Goal: Task Accomplishment & Management: Manage account settings

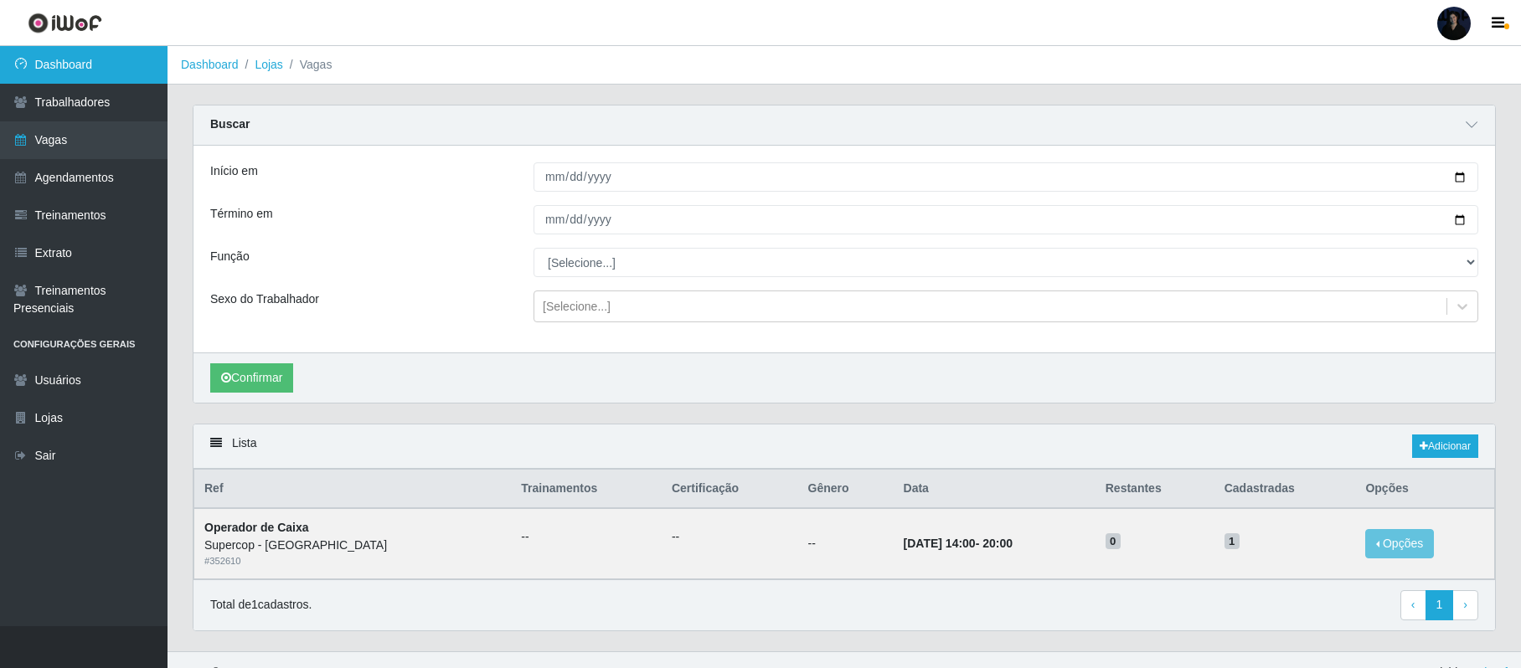
click at [87, 60] on link "Dashboard" at bounding box center [84, 65] width 168 height 38
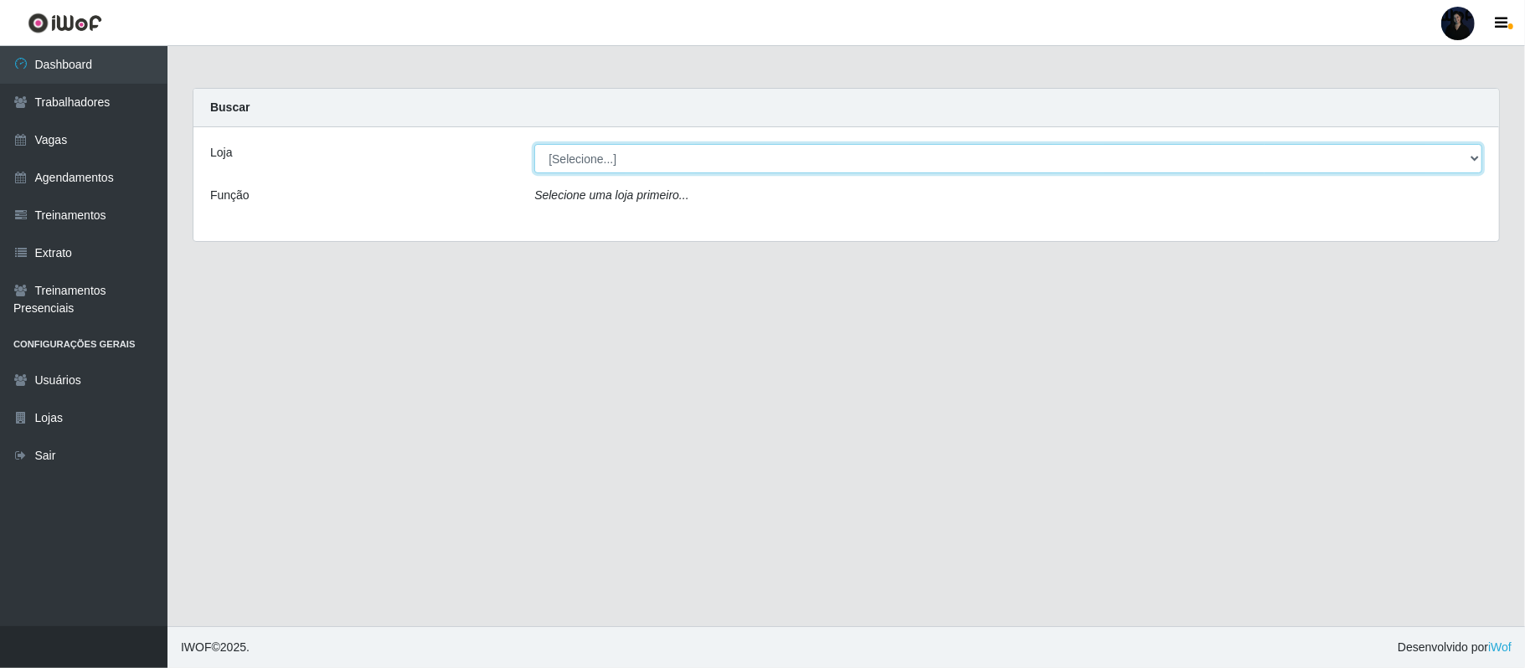
click at [650, 165] on select "[Selecione...] Supercop - [GEOGRAPHIC_DATA]" at bounding box center [1008, 158] width 948 height 29
select select "522"
click at [534, 144] on select "[Selecione...] Supercop - [GEOGRAPHIC_DATA]" at bounding box center [1008, 158] width 948 height 29
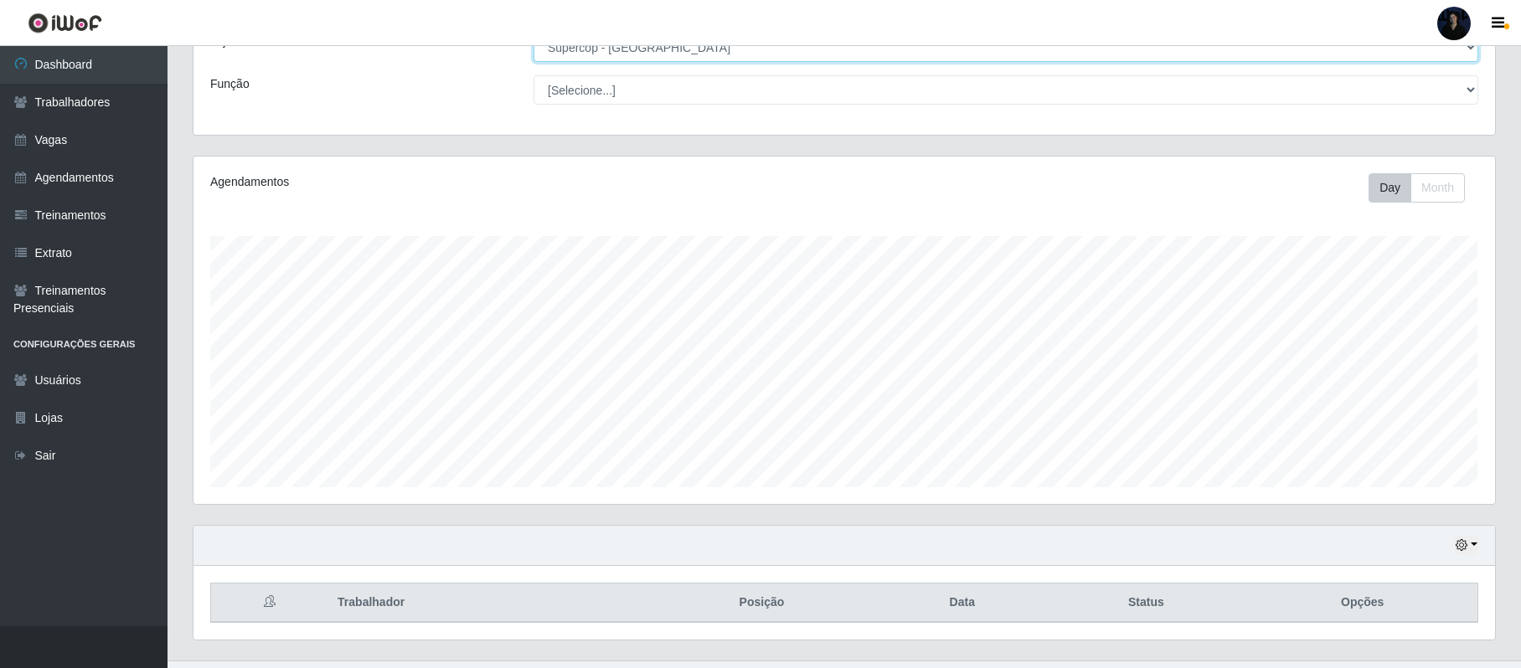
scroll to position [148, 0]
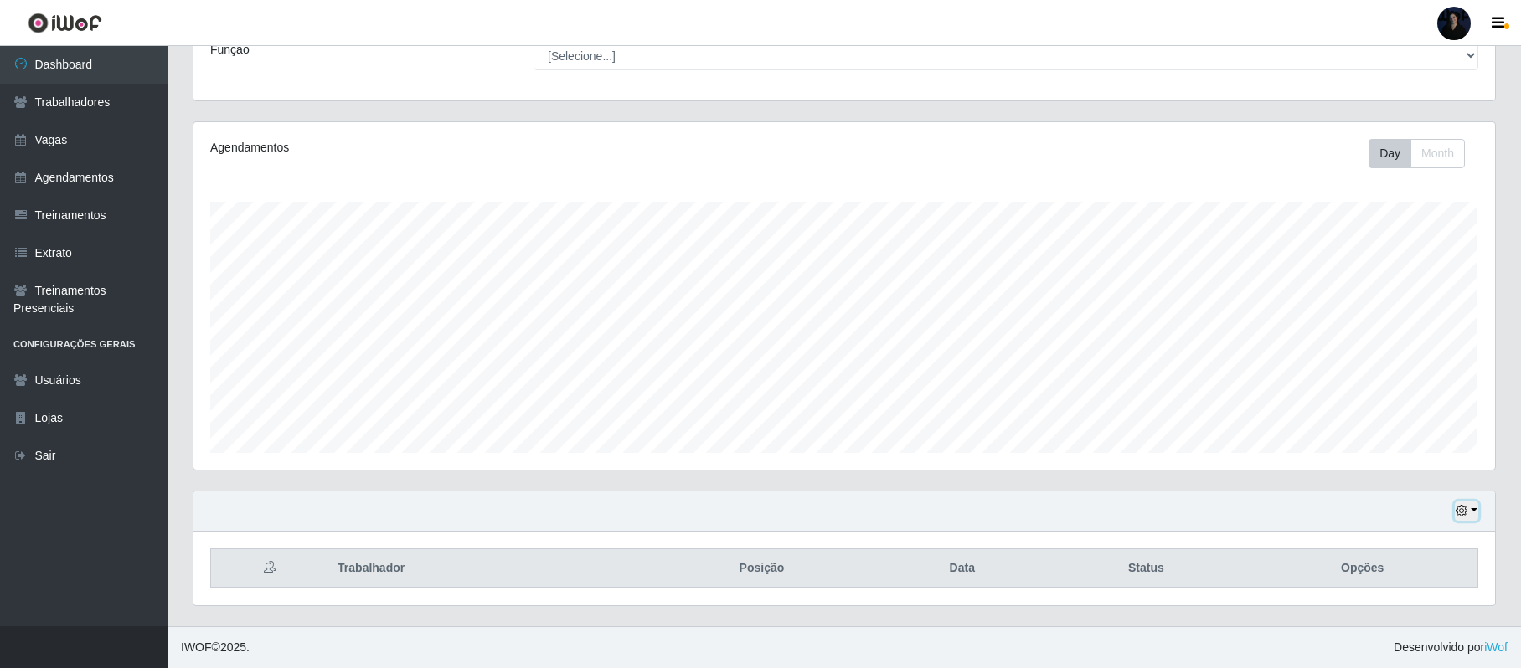
click at [1468, 503] on button "button" at bounding box center [1466, 511] width 23 height 19
click at [1398, 380] on button "1 dia" at bounding box center [1412, 376] width 132 height 35
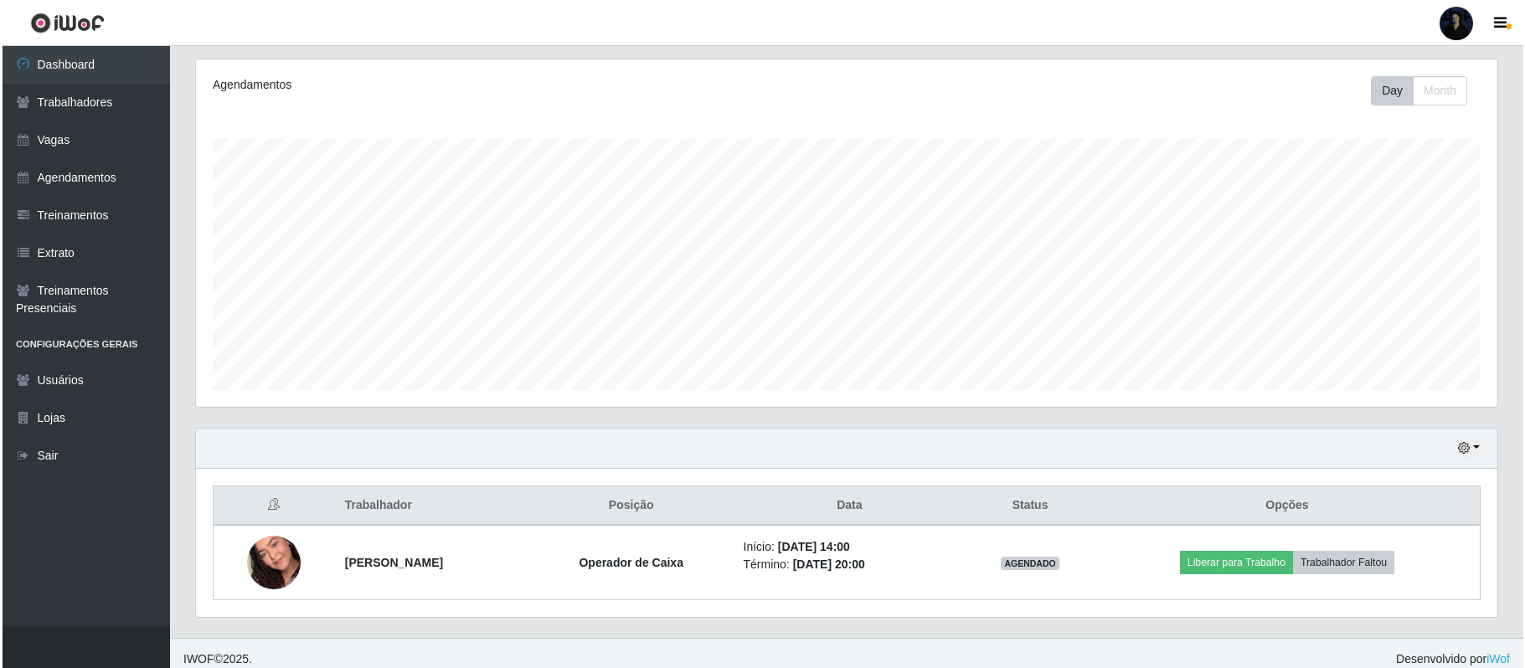
scroll to position [223, 0]
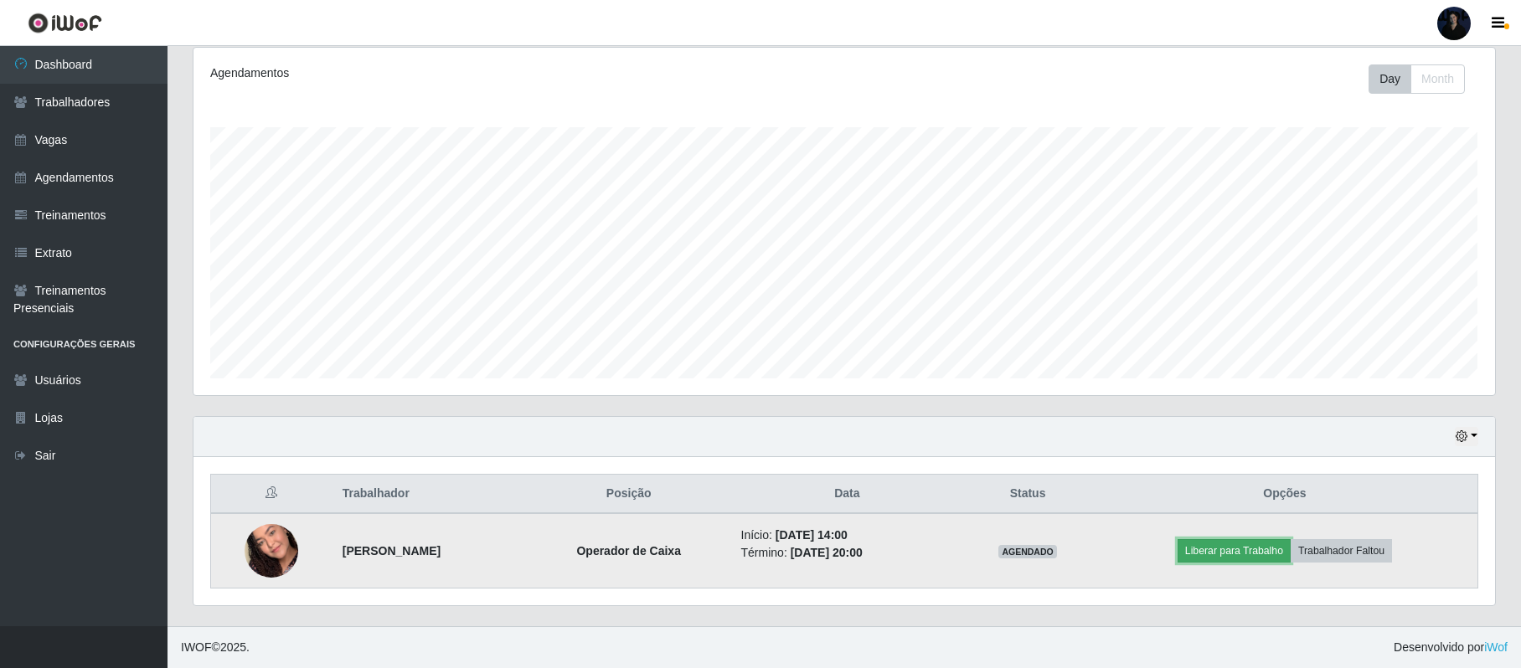
click at [1240, 560] on button "Liberar para Trabalho" at bounding box center [1234, 550] width 113 height 23
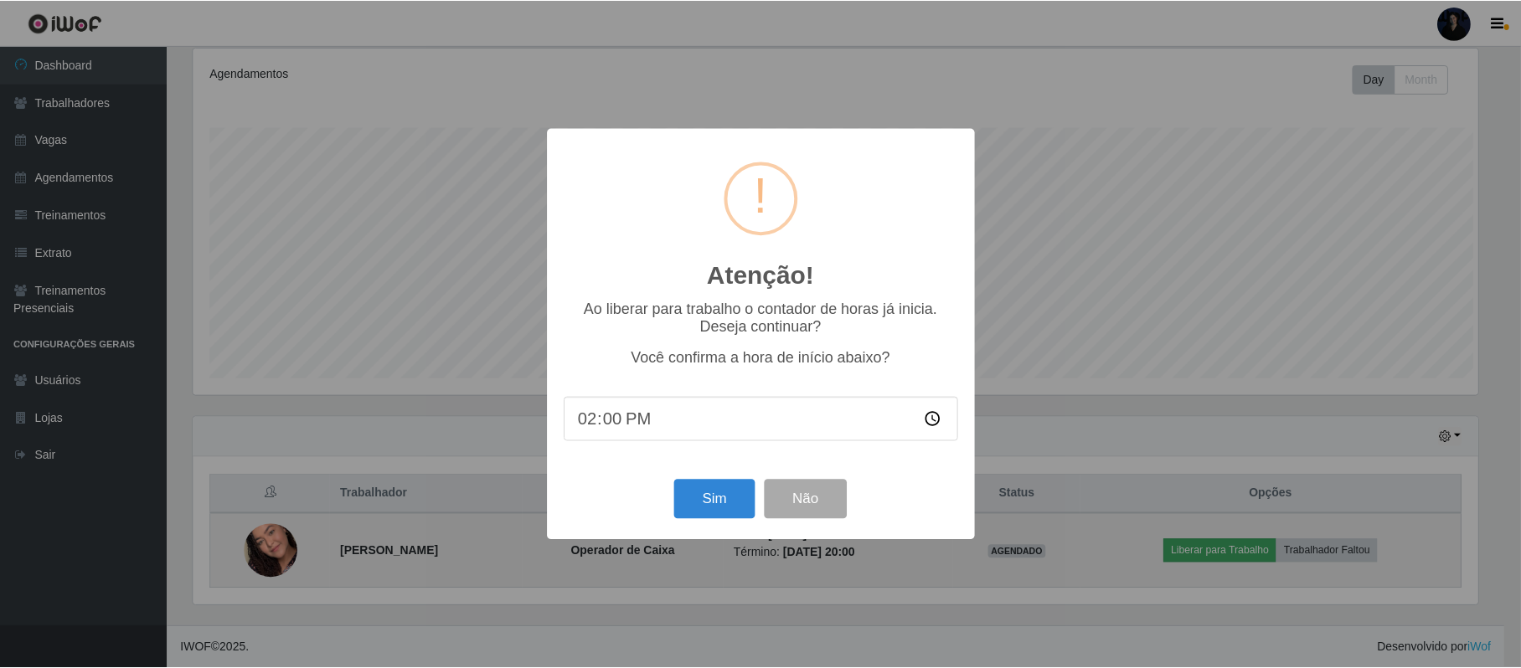
scroll to position [348, 1288]
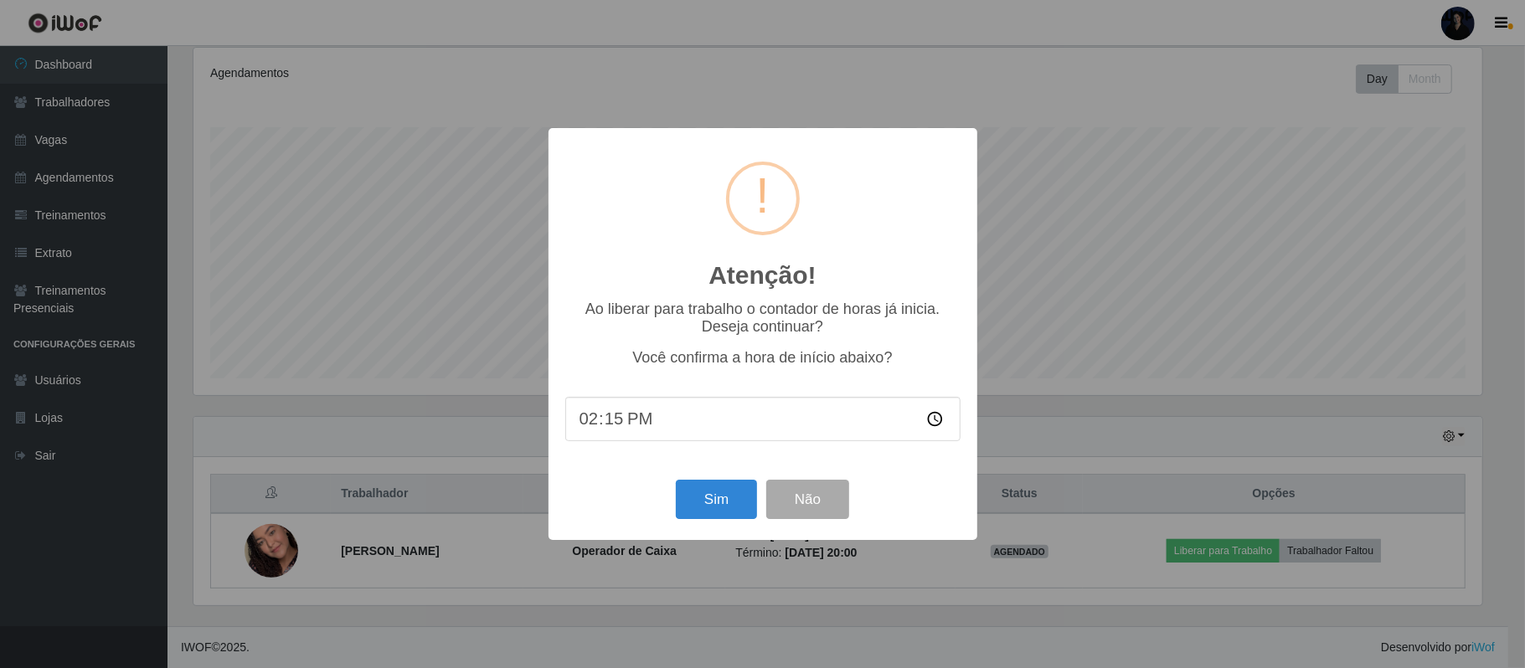
click at [614, 421] on input "14:15" at bounding box center [762, 419] width 395 height 44
type input "14:00"
click at [712, 503] on button "Sim" at bounding box center [716, 499] width 81 height 39
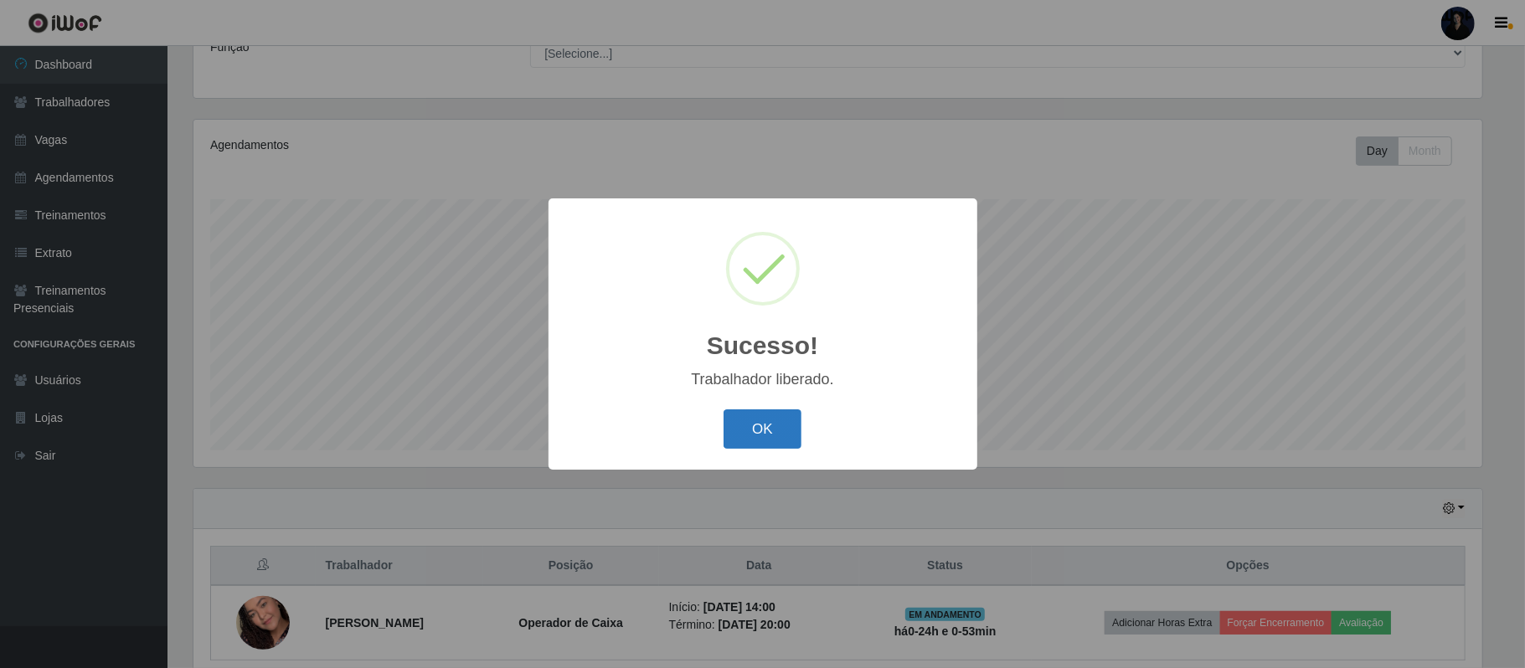
click at [762, 415] on button "OK" at bounding box center [763, 429] width 78 height 39
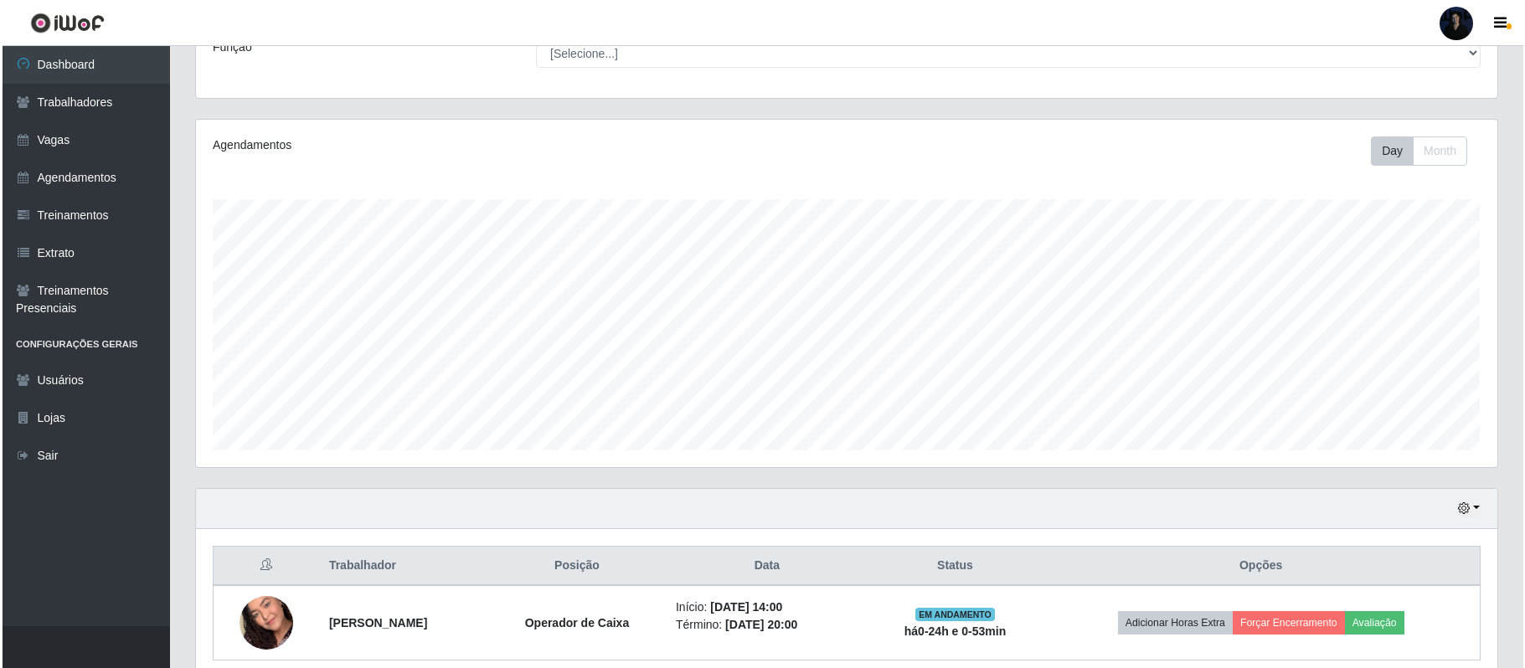
scroll to position [223, 0]
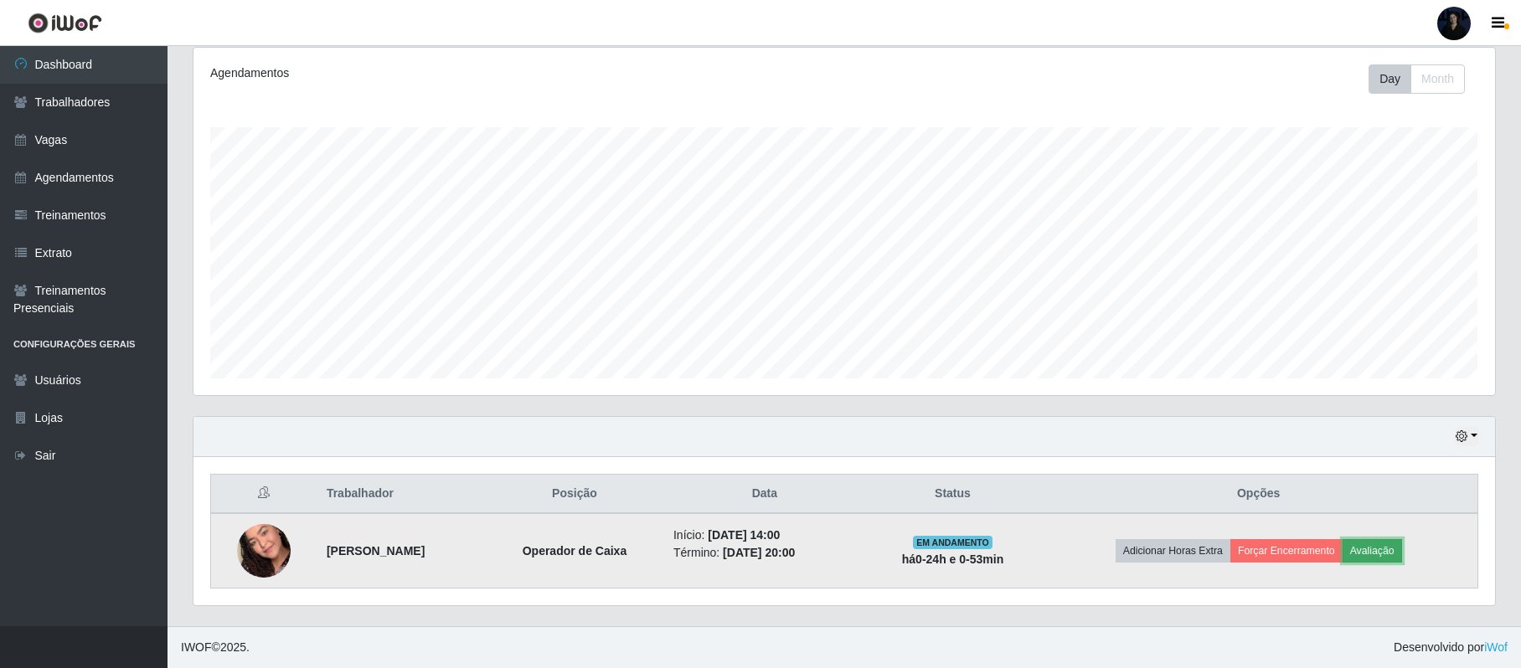
click at [1381, 550] on button "Avaliação" at bounding box center [1372, 550] width 59 height 23
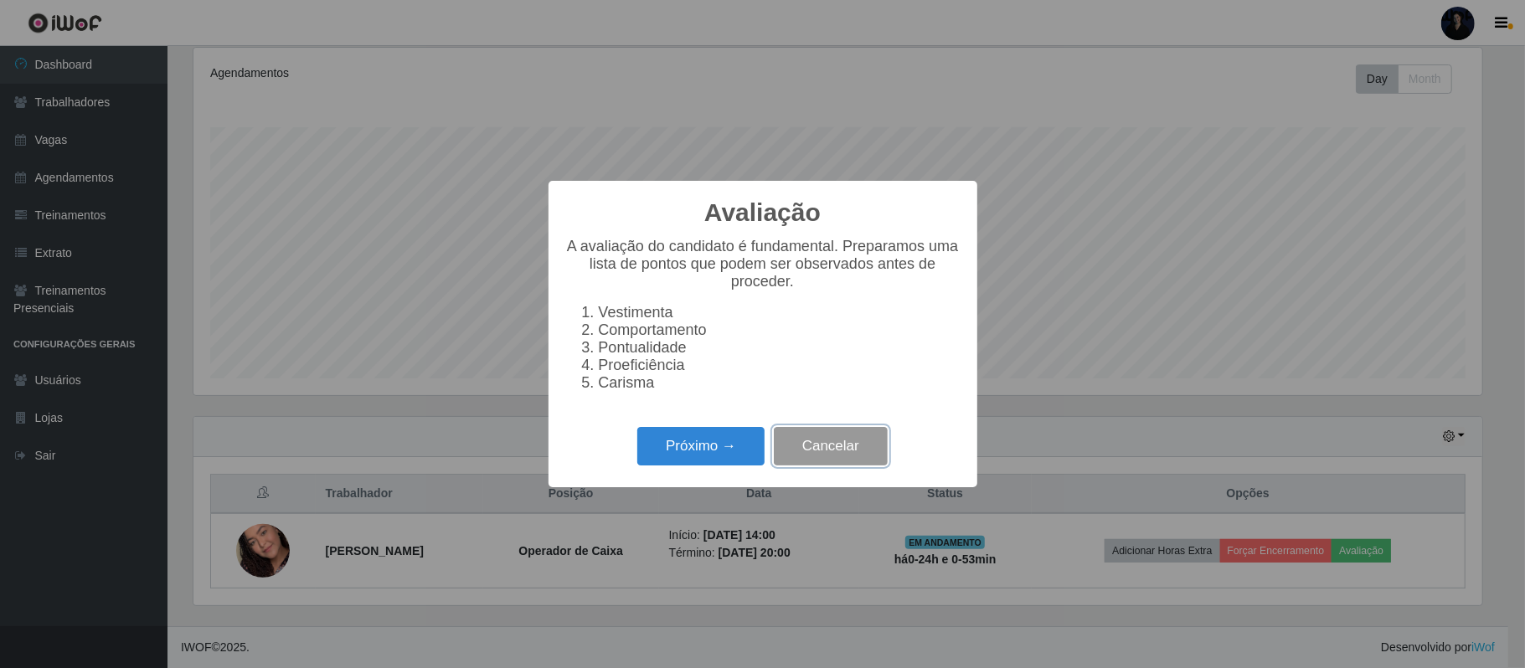
click at [816, 451] on button "Cancelar" at bounding box center [831, 446] width 114 height 39
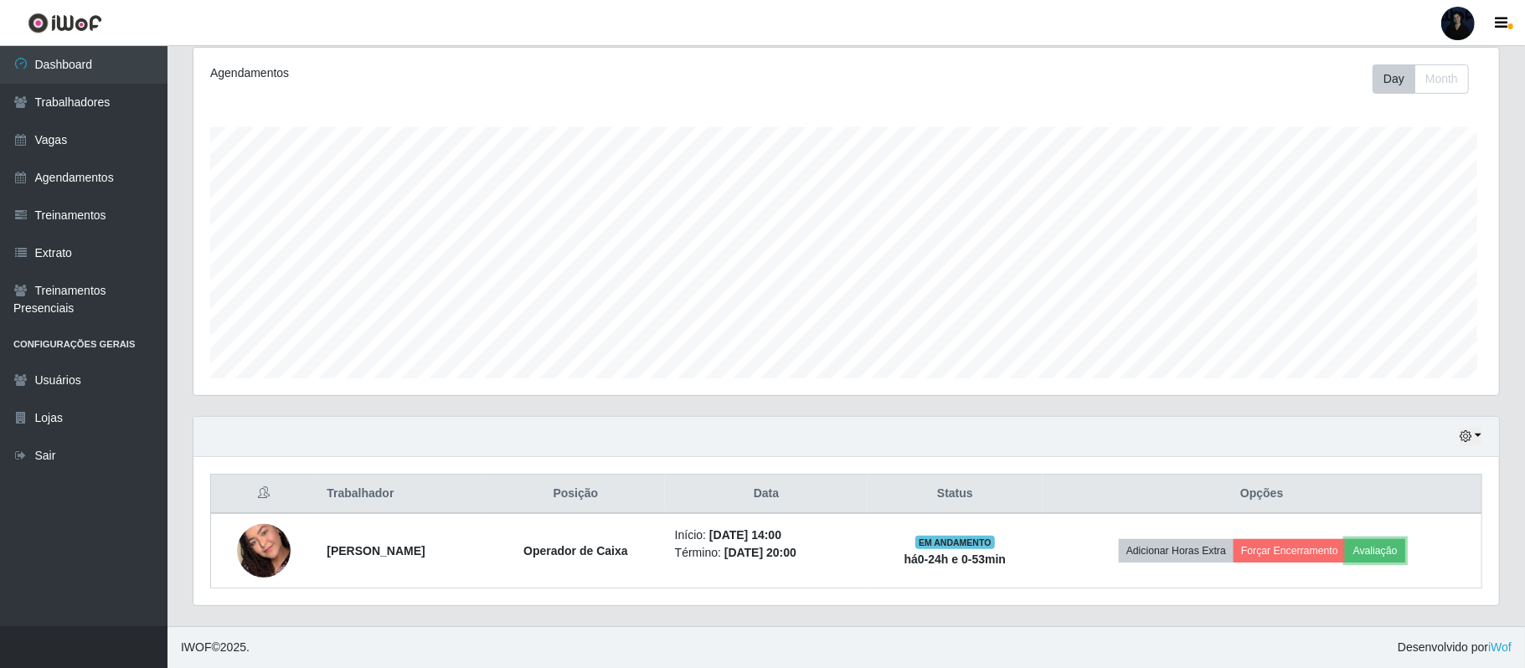
scroll to position [348, 1301]
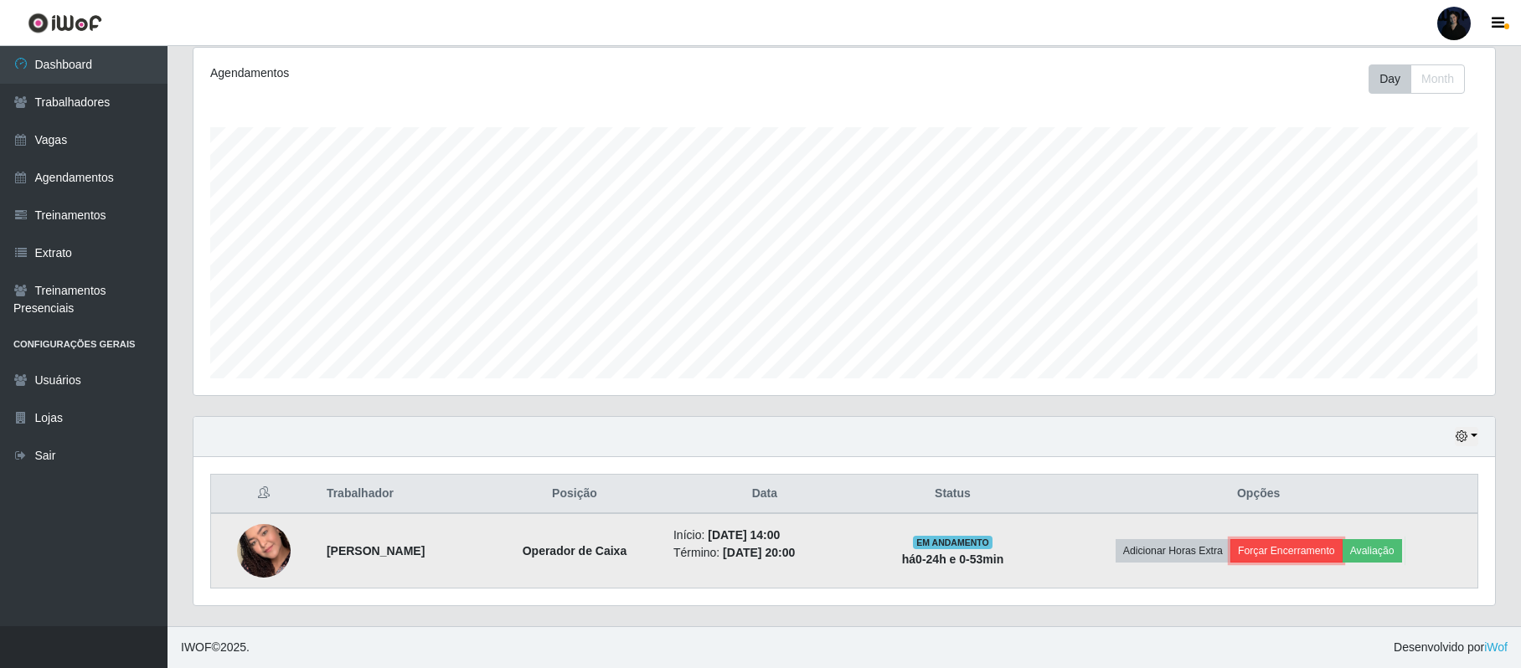
click at [1288, 551] on button "Forçar Encerramento" at bounding box center [1287, 550] width 112 height 23
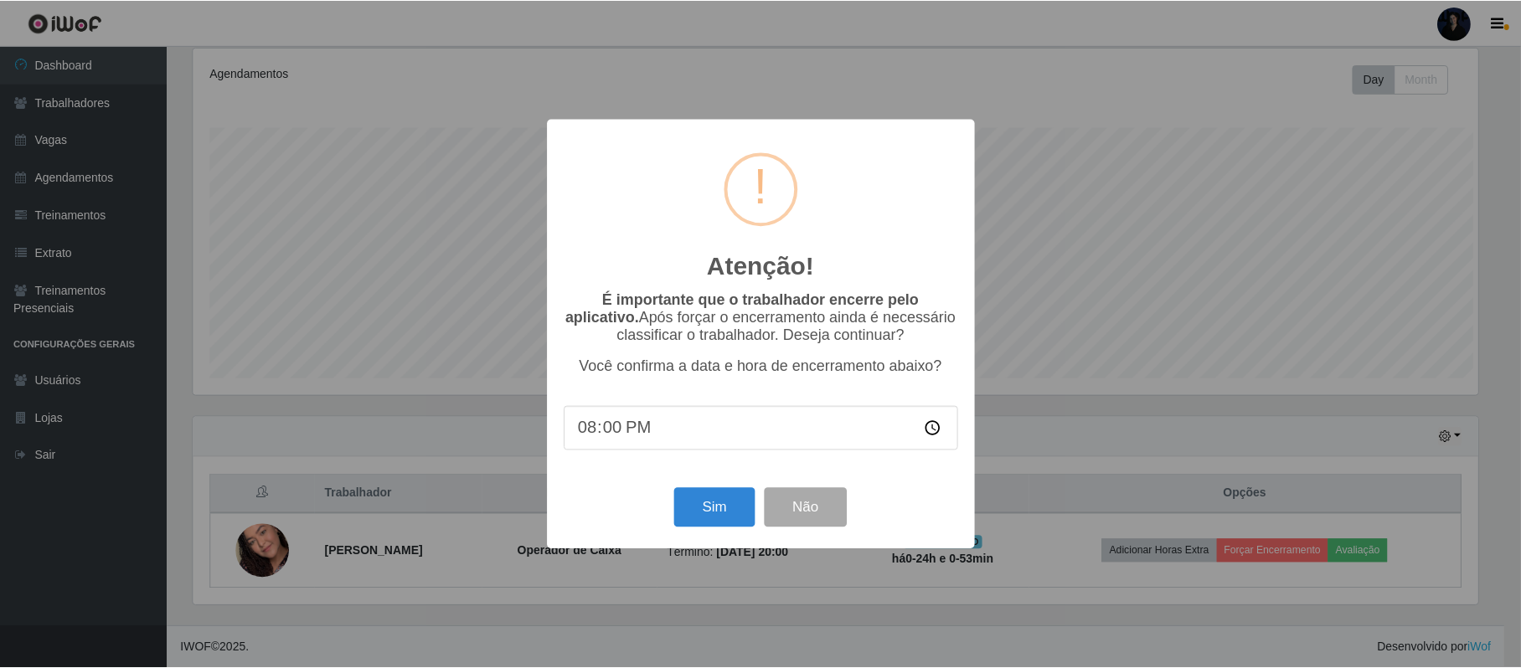
scroll to position [348, 1288]
type input "20:00"
click at [1207, 310] on div "Atenção! × É importante que o trabalhador encerre pelo aplicativo. Após forçar …" at bounding box center [762, 334] width 1525 height 668
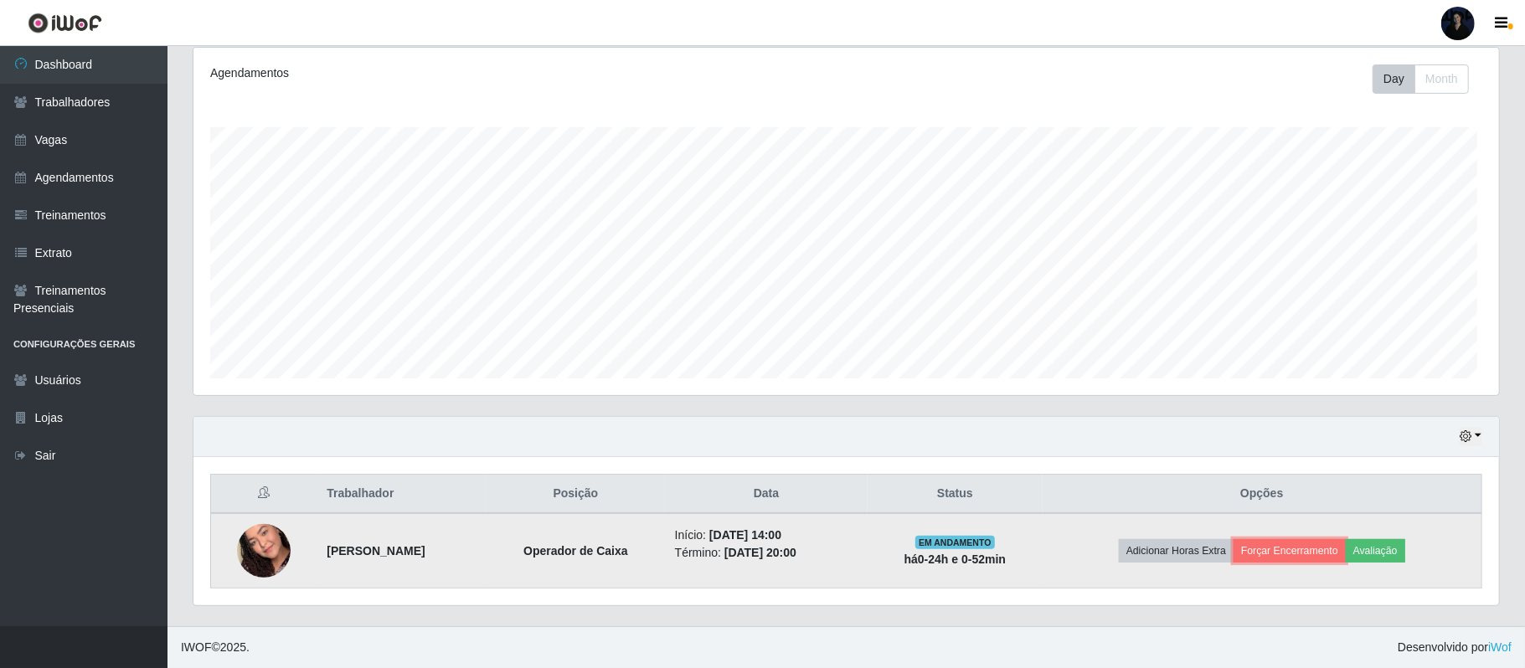
scroll to position [348, 1301]
click at [1388, 541] on button "Avaliação" at bounding box center [1372, 550] width 59 height 23
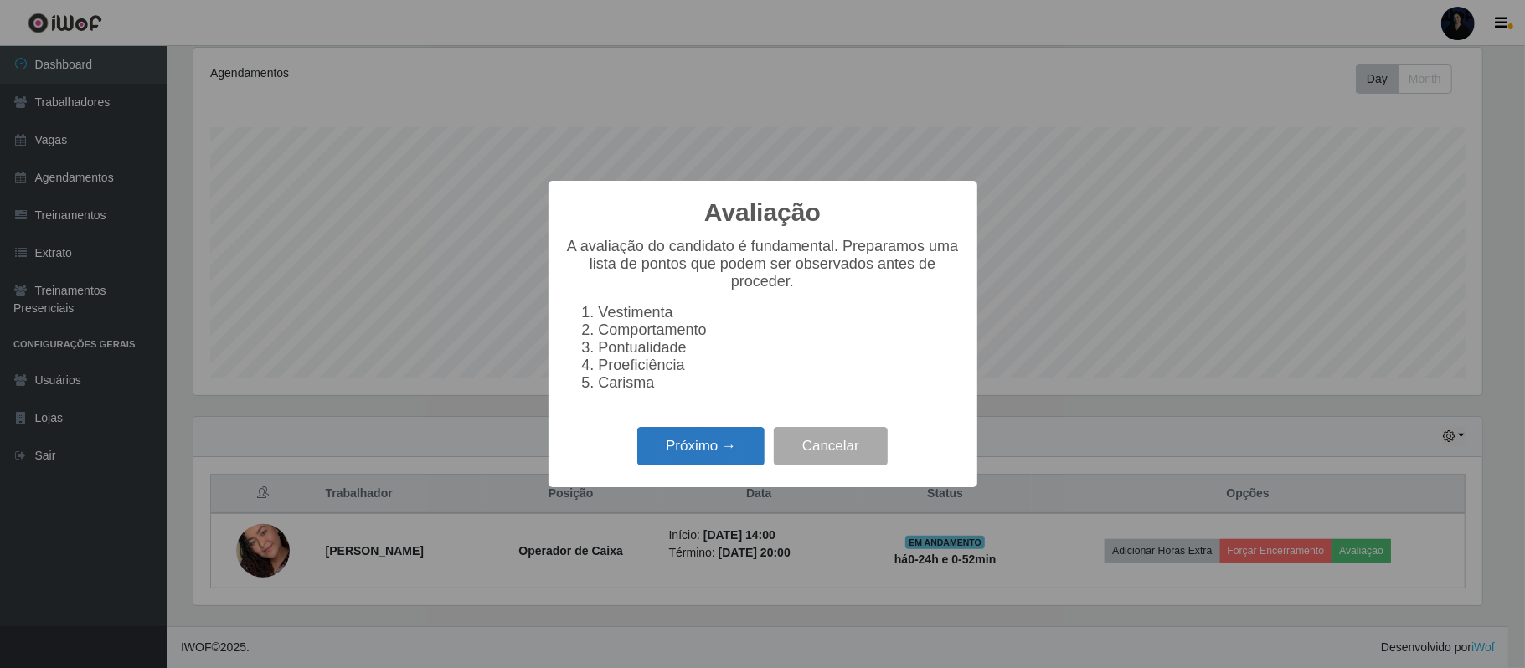
click at [674, 446] on button "Próximo →" at bounding box center [700, 446] width 127 height 39
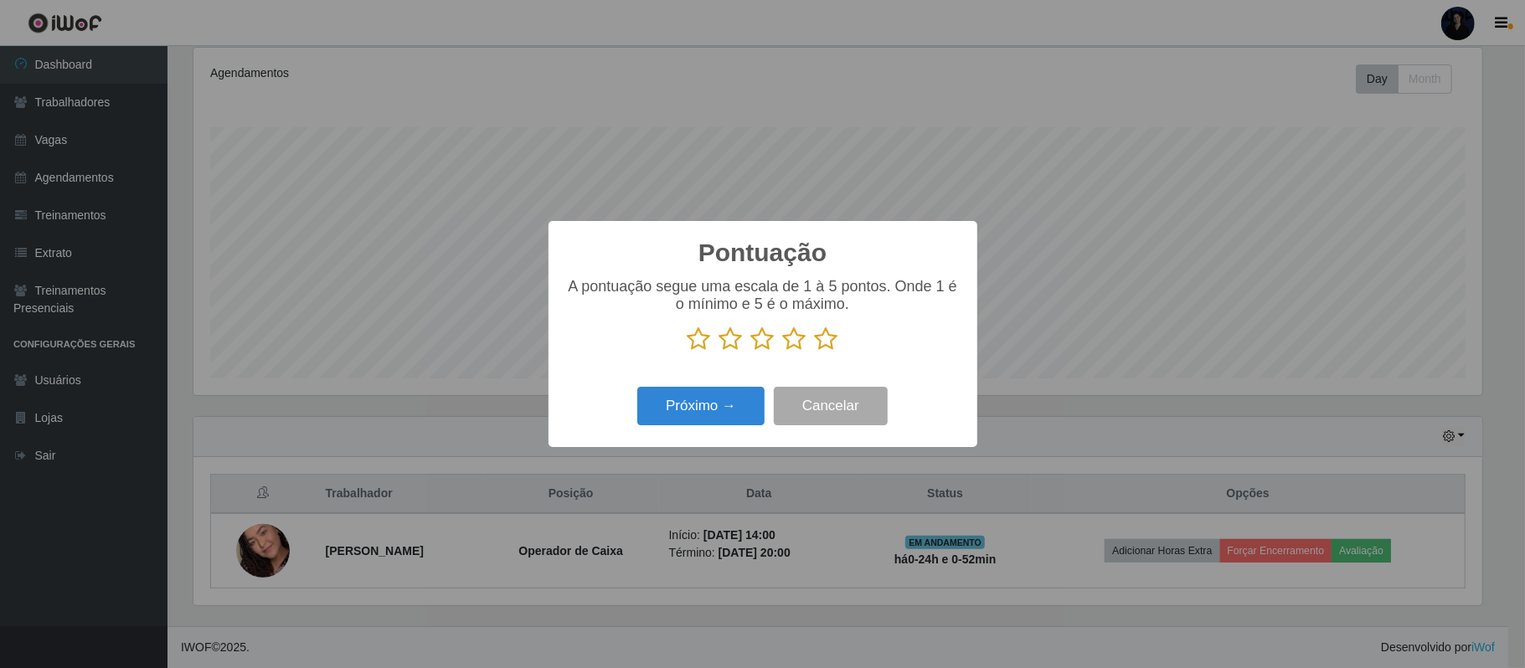
scroll to position [837344, 836403]
click at [751, 343] on icon at bounding box center [762, 339] width 23 height 25
click at [751, 352] on input "radio" at bounding box center [751, 352] width 0 height 0
click at [718, 402] on button "Próximo →" at bounding box center [700, 406] width 127 height 39
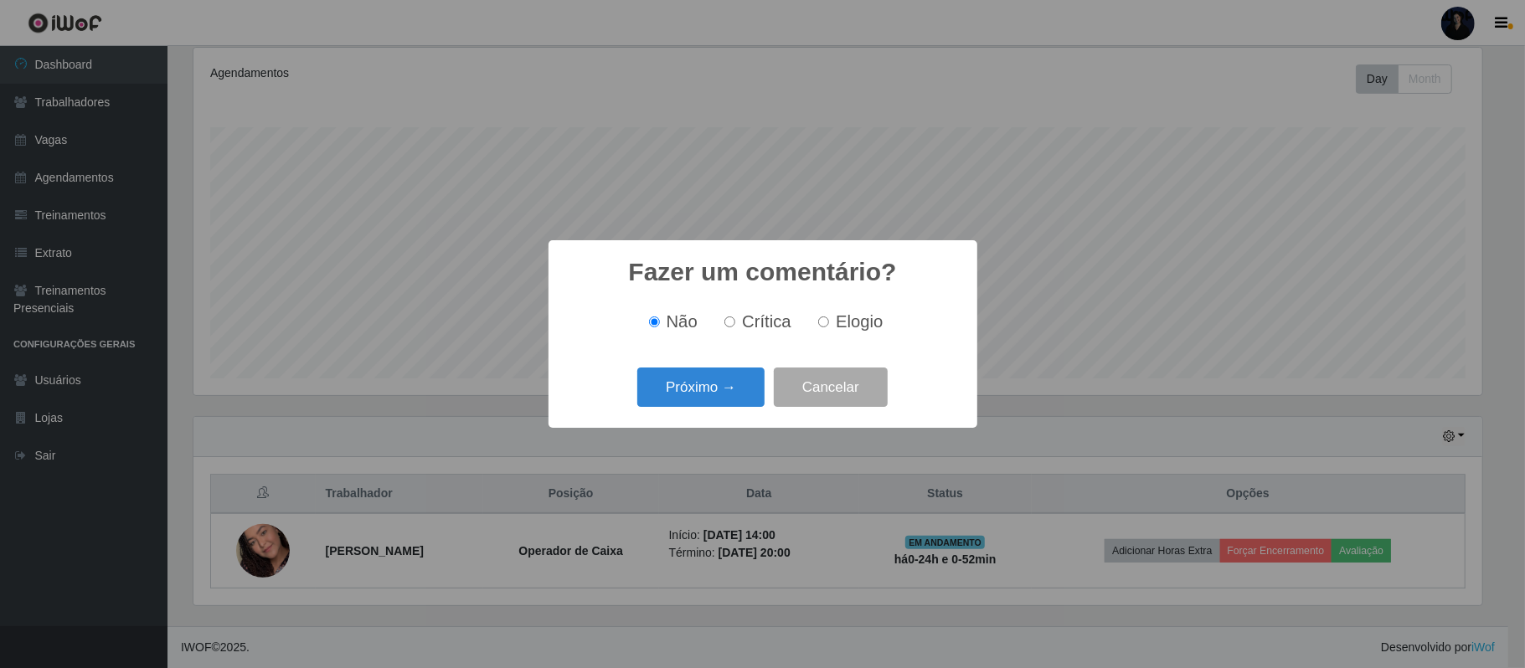
click at [841, 322] on span "Elogio" at bounding box center [859, 321] width 47 height 18
click at [829, 322] on input "Elogio" at bounding box center [823, 322] width 11 height 11
radio input "true"
click at [717, 386] on button "Próximo →" at bounding box center [700, 387] width 127 height 39
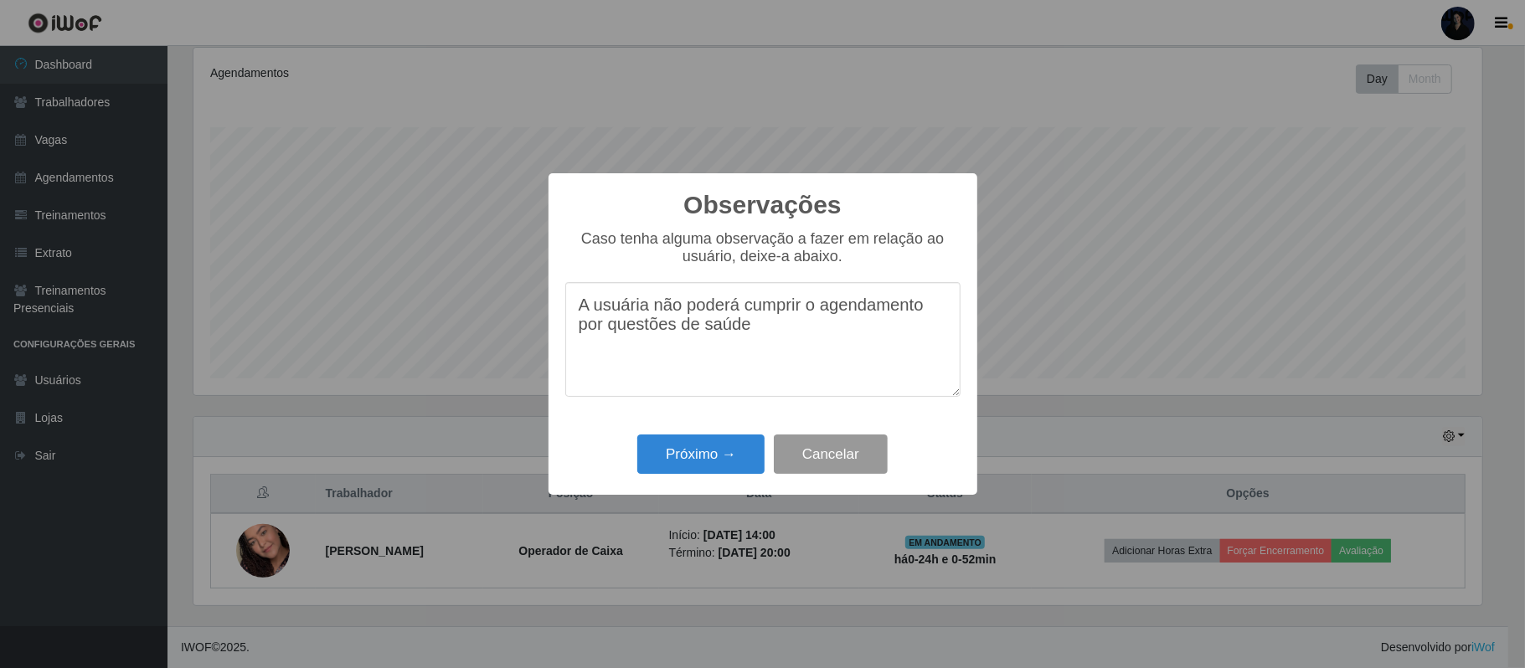
type textarea "A usuária não poderá cumprir o agendamento por questões de saúde"
click at [873, 462] on button "Cancelar" at bounding box center [831, 454] width 114 height 39
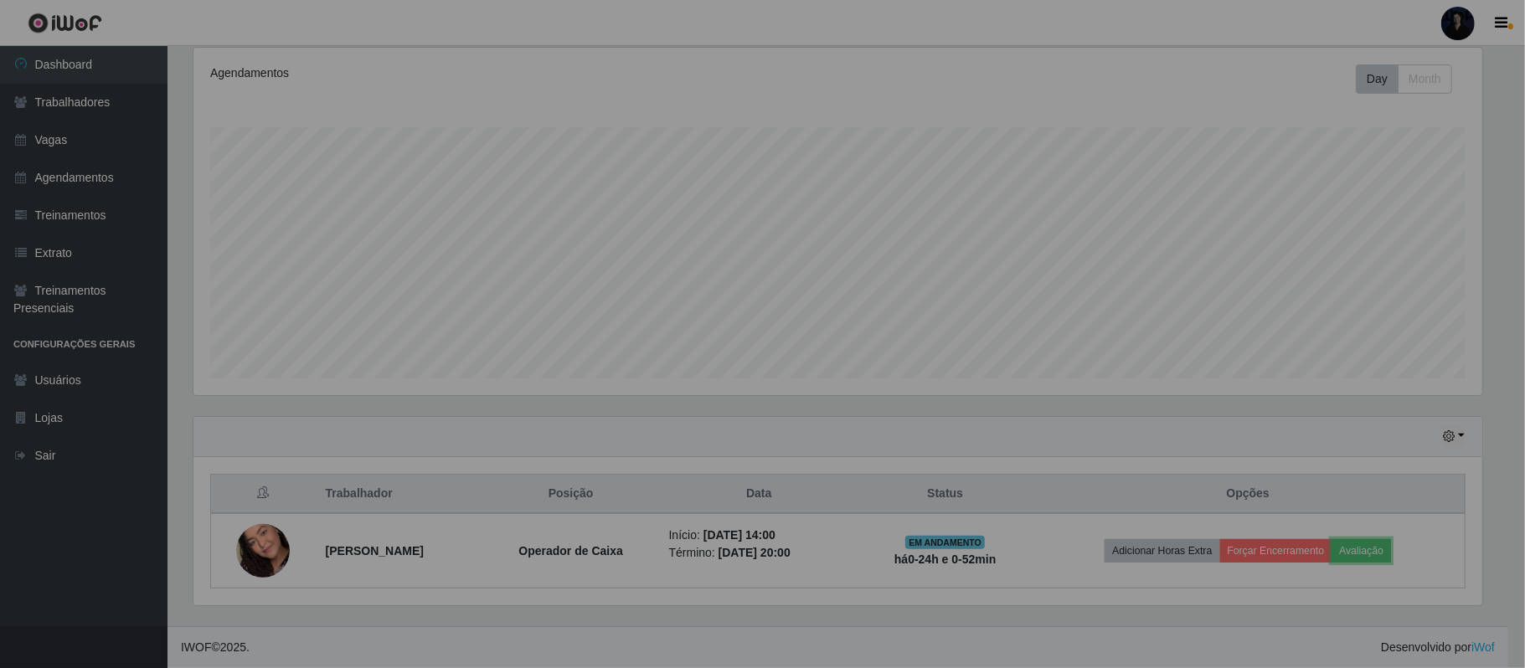
scroll to position [348, 1301]
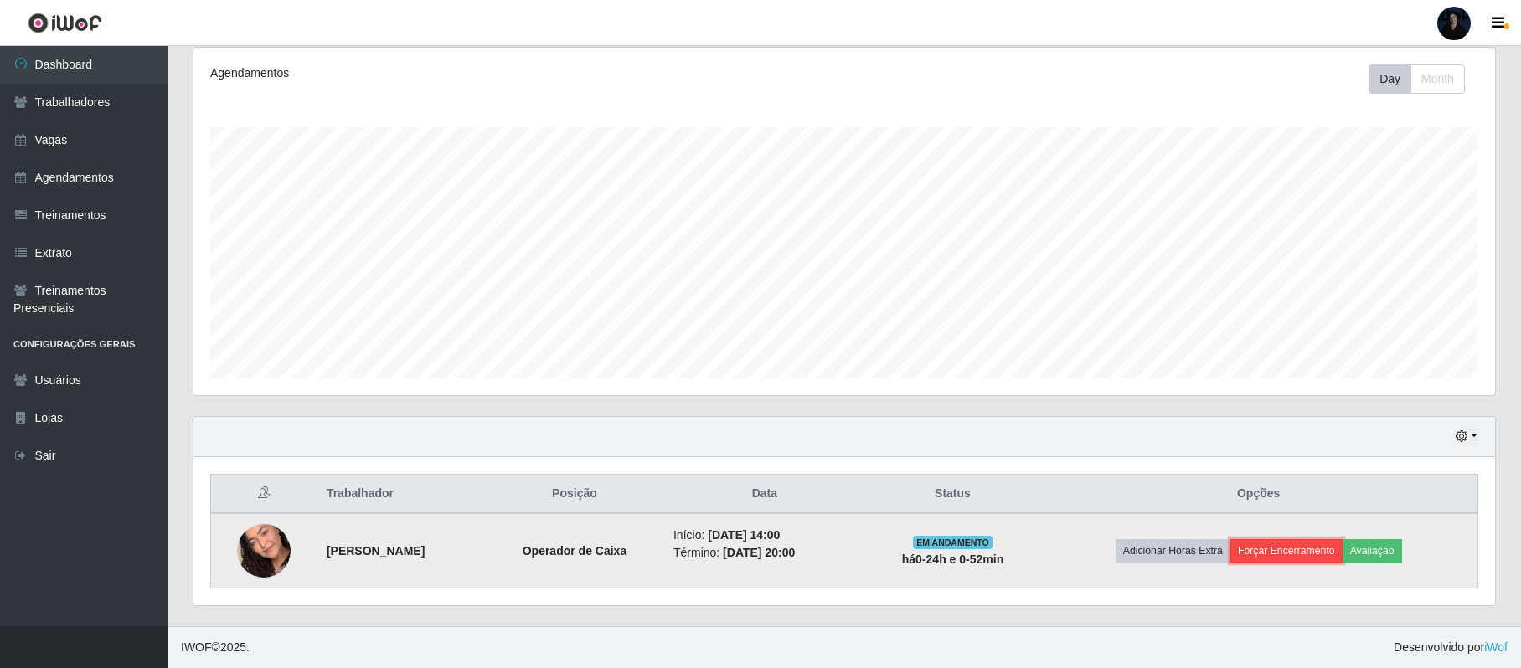
click at [1294, 547] on button "Forçar Encerramento" at bounding box center [1287, 550] width 112 height 23
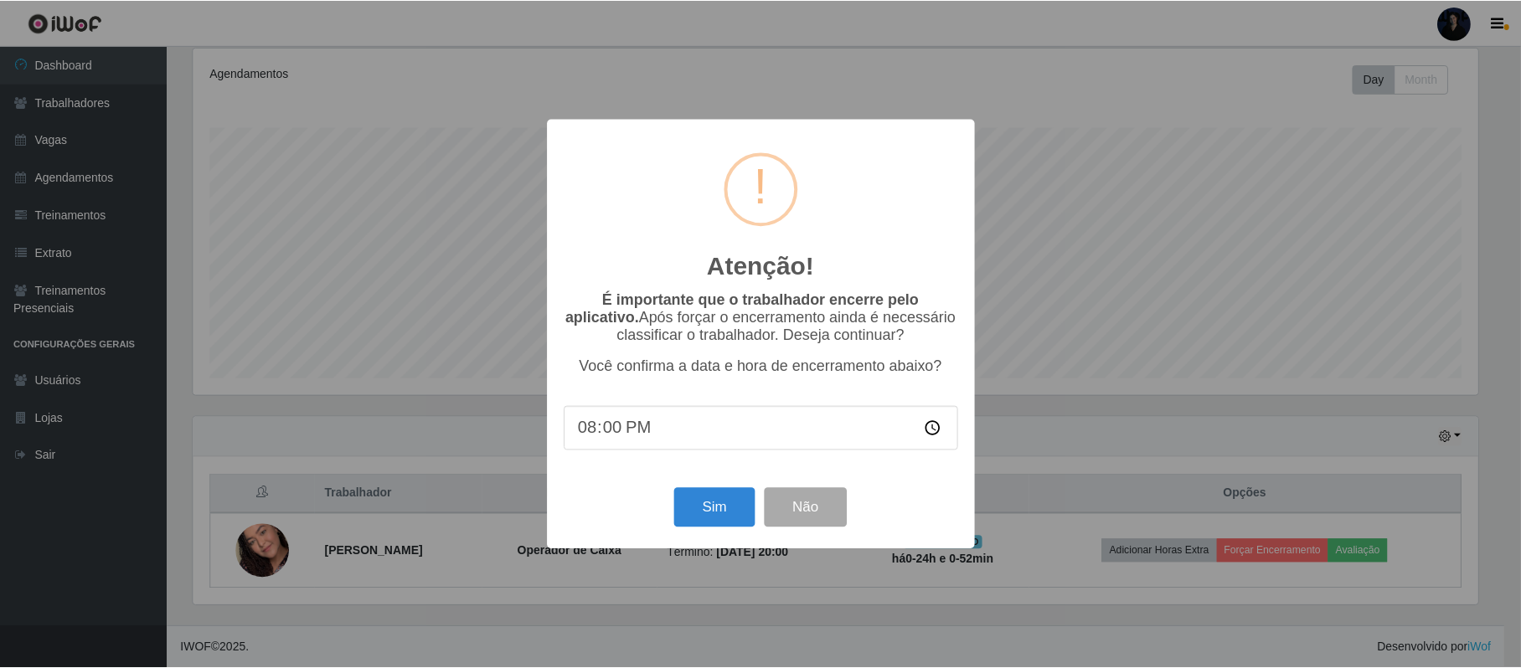
scroll to position [348, 1288]
type input "17:00"
click at [663, 15] on div "Atenção! × É importante que o trabalhador encerre pelo aplicativo. Após forçar …" at bounding box center [762, 334] width 1525 height 668
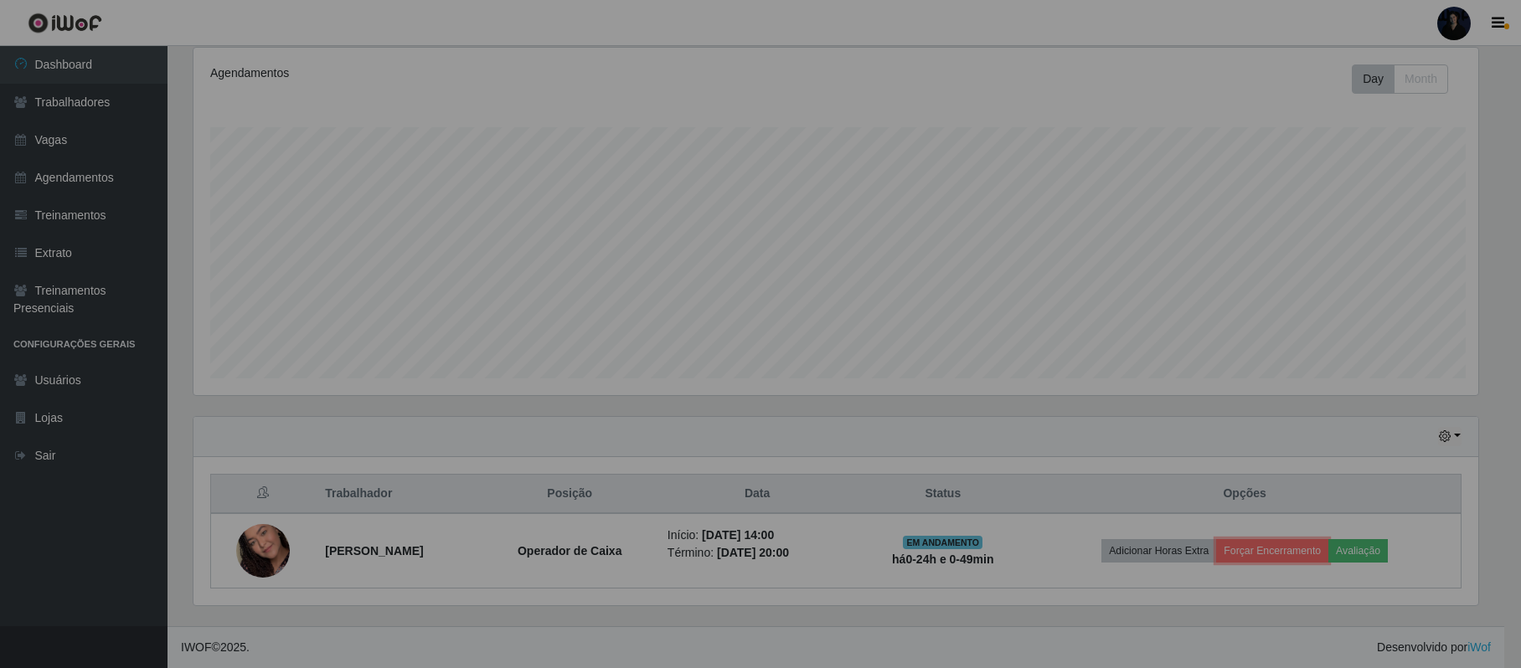
scroll to position [348, 1301]
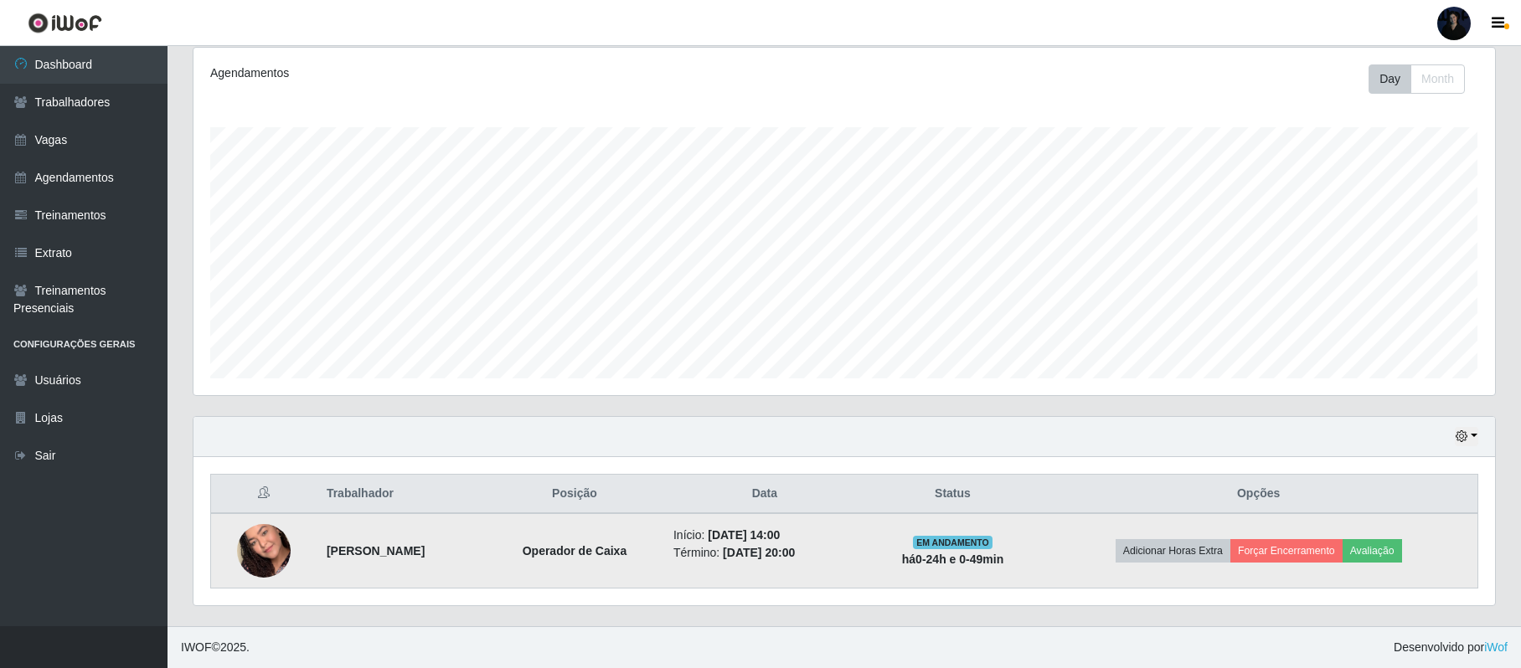
drag, startPoint x: 319, startPoint y: 555, endPoint x: 461, endPoint y: 543, distance: 142.1
click at [484, 555] on td "[PERSON_NAME]" at bounding box center [401, 551] width 169 height 75
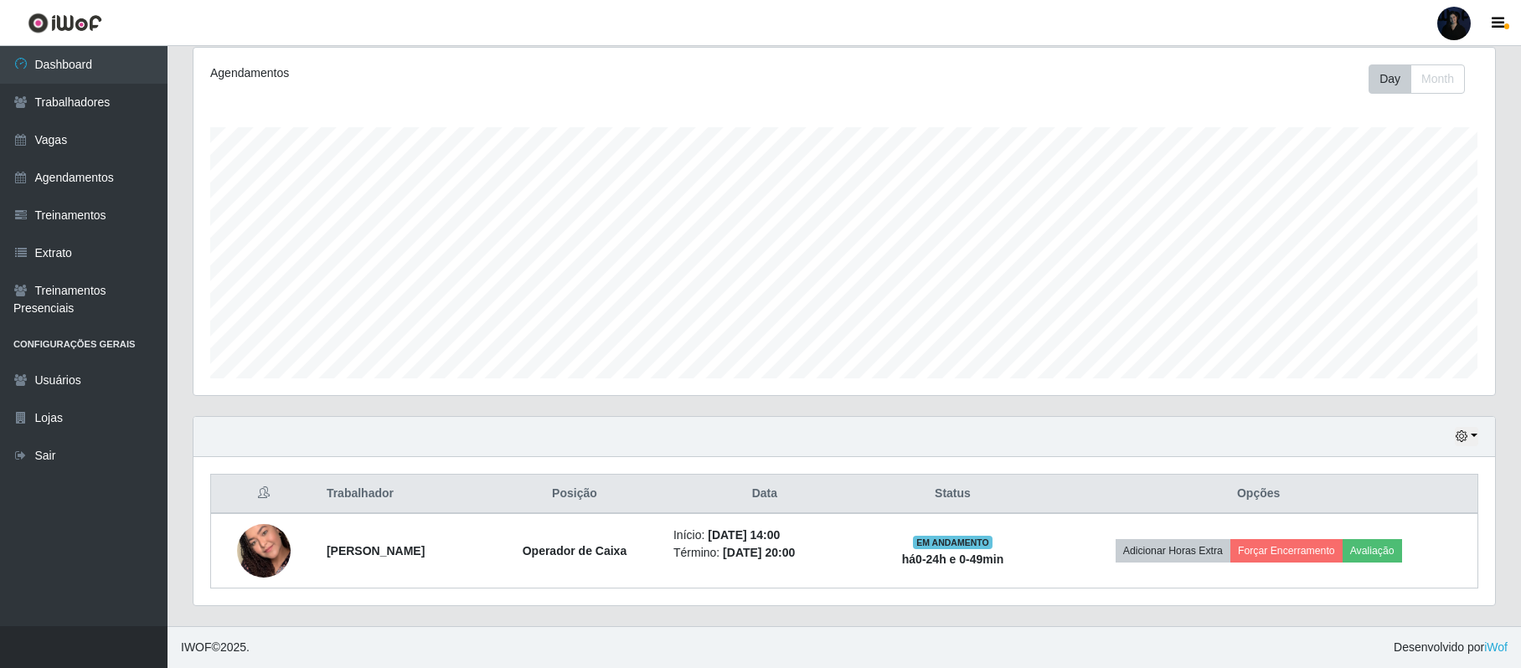
copy strong "[PERSON_NAME]"
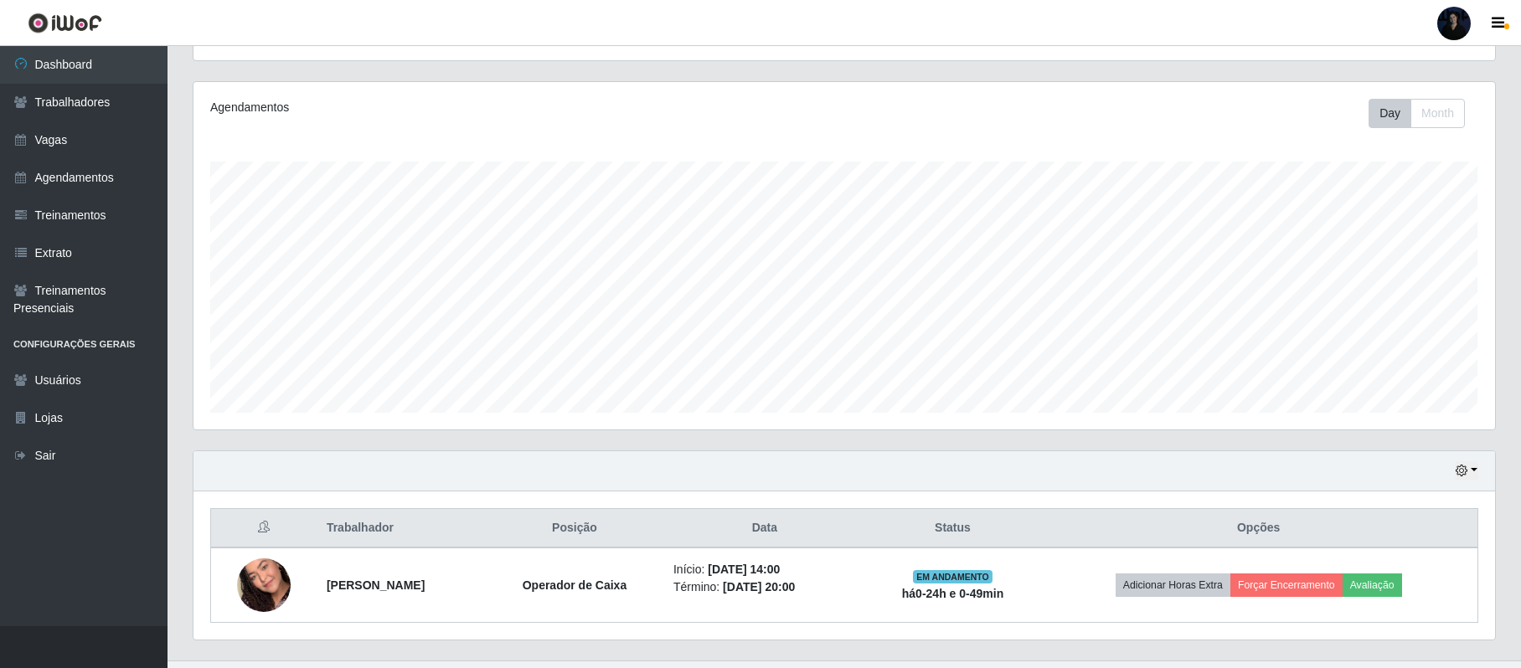
scroll to position [223, 0]
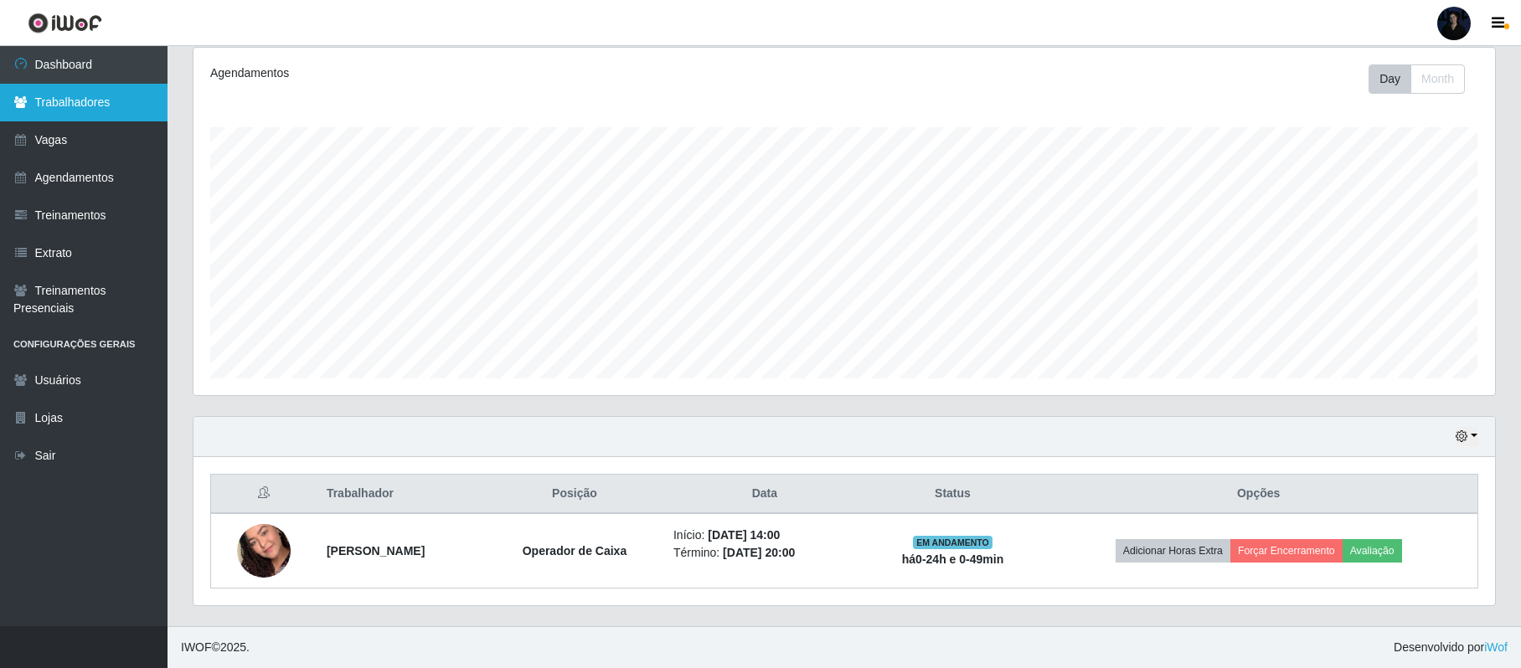
click at [85, 105] on link "Trabalhadores" at bounding box center [84, 103] width 168 height 38
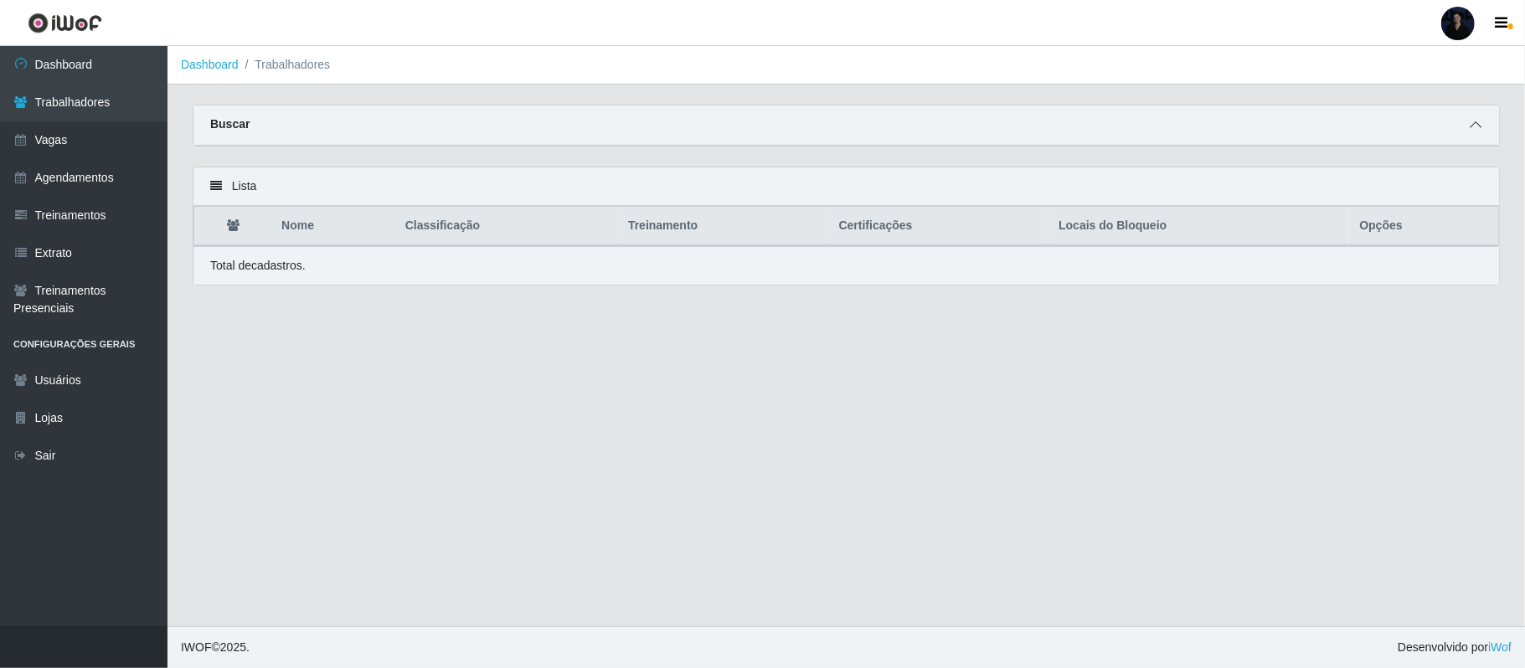
click at [1479, 126] on icon at bounding box center [1476, 125] width 12 height 12
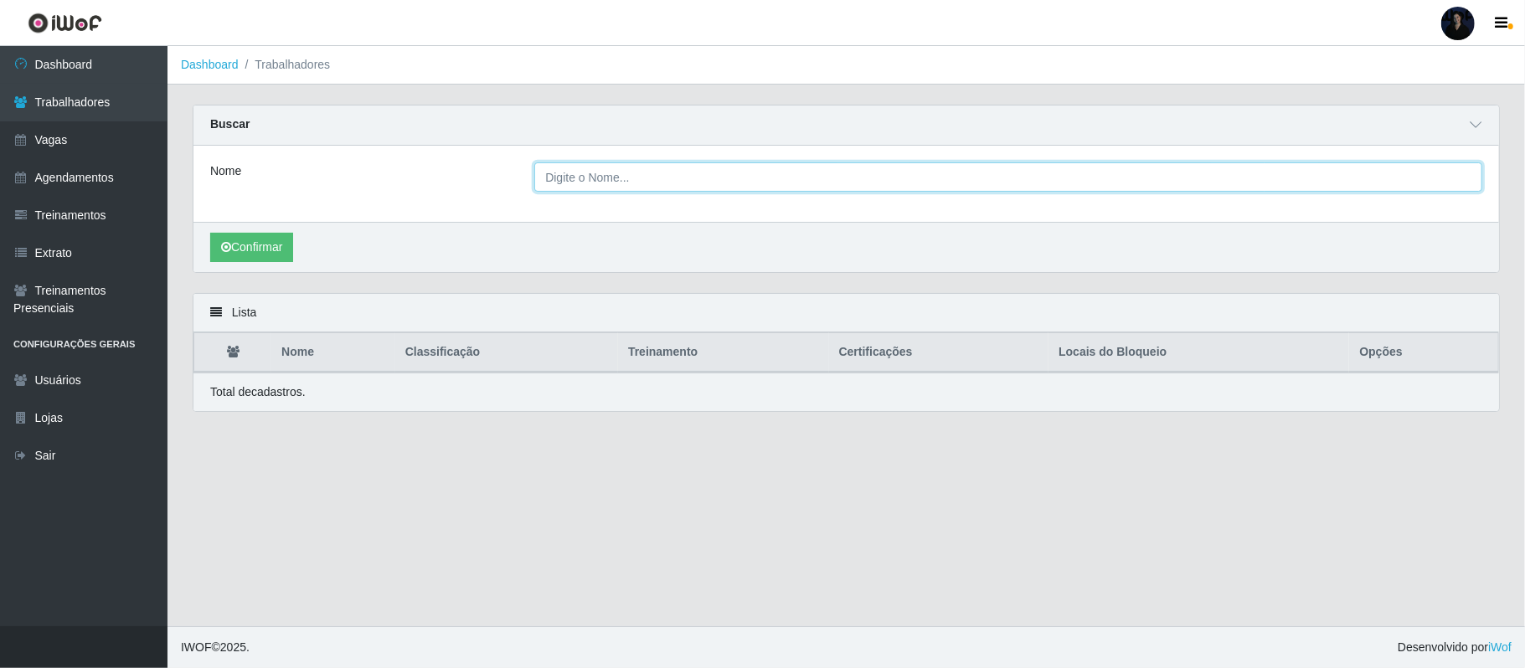
click at [584, 178] on input "Nome" at bounding box center [1008, 177] width 948 height 29
paste input "[PERSON_NAME]"
type input "[PERSON_NAME]"
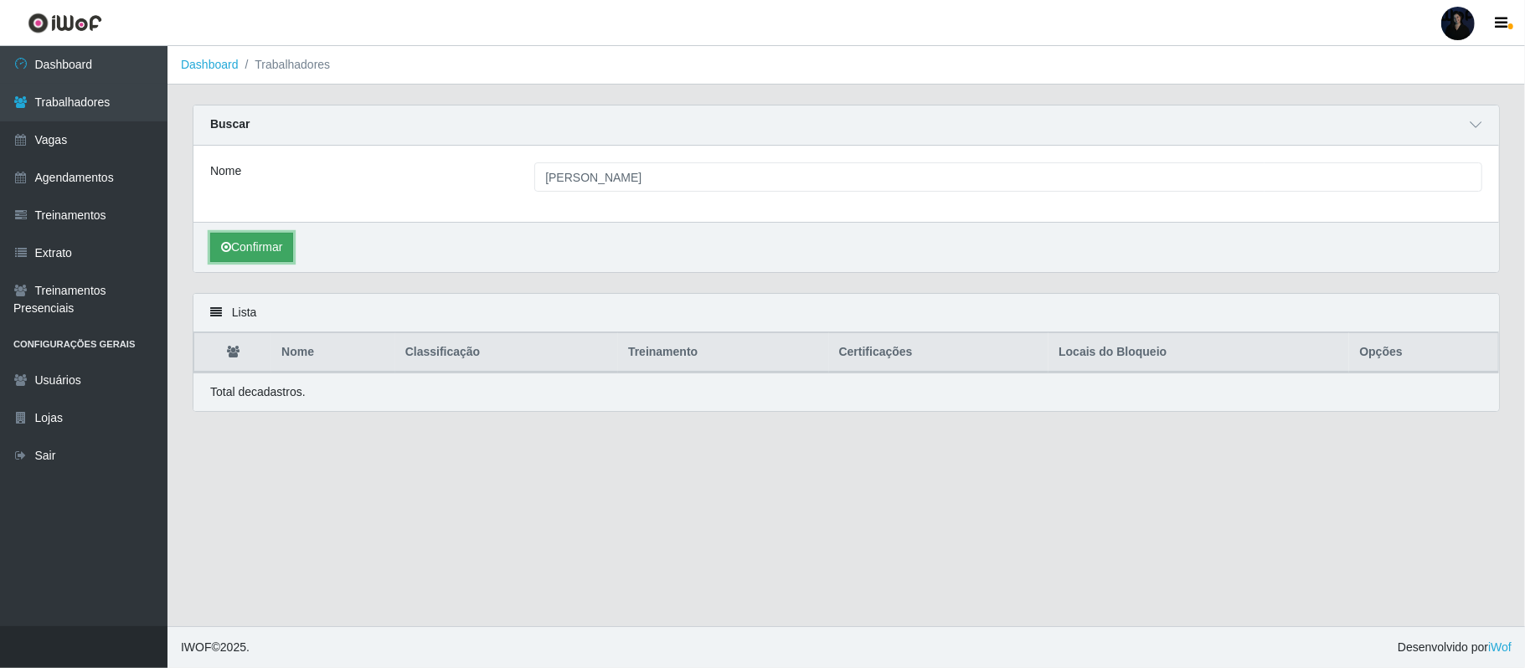
click at [241, 253] on button "Confirmar" at bounding box center [251, 247] width 83 height 29
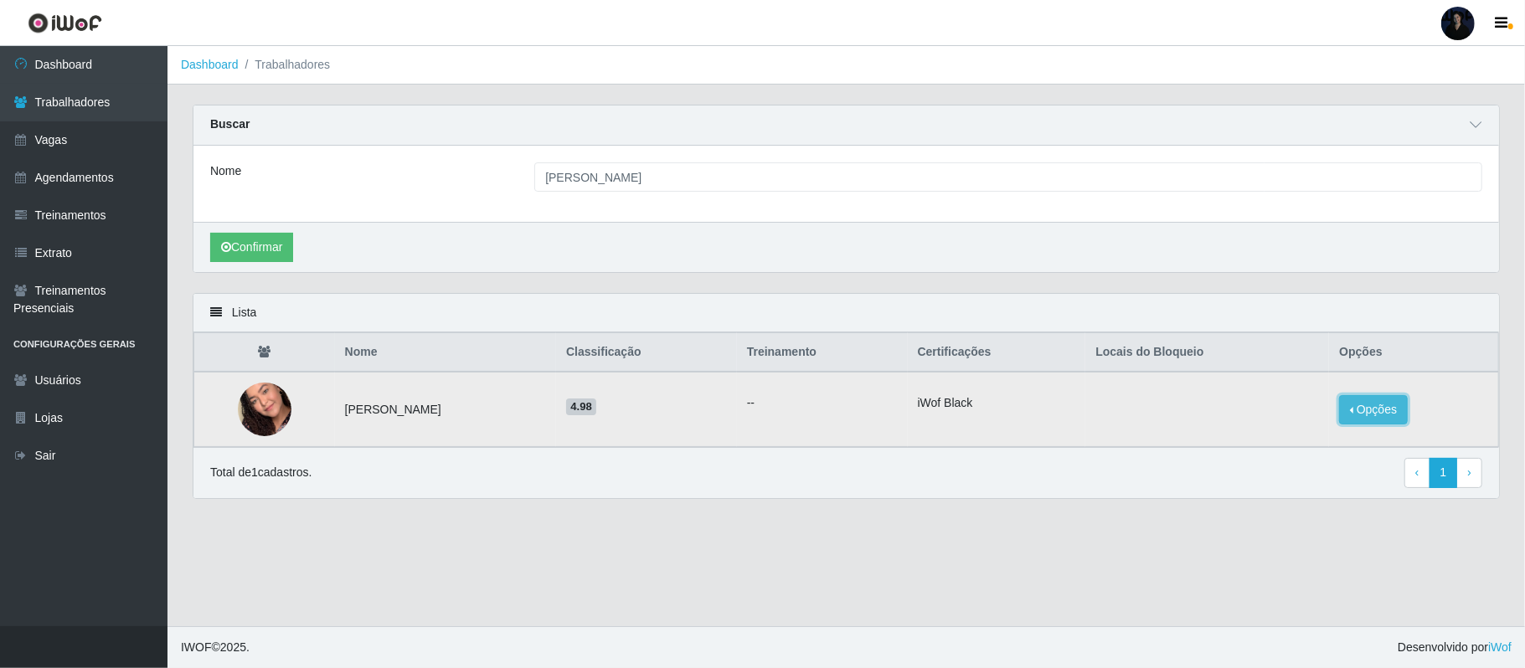
click at [1392, 417] on button "Opções" at bounding box center [1373, 409] width 69 height 29
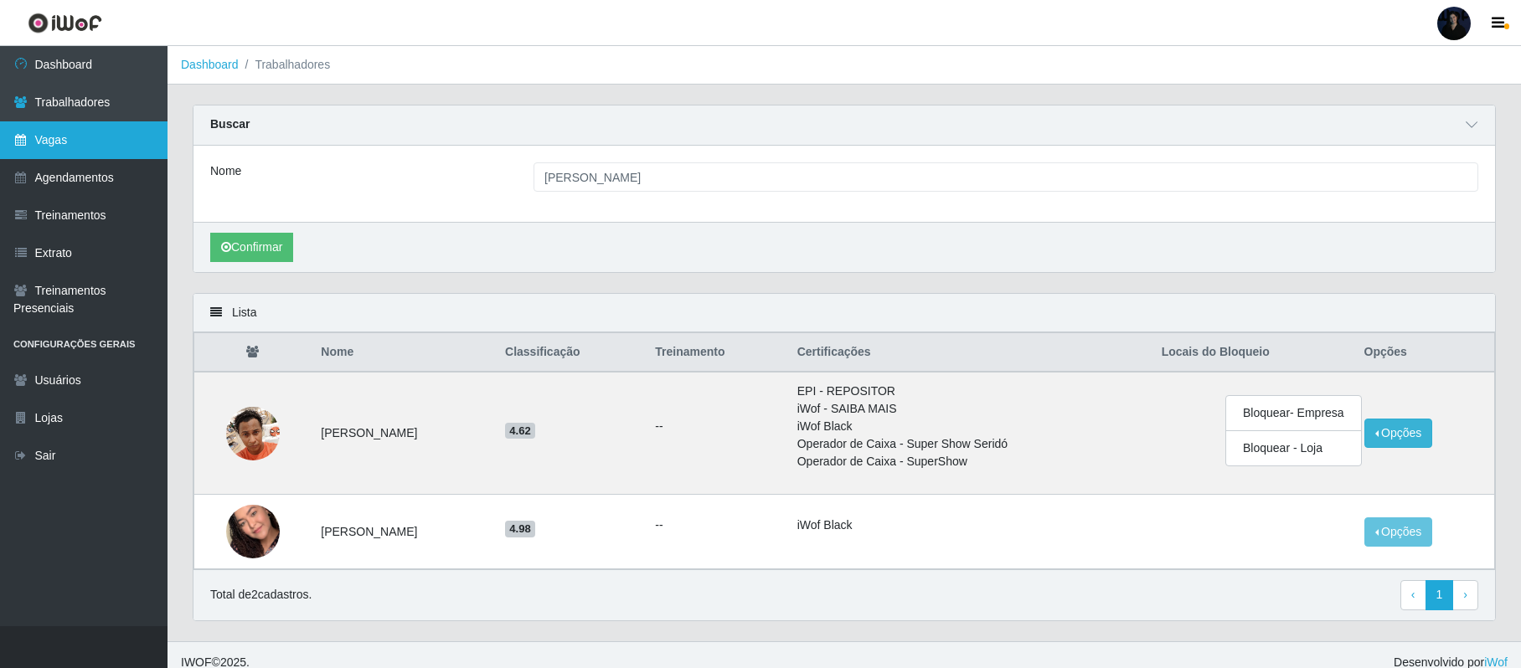
click at [81, 142] on link "Vagas" at bounding box center [84, 140] width 168 height 38
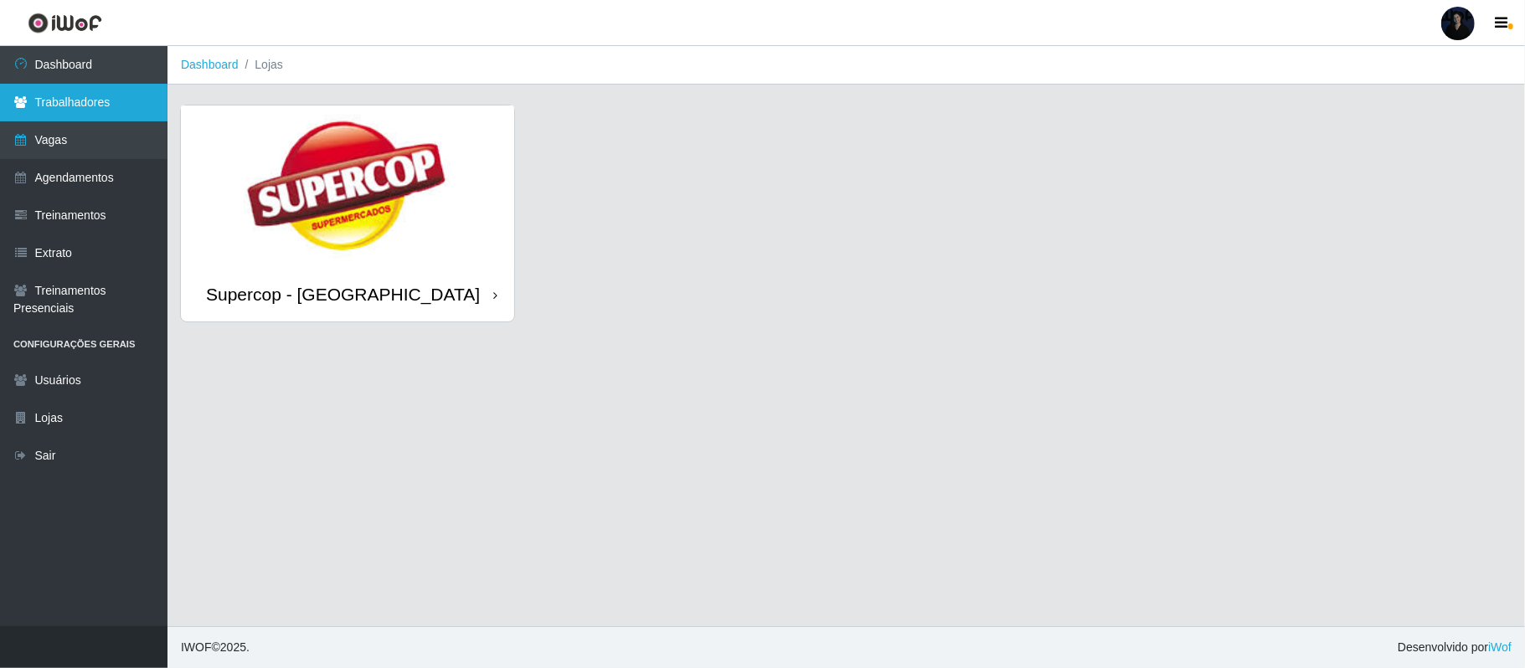
click at [99, 108] on link "Trabalhadores" at bounding box center [84, 103] width 168 height 38
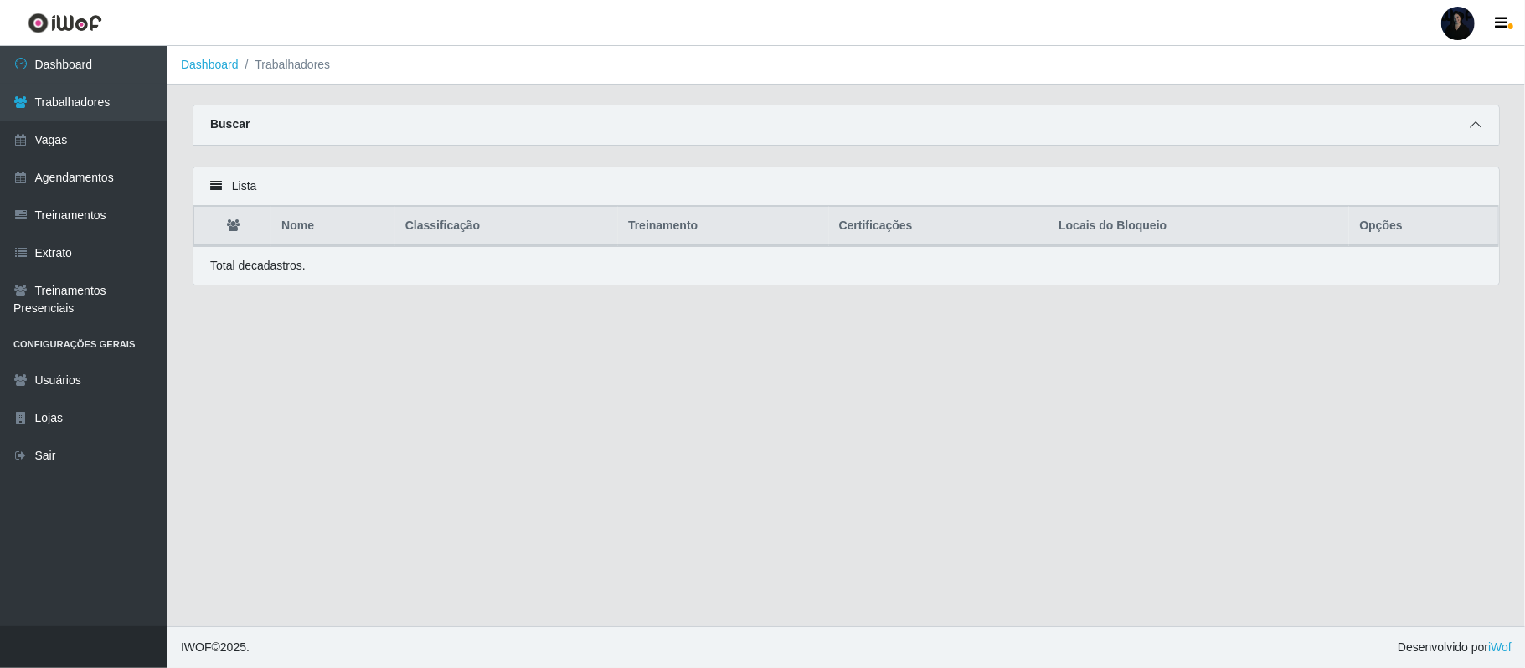
click at [1478, 129] on icon at bounding box center [1476, 125] width 12 height 12
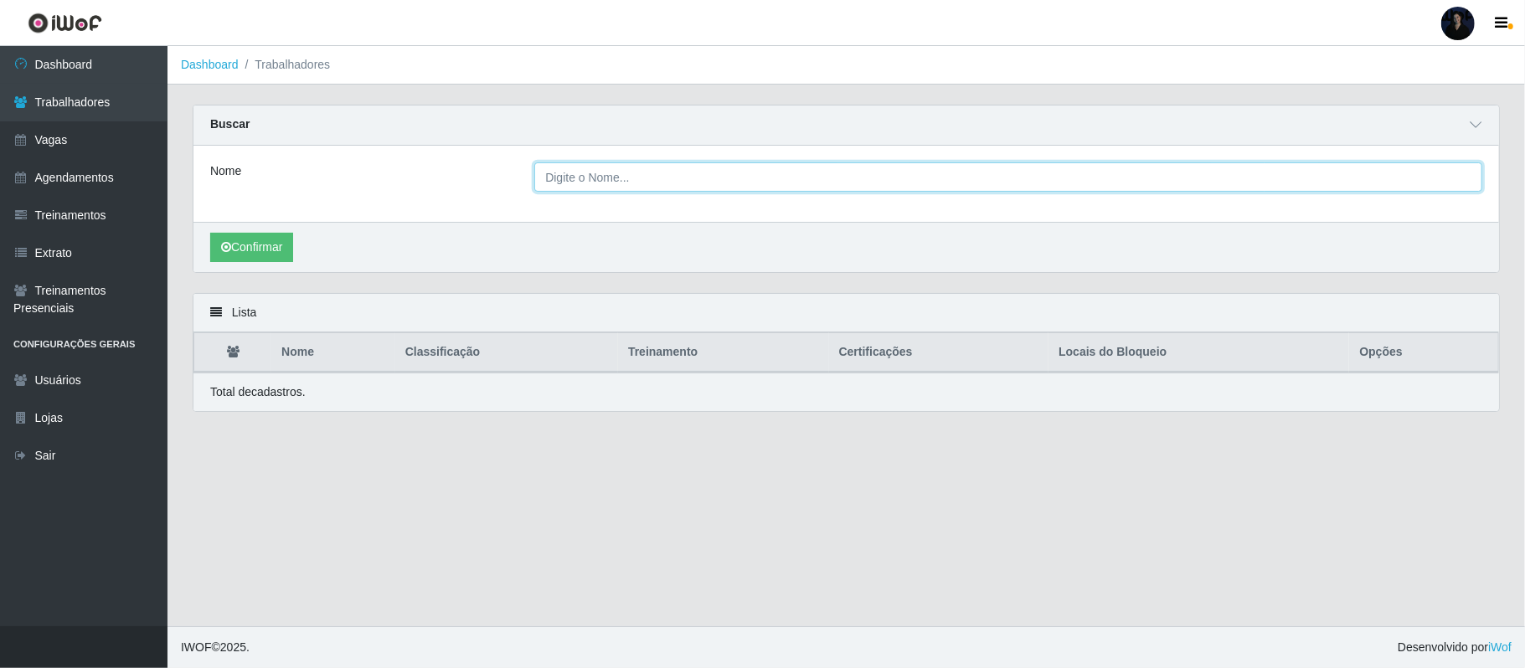
click at [674, 169] on input "Nome" at bounding box center [1008, 177] width 948 height 29
paste input "[PERSON_NAME]"
type input "[PERSON_NAME]"
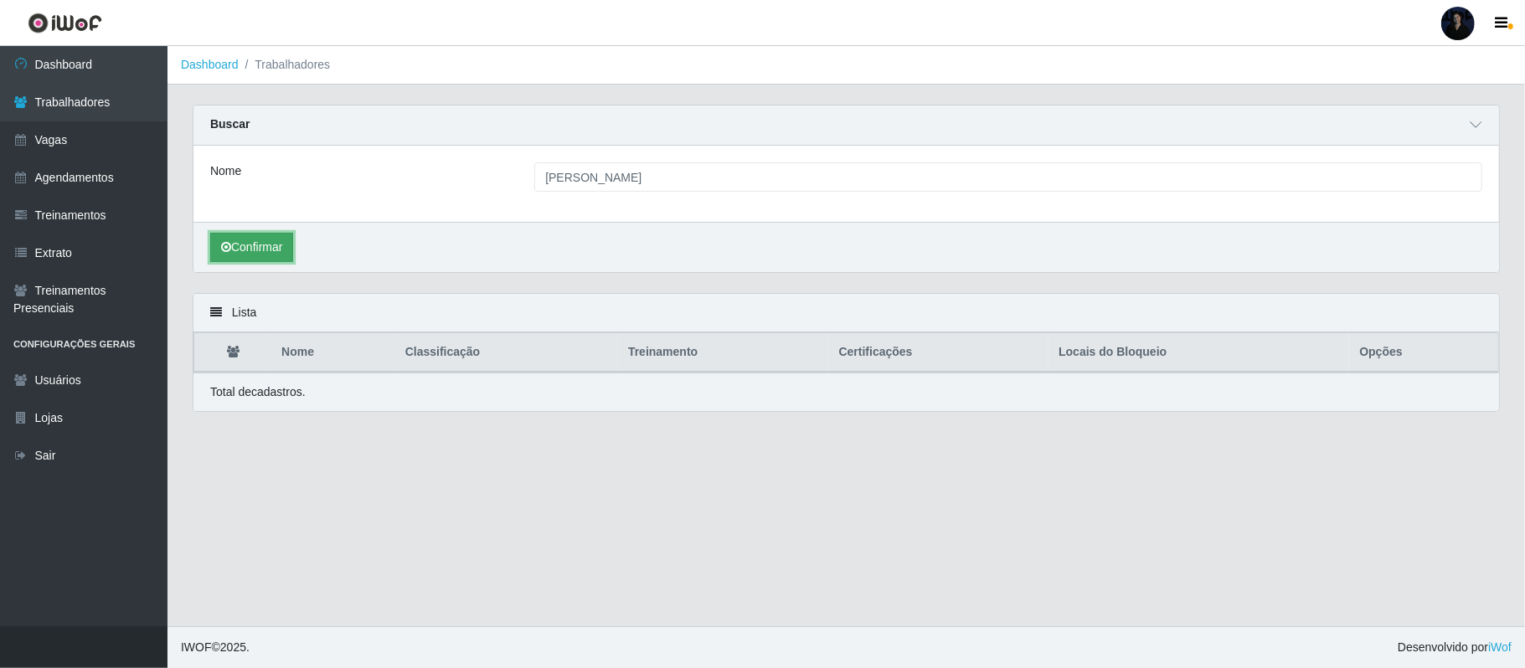
click at [243, 245] on button "Confirmar" at bounding box center [251, 247] width 83 height 29
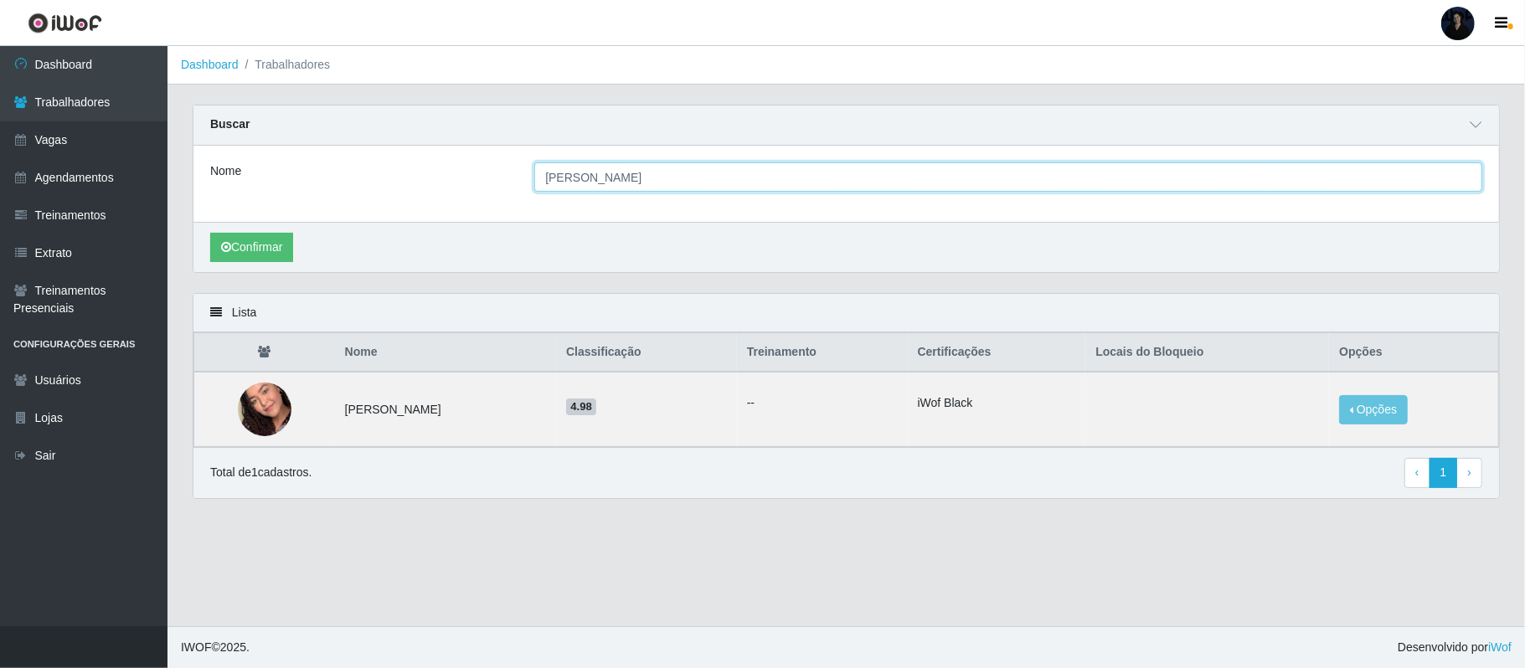
click at [544, 176] on input "[PERSON_NAME]" at bounding box center [1008, 177] width 948 height 29
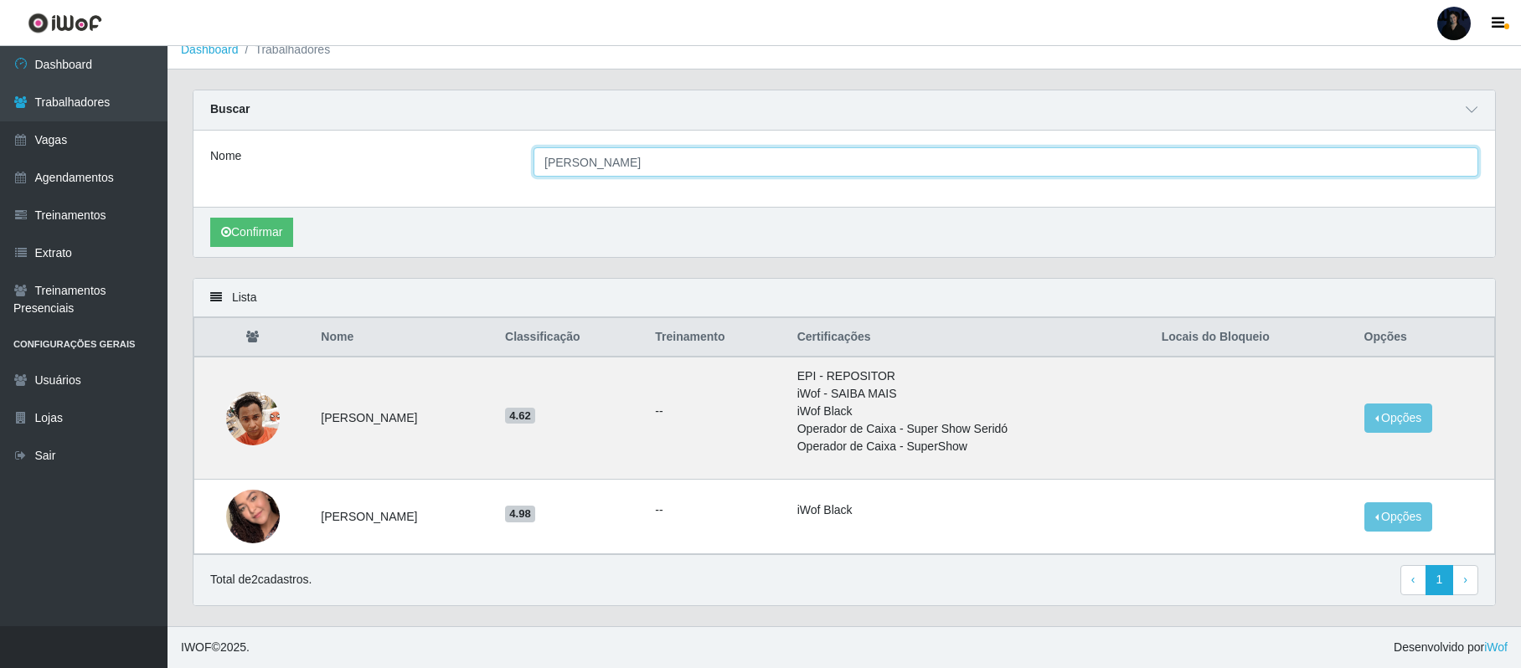
scroll to position [18, 0]
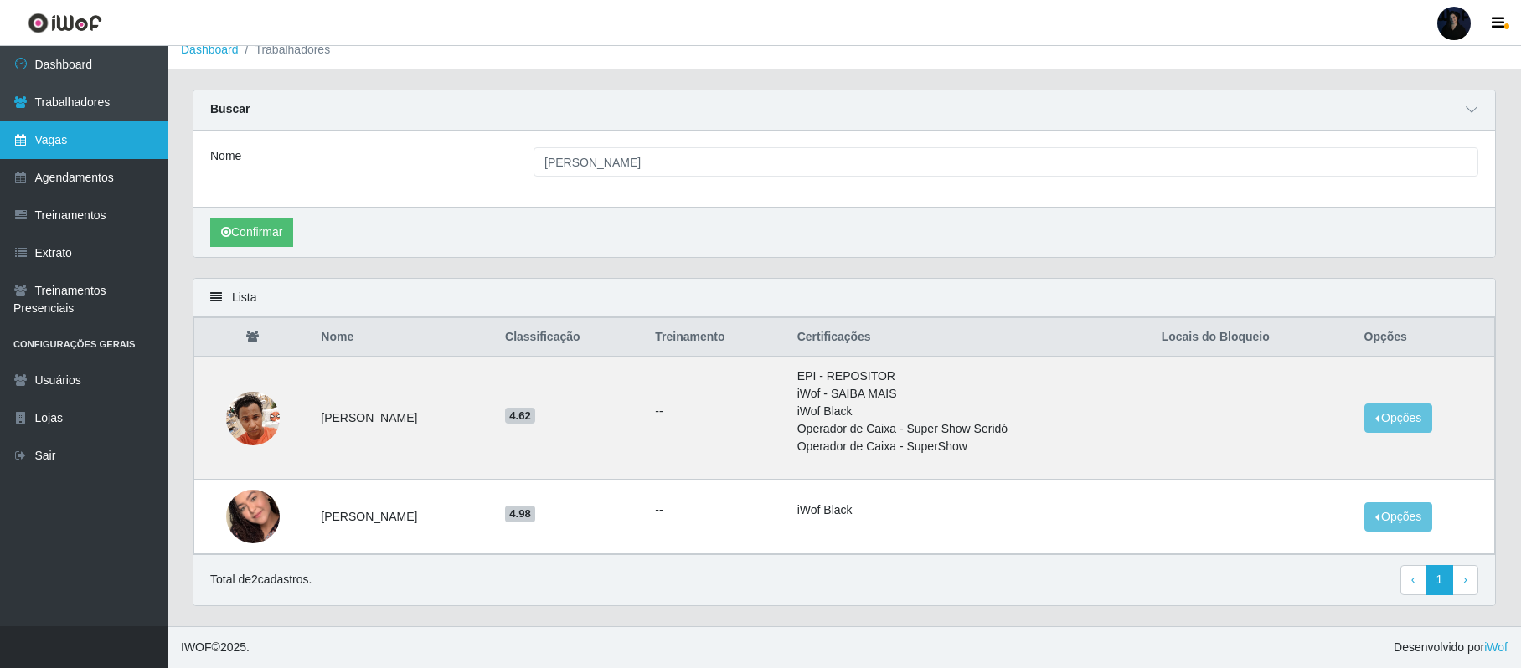
click at [74, 139] on link "Vagas" at bounding box center [84, 140] width 168 height 38
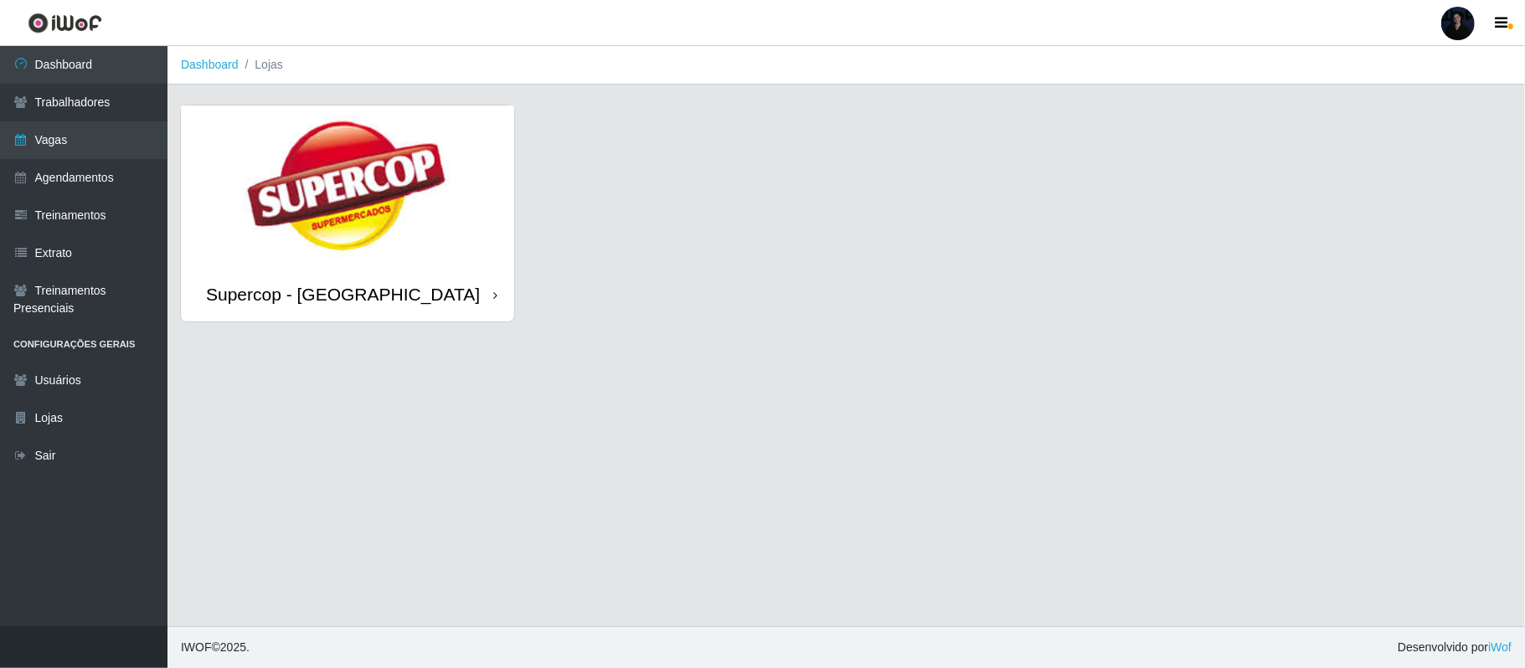
click at [266, 158] on img at bounding box center [347, 187] width 333 height 162
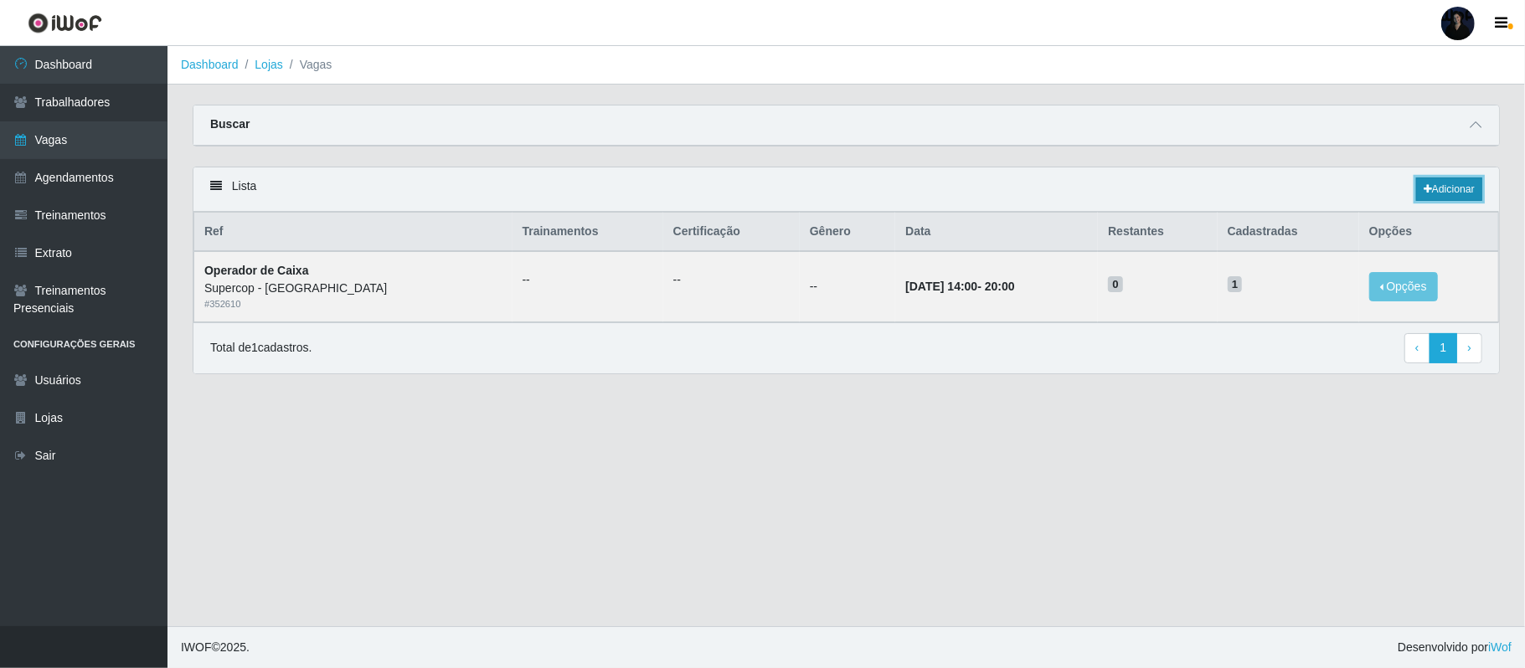
click at [1458, 188] on link "Adicionar" at bounding box center [1450, 189] width 66 height 23
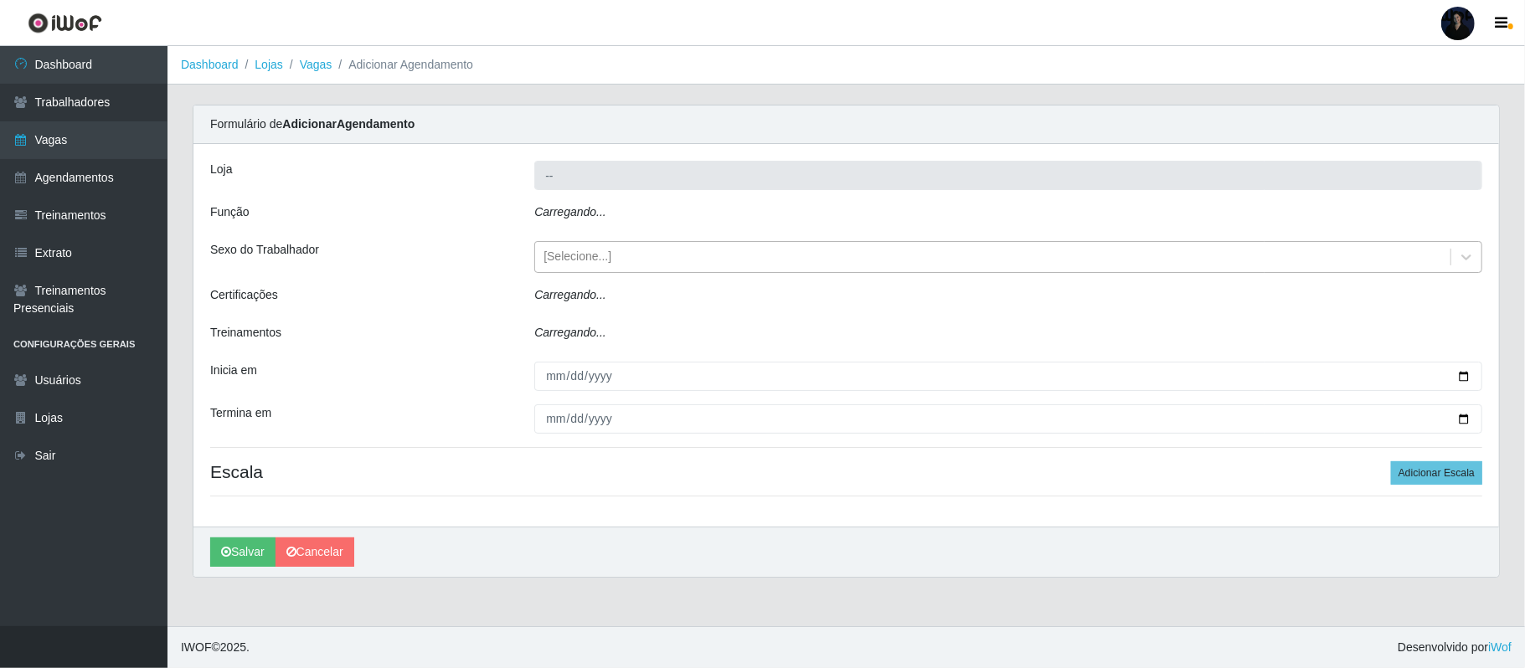
type input "Supercop - [GEOGRAPHIC_DATA]"
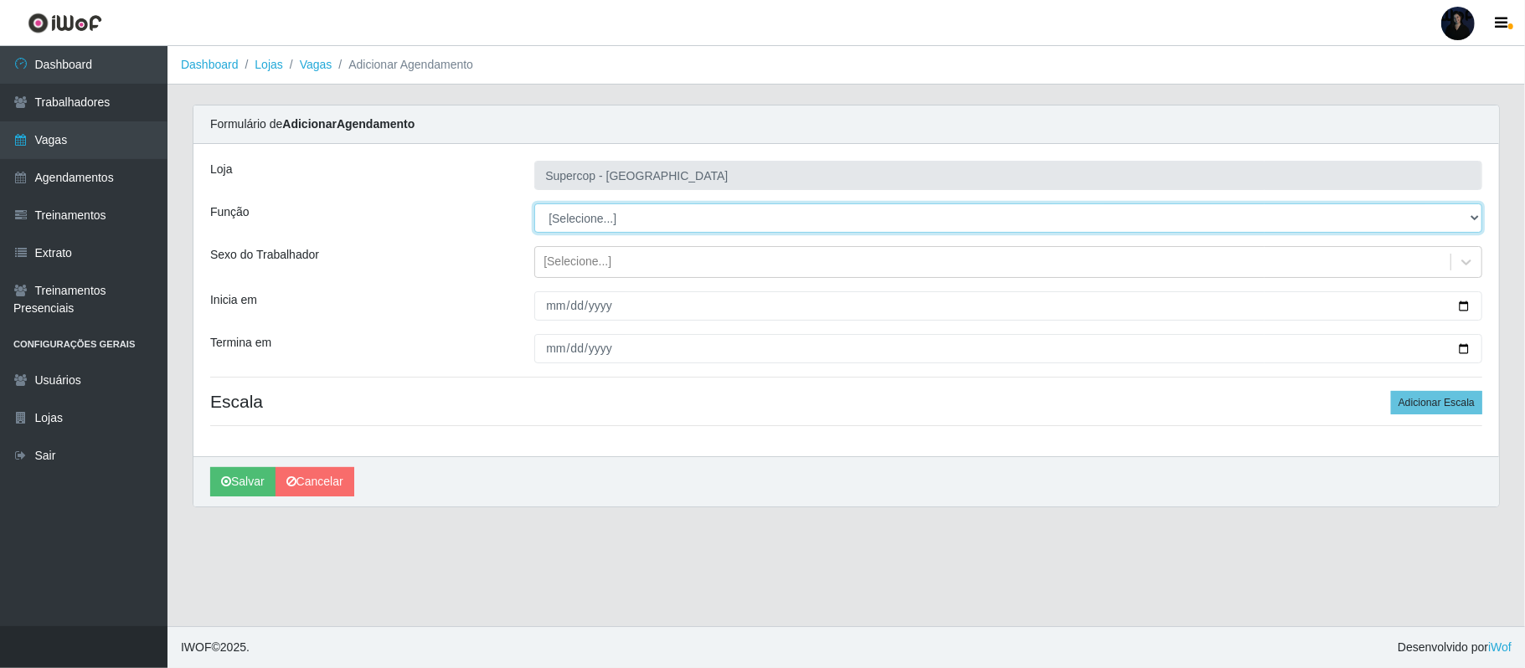
click at [574, 221] on select "[Selecione...] Balconista de Padaria Balconista de Padaria + Balconista de Pada…" at bounding box center [1008, 218] width 948 height 29
click at [564, 219] on select "[Selecione...] Balconista de Padaria Balconista de Padaria + Balconista de Pada…" at bounding box center [1008, 218] width 948 height 29
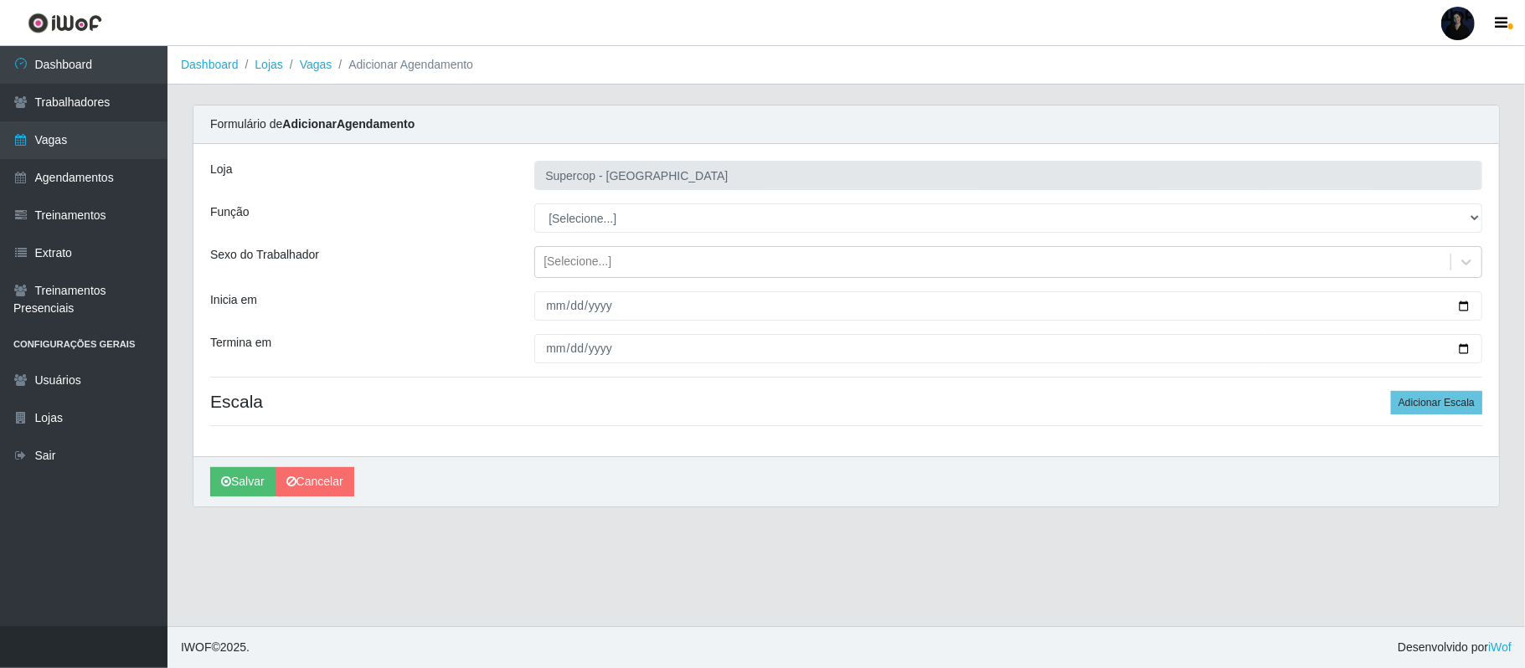
click at [461, 214] on div "Função" at bounding box center [360, 218] width 324 height 29
click at [547, 256] on div "[Selecione...]" at bounding box center [578, 263] width 68 height 18
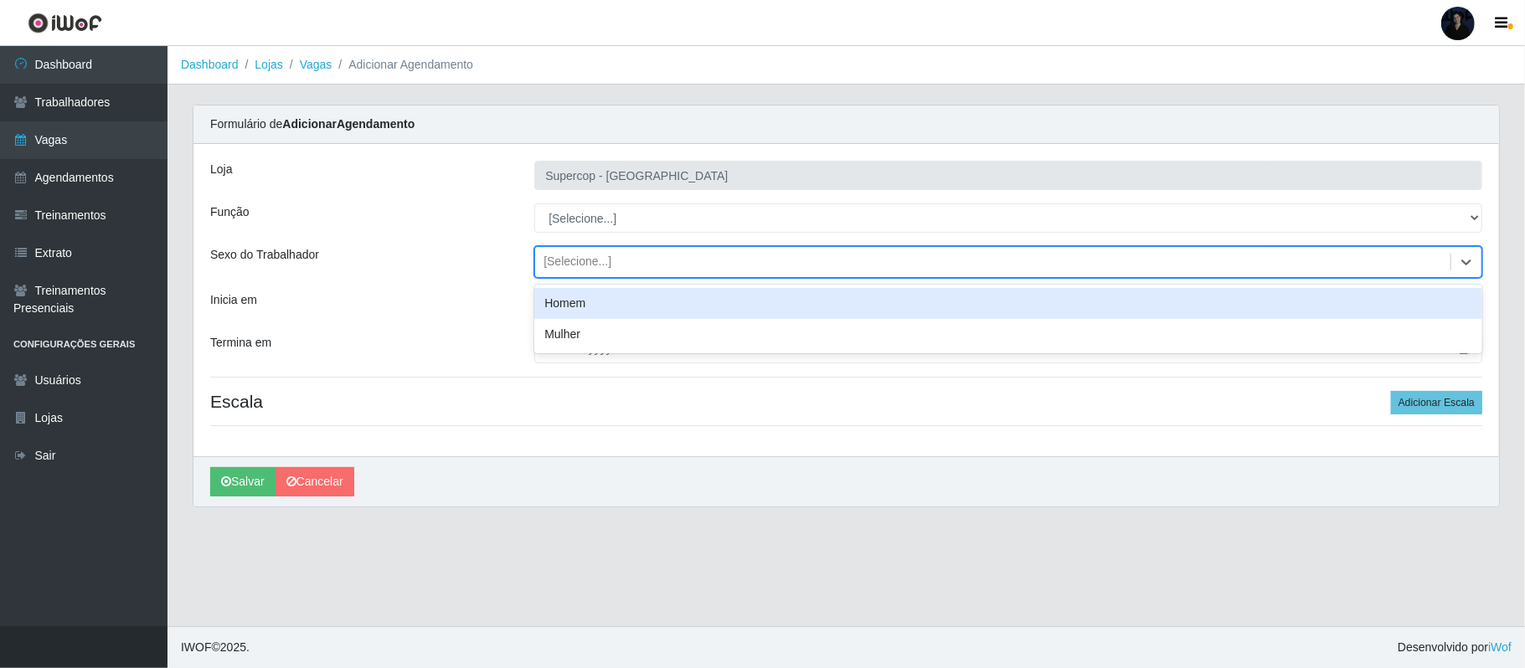
click at [426, 278] on div "Sexo do Trabalhador" at bounding box center [360, 262] width 324 height 32
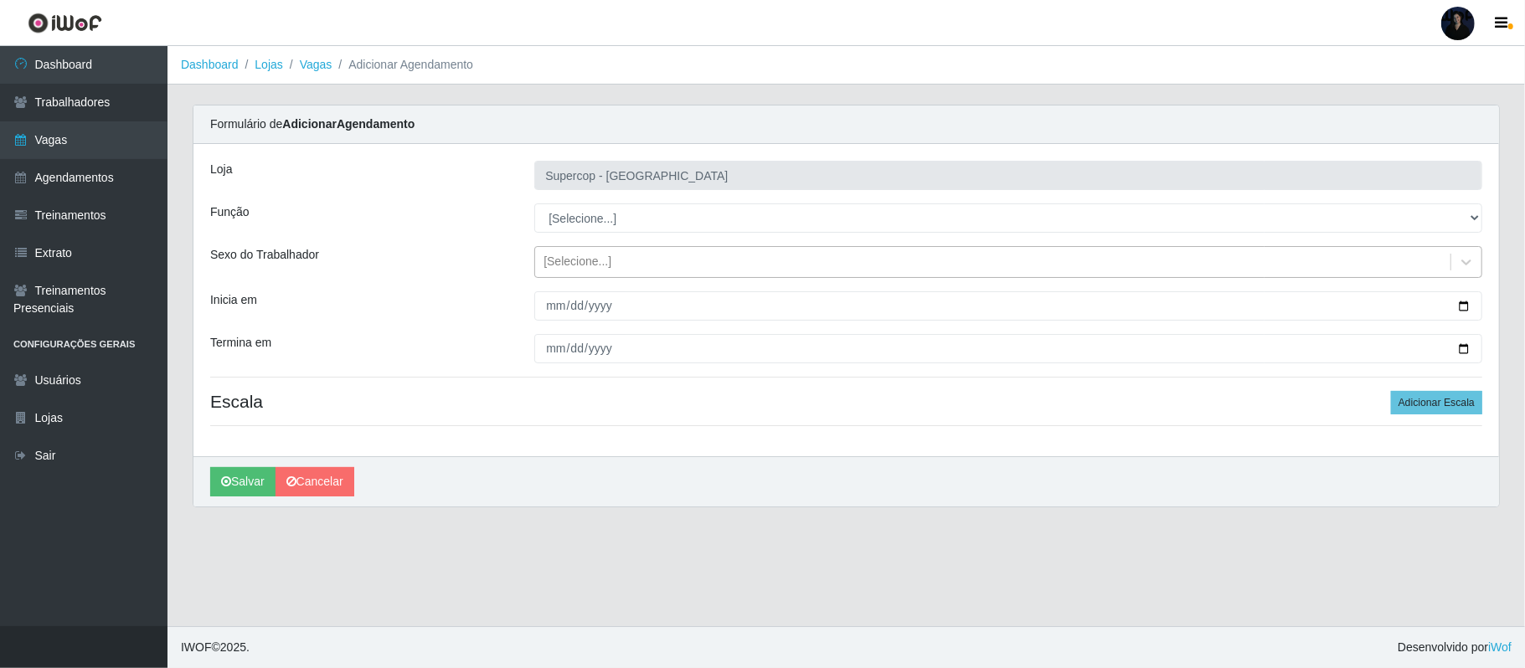
click at [573, 265] on div "[Selecione...]" at bounding box center [578, 263] width 68 height 18
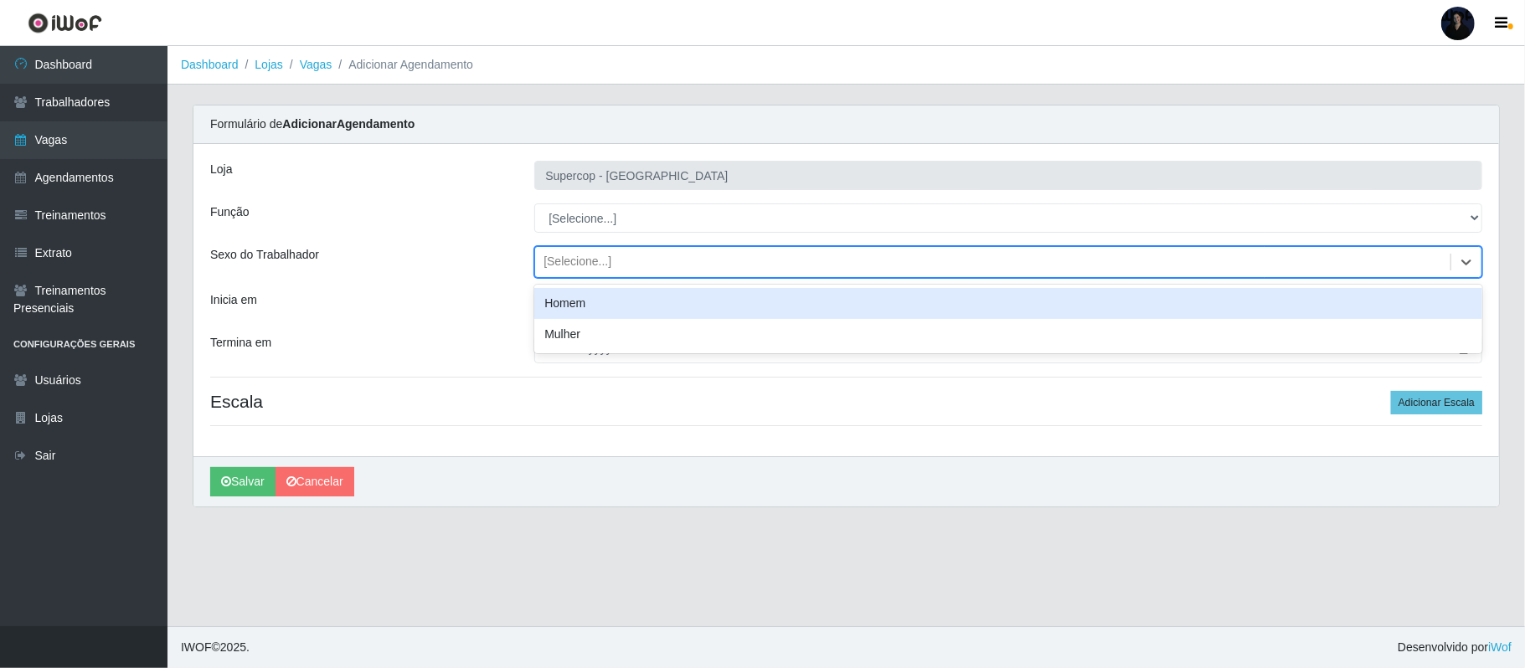
click at [463, 219] on div "Função" at bounding box center [360, 218] width 324 height 29
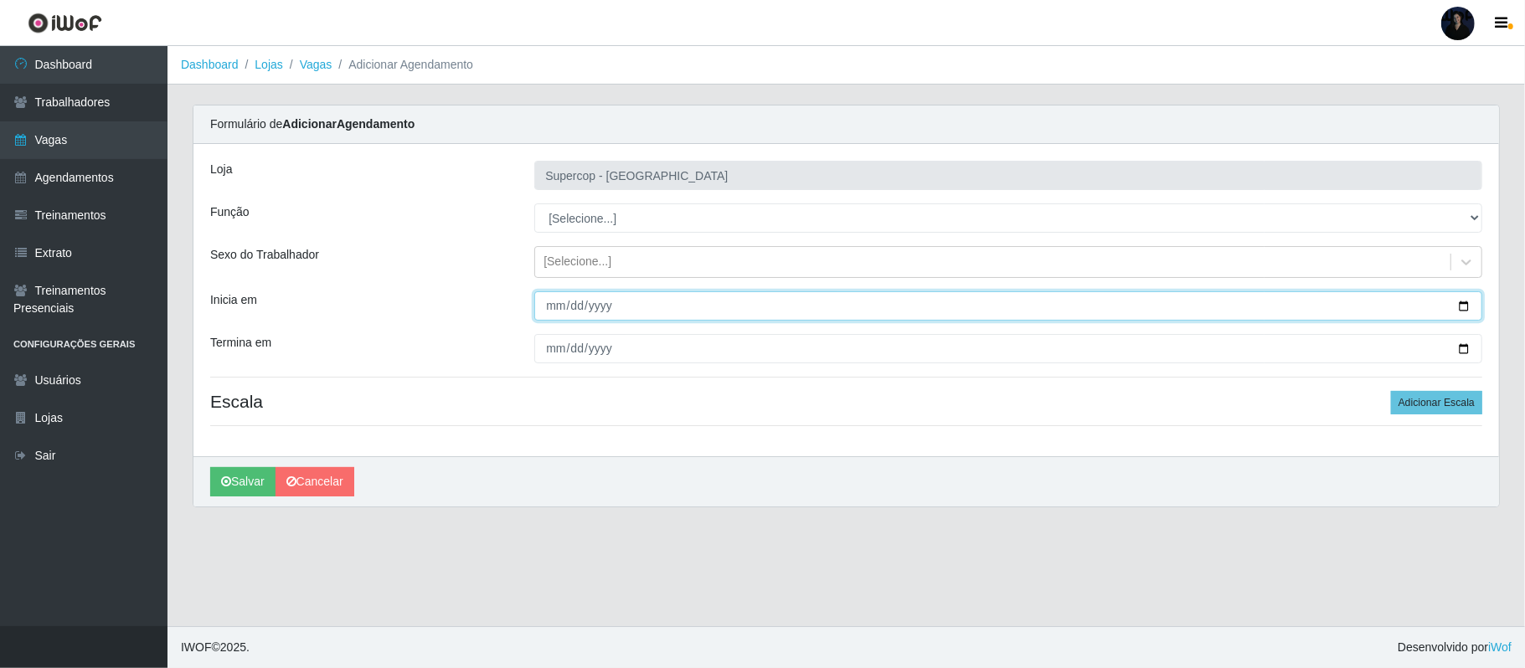
click at [546, 310] on input "Inicia em" at bounding box center [1008, 306] width 948 height 29
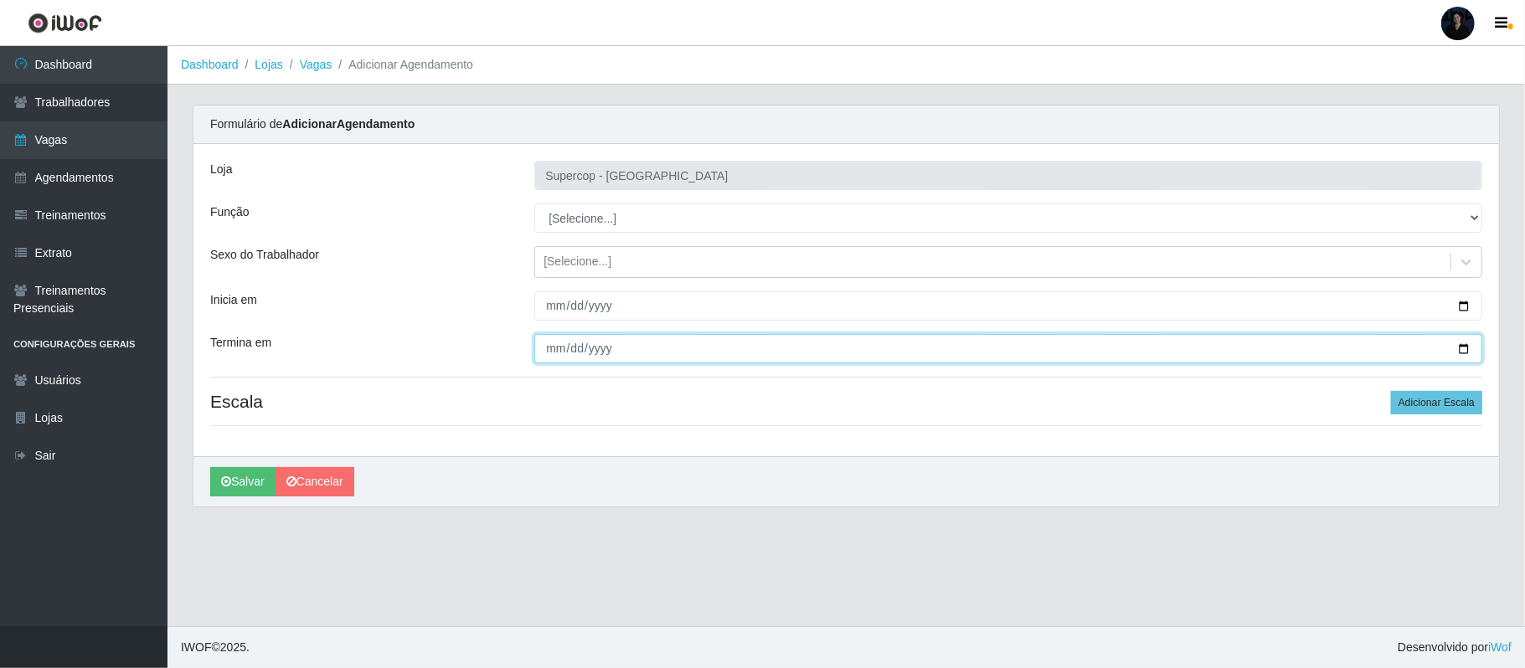
click at [551, 349] on input "Termina em" at bounding box center [1008, 348] width 948 height 29
click at [530, 315] on div at bounding box center [1008, 306] width 973 height 29
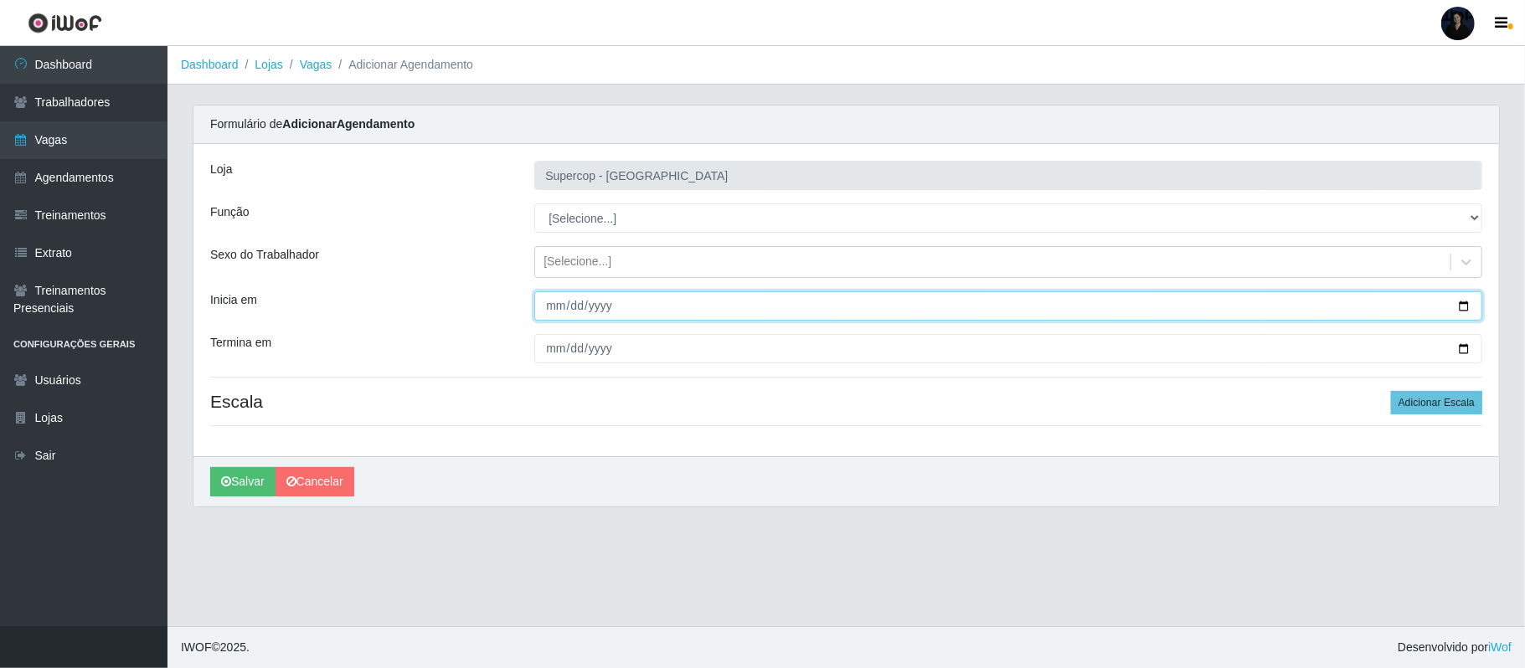
click at [556, 310] on input "Inicia em" at bounding box center [1008, 306] width 948 height 29
type input "[DATE]"
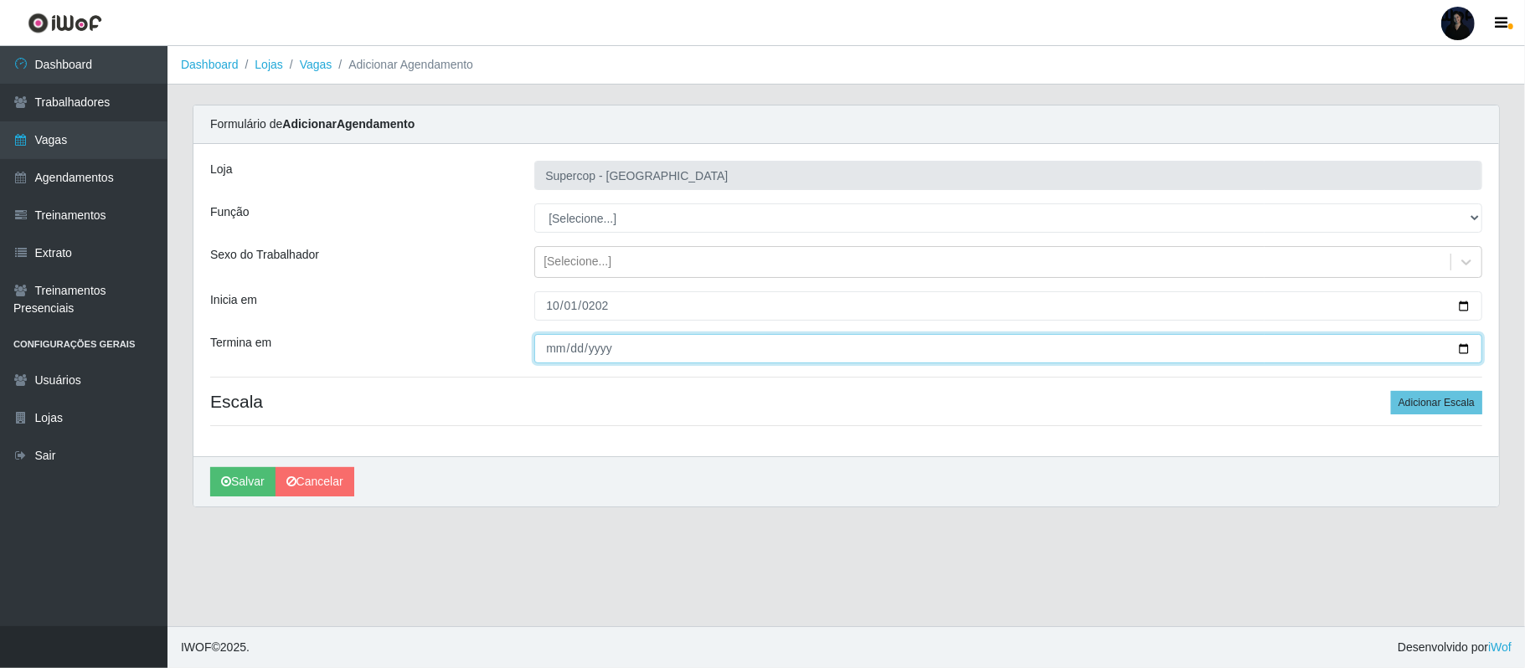
click at [560, 353] on input "Termina em" at bounding box center [1008, 348] width 948 height 29
type input "[DATE]"
click at [1458, 402] on button "Adicionar Escala" at bounding box center [1436, 402] width 91 height 23
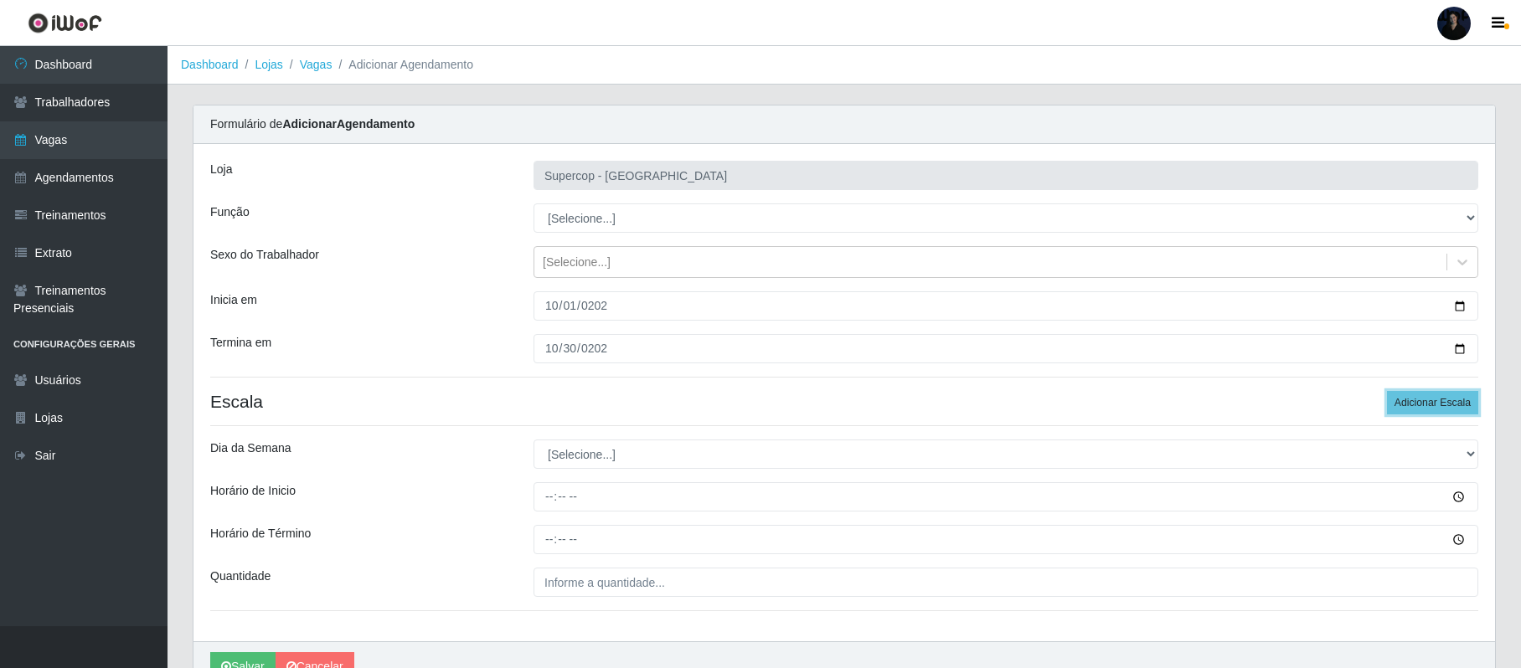
scroll to position [89, 0]
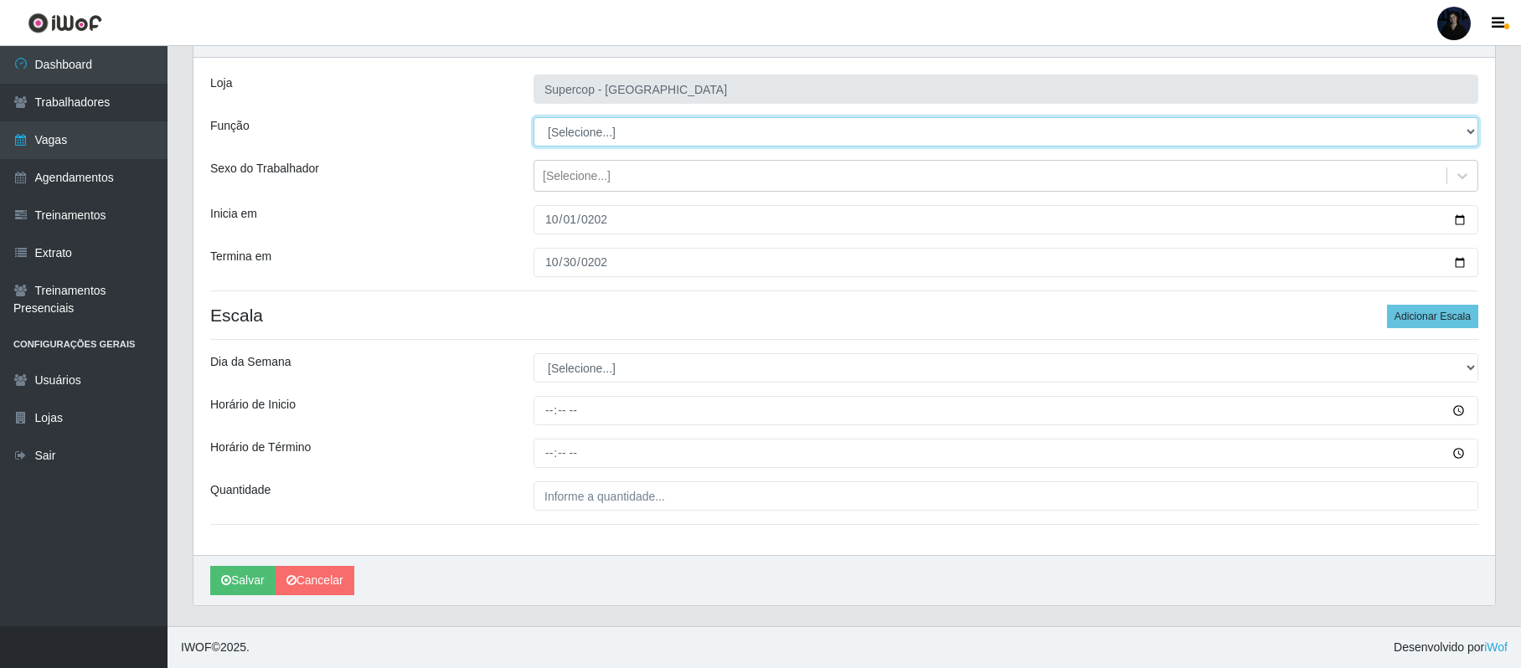
click at [543, 124] on select "[Selecione...] Balconista de Padaria Balconista de Padaria + Balconista de Pada…" at bounding box center [1006, 131] width 945 height 29
select select "115"
click at [534, 117] on select "[Selecione...] Balconista de Padaria Balconista de Padaria + Balconista de Pada…" at bounding box center [1006, 131] width 945 height 29
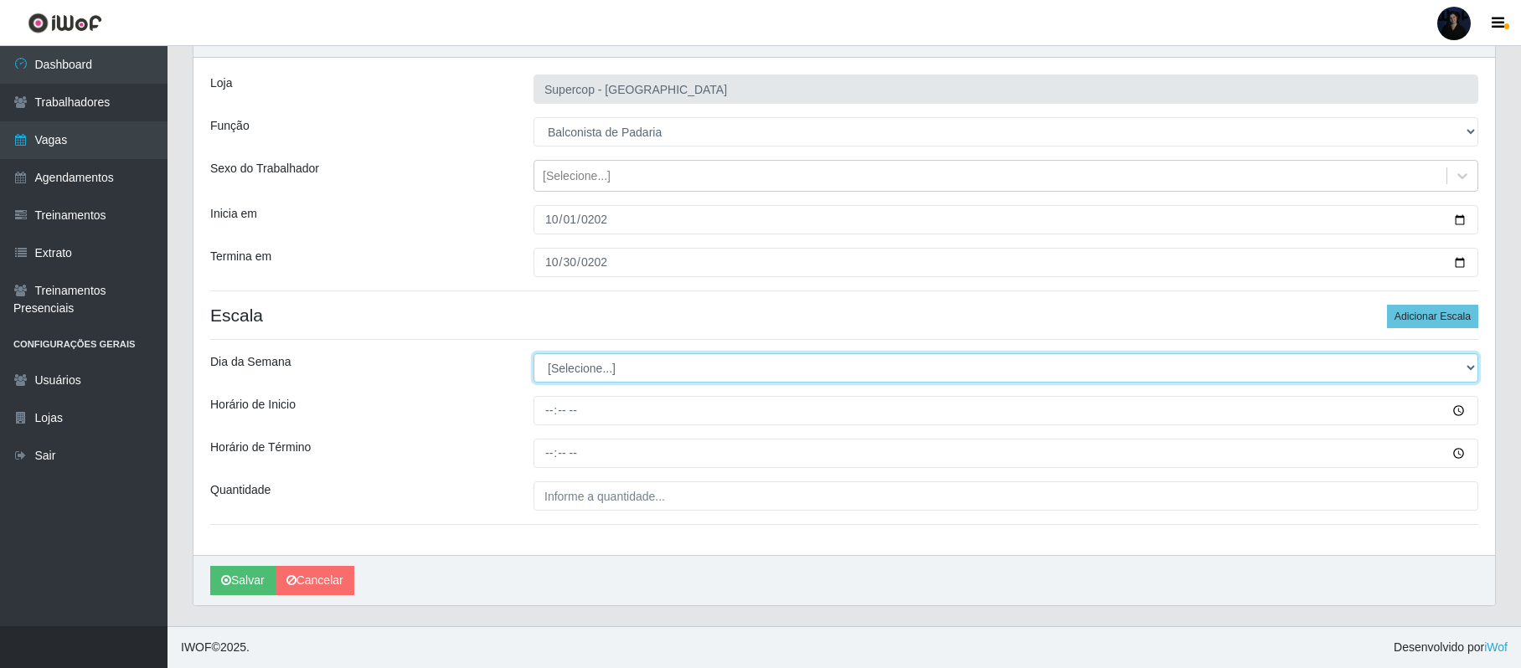
click at [575, 370] on select "[Selecione...] Segunda Terça Quarta Quinta Sexta Sábado Domingo" at bounding box center [1006, 368] width 945 height 29
select select "5"
click at [534, 354] on select "[Selecione...] Segunda Terça Quarta Quinta Sexta Sábado Domingo" at bounding box center [1006, 368] width 945 height 29
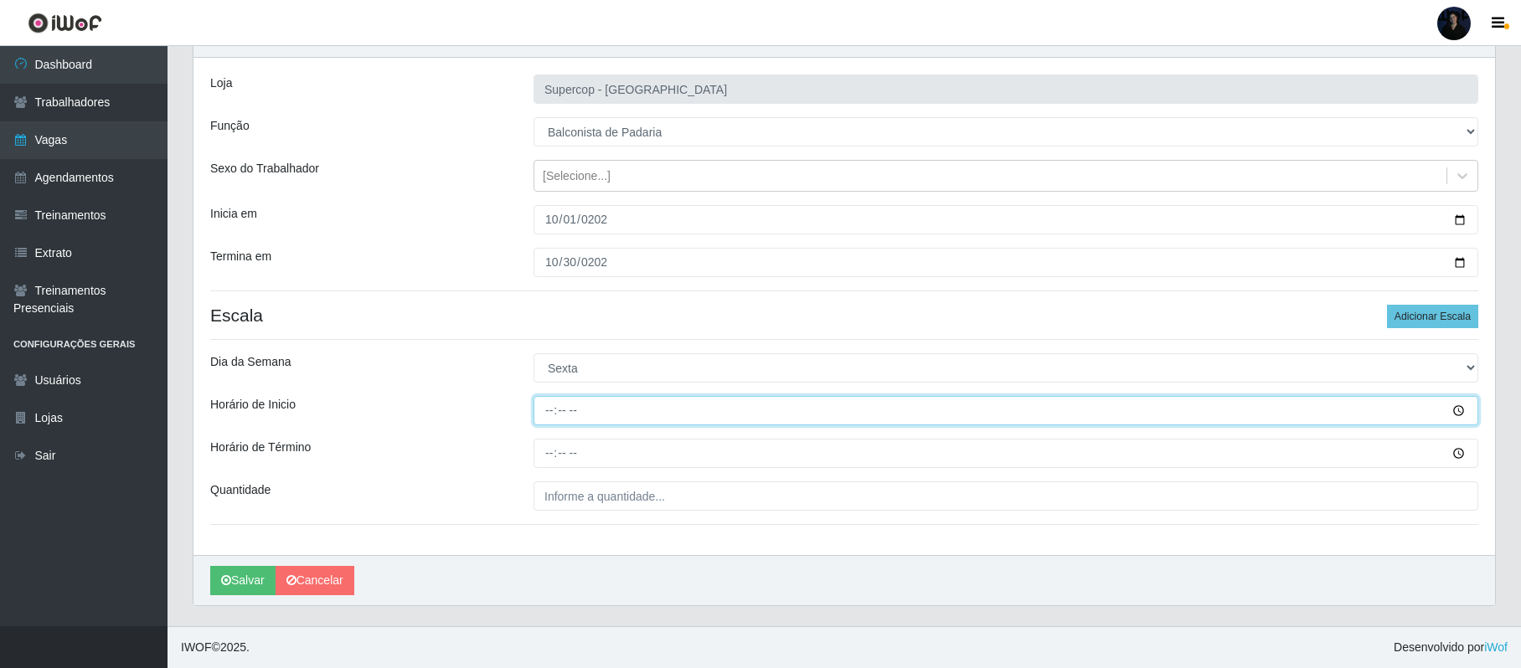
click at [556, 413] on input "Horário de Inicio" at bounding box center [1006, 410] width 945 height 29
type input "14:00"
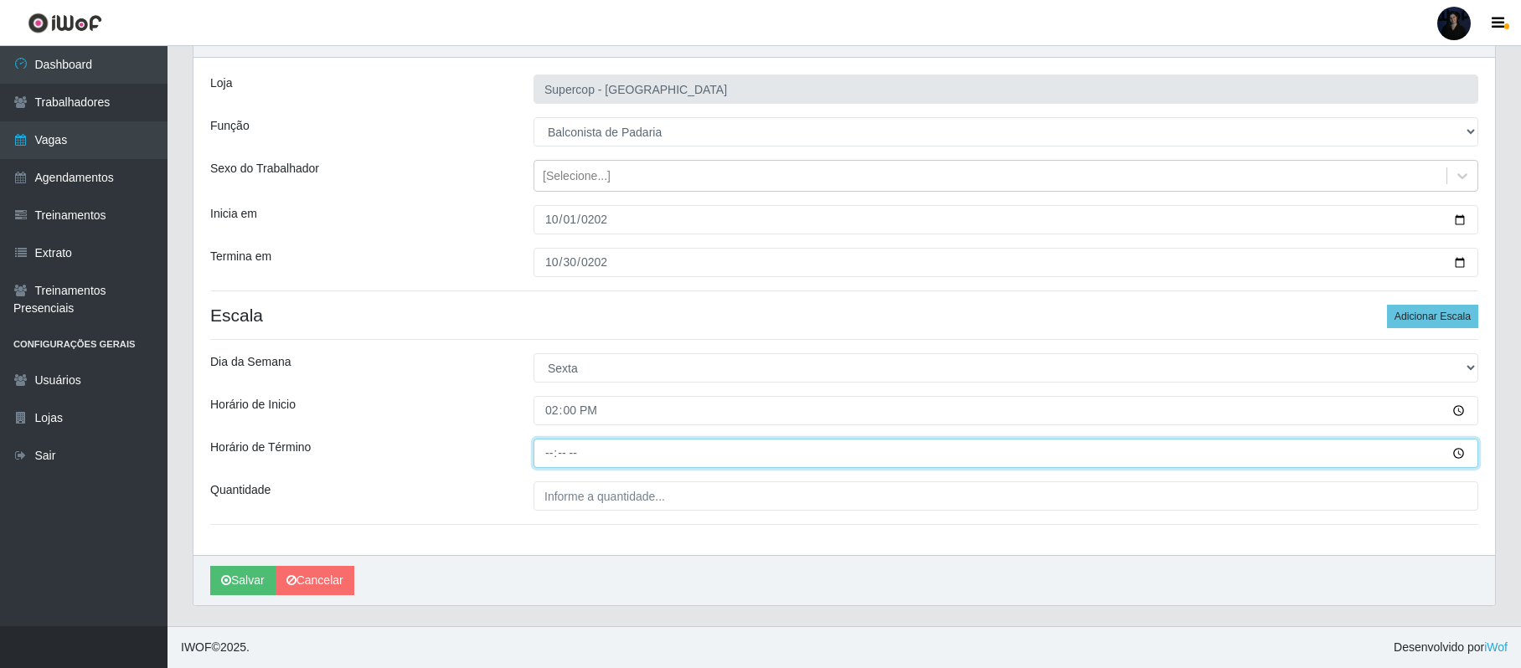
click at [547, 450] on input "Horário de Término" at bounding box center [1006, 453] width 945 height 29
type input "20:00"
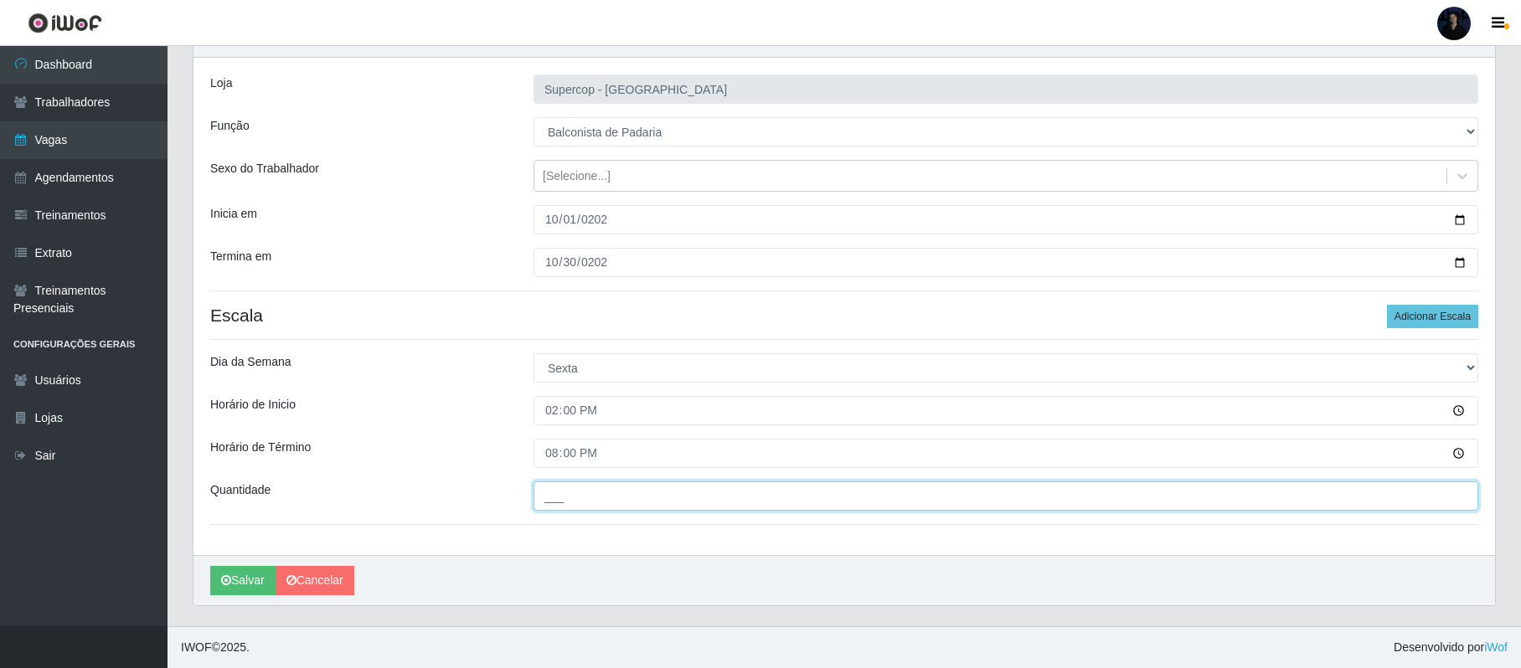
click at [546, 491] on input "___" at bounding box center [1006, 496] width 945 height 29
type input "1__"
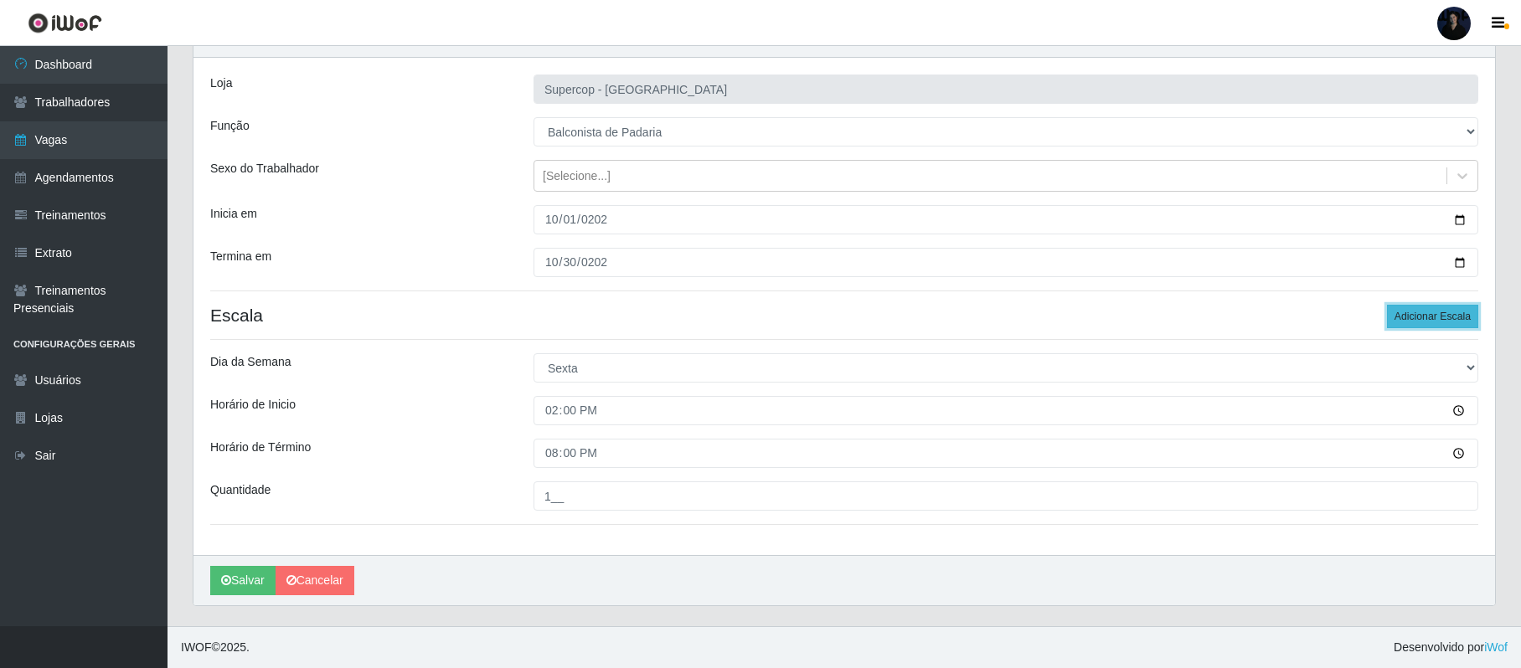
click at [1414, 309] on button "Adicionar Escala" at bounding box center [1432, 316] width 91 height 23
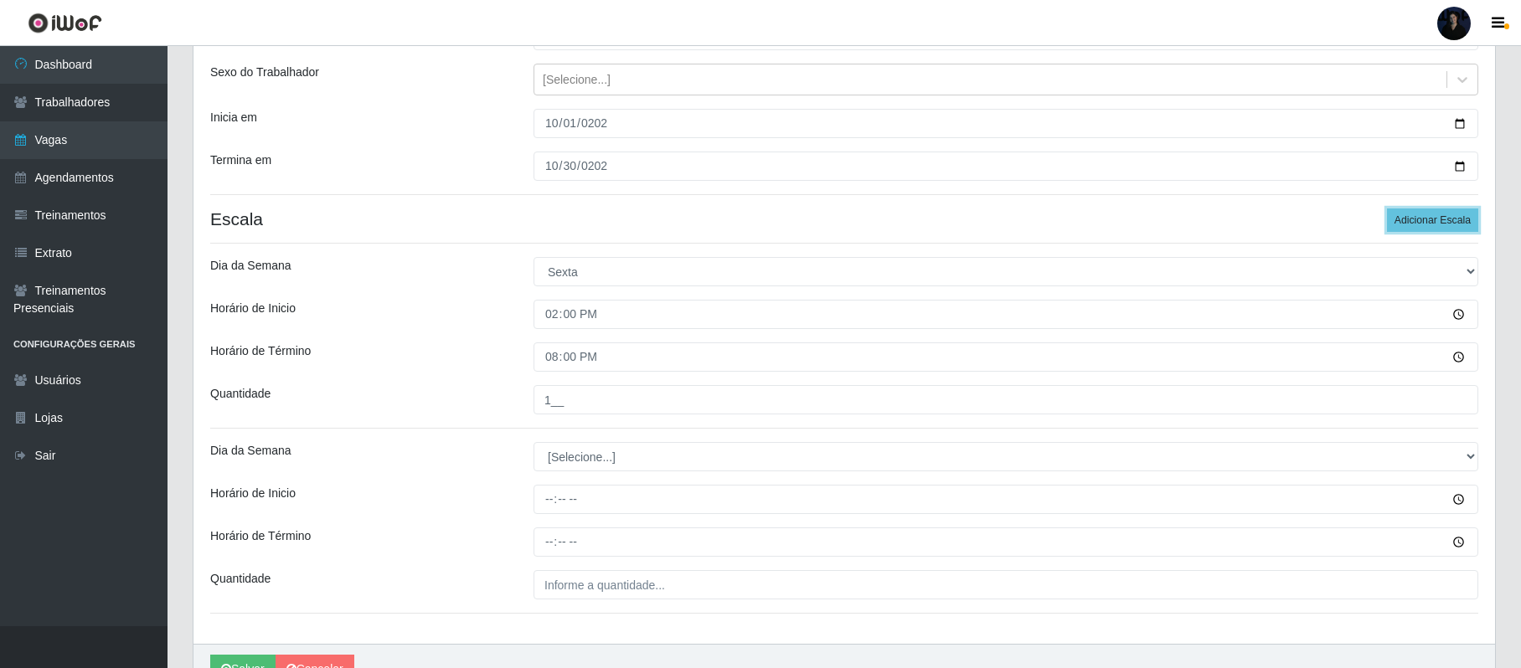
scroll to position [223, 0]
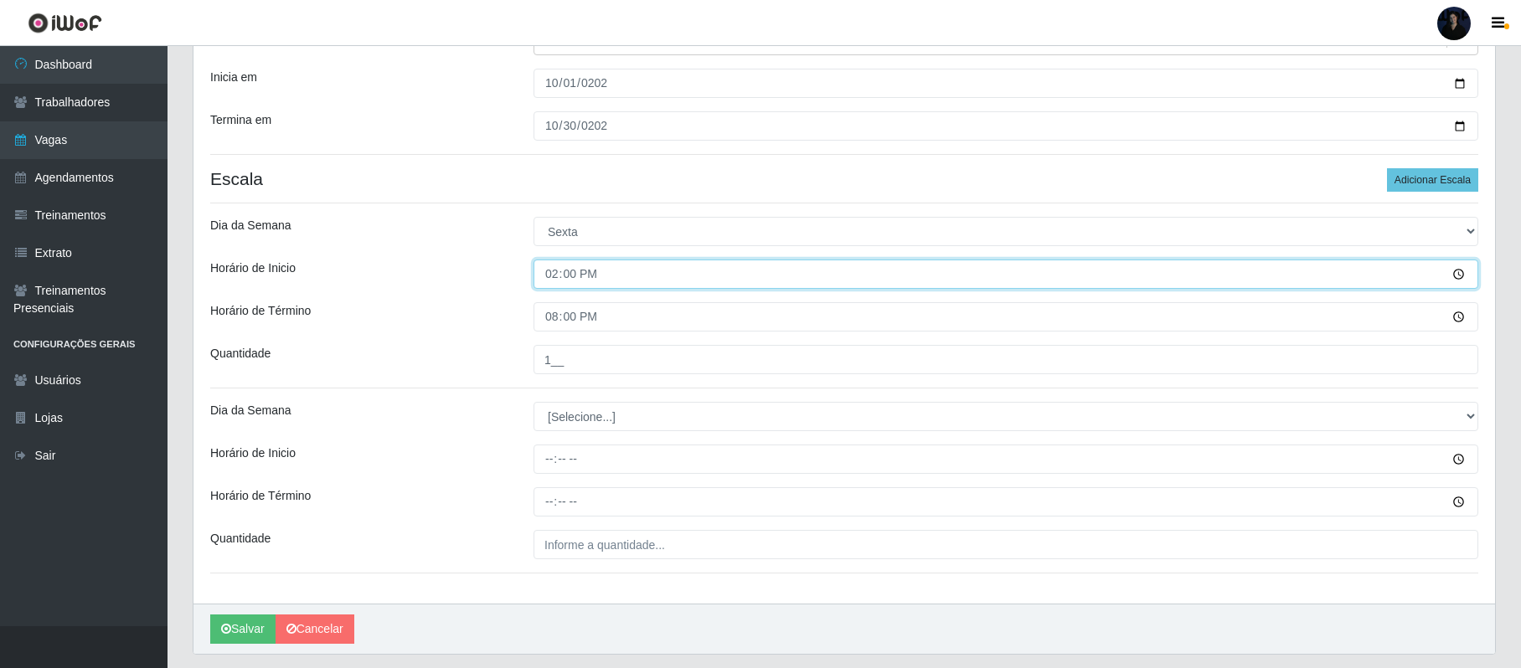
click at [547, 273] on input "14:00" at bounding box center [1006, 274] width 945 height 29
type input "08:00"
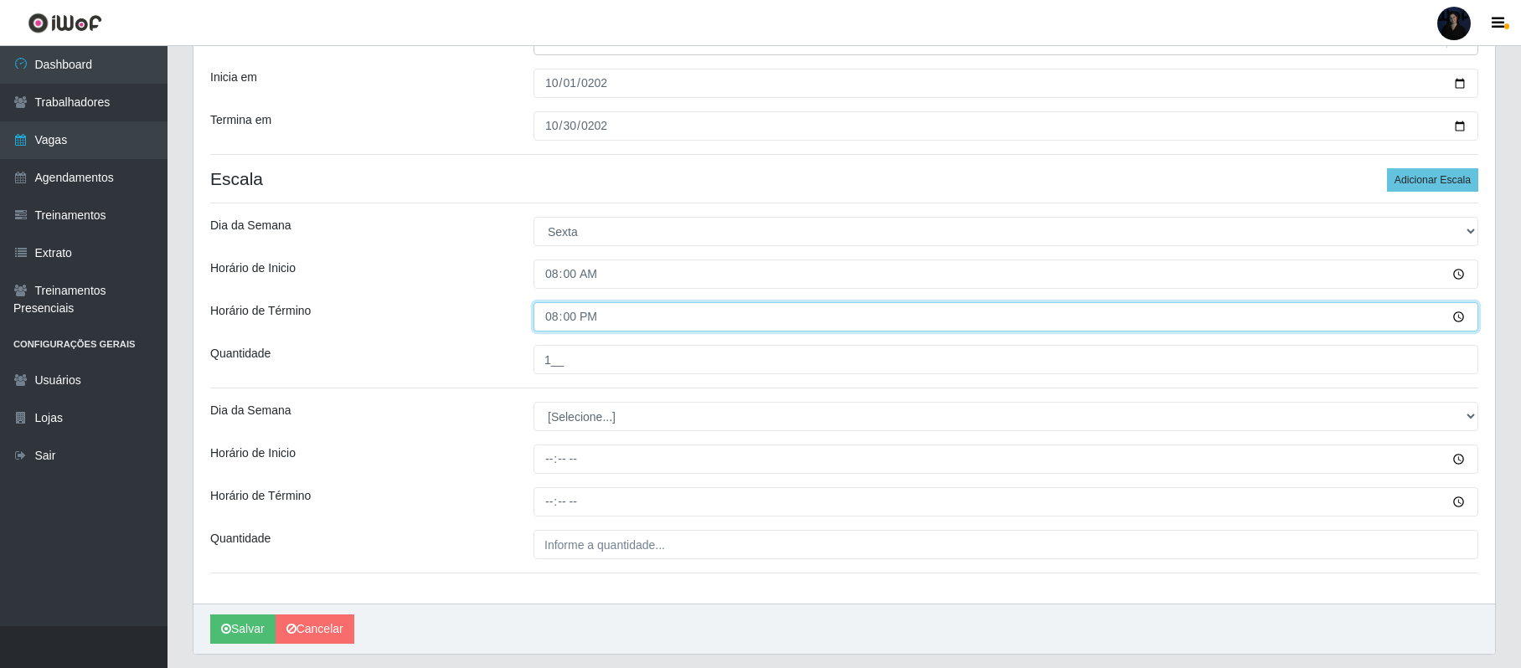
click at [541, 325] on input "20:00" at bounding box center [1006, 316] width 945 height 29
type input "14:00"
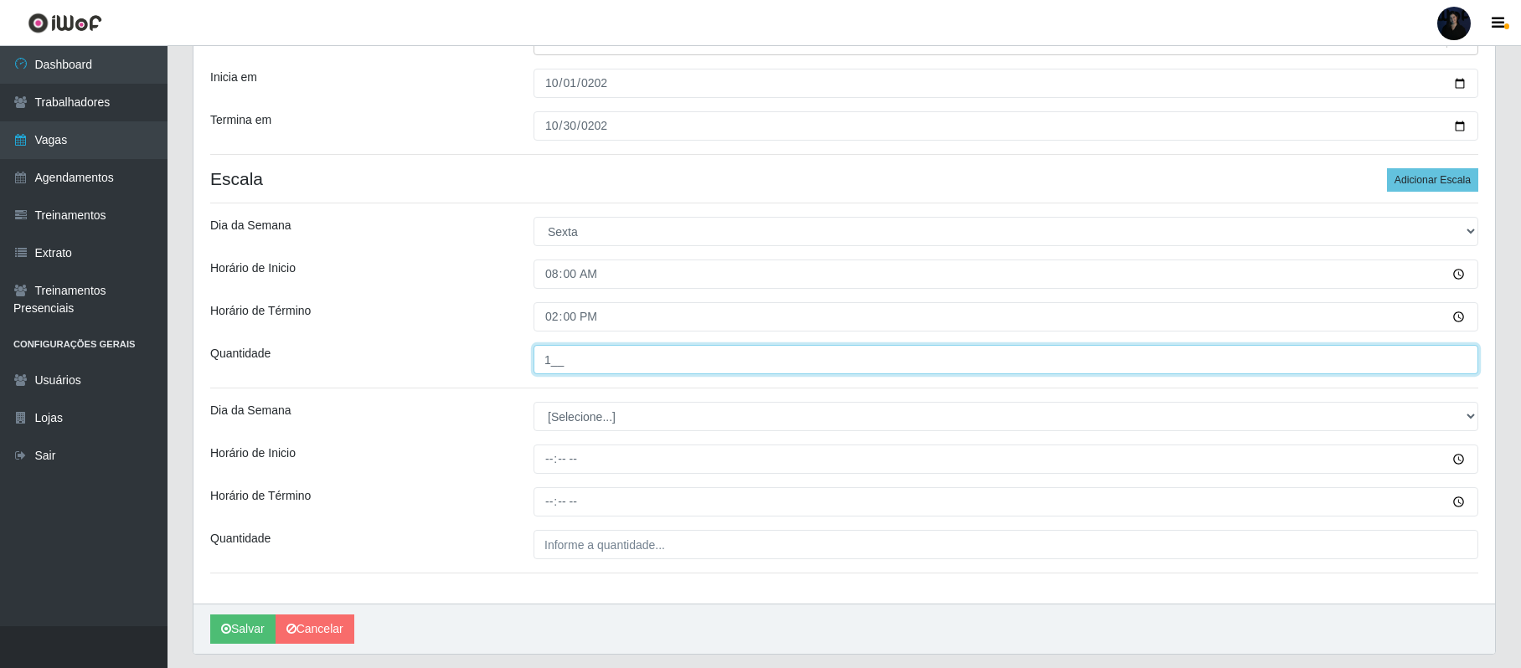
click at [548, 363] on input "1__" at bounding box center [1006, 359] width 945 height 29
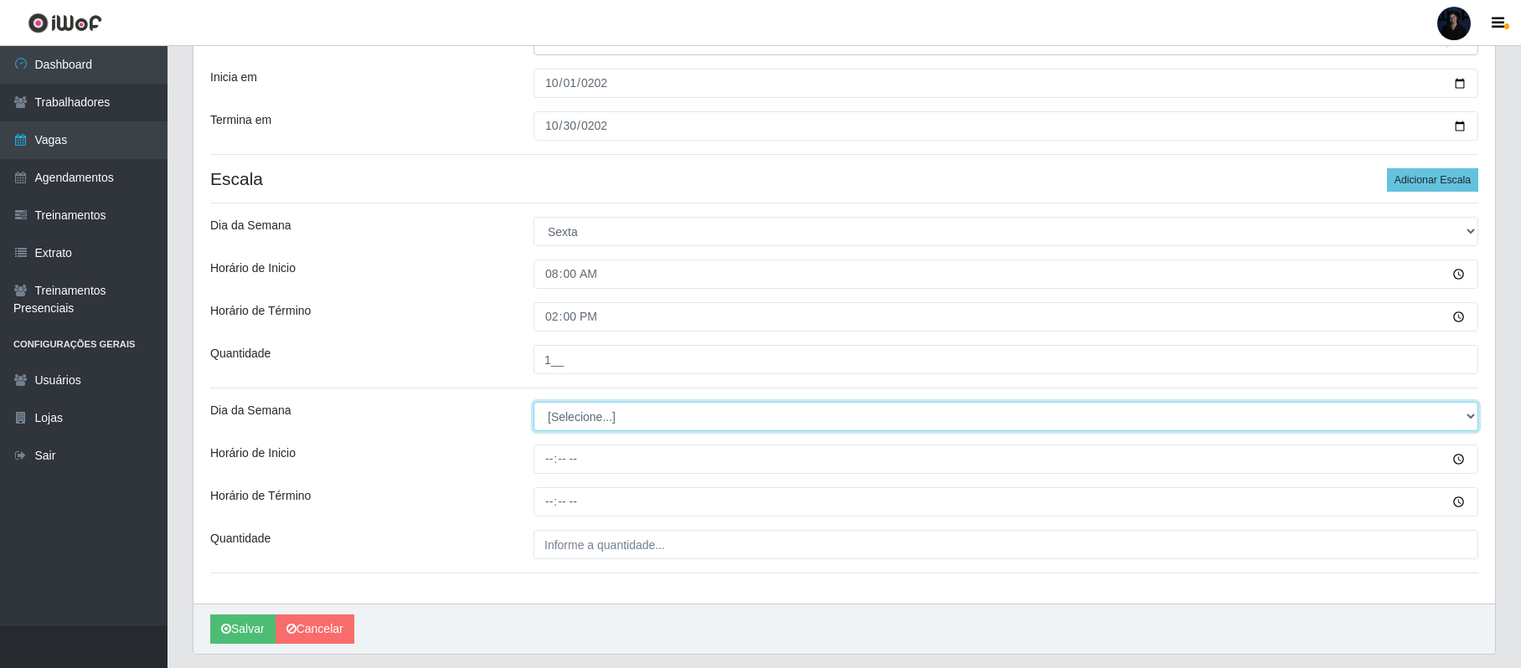
click at [588, 417] on select "[Selecione...] Segunda Terça Quarta Quinta Sexta Sábado Domingo" at bounding box center [1006, 416] width 945 height 29
select select "5"
click at [534, 404] on select "[Selecione...] Segunda Terça Quarta Quinta Sexta Sábado Domingo" at bounding box center [1006, 416] width 945 height 29
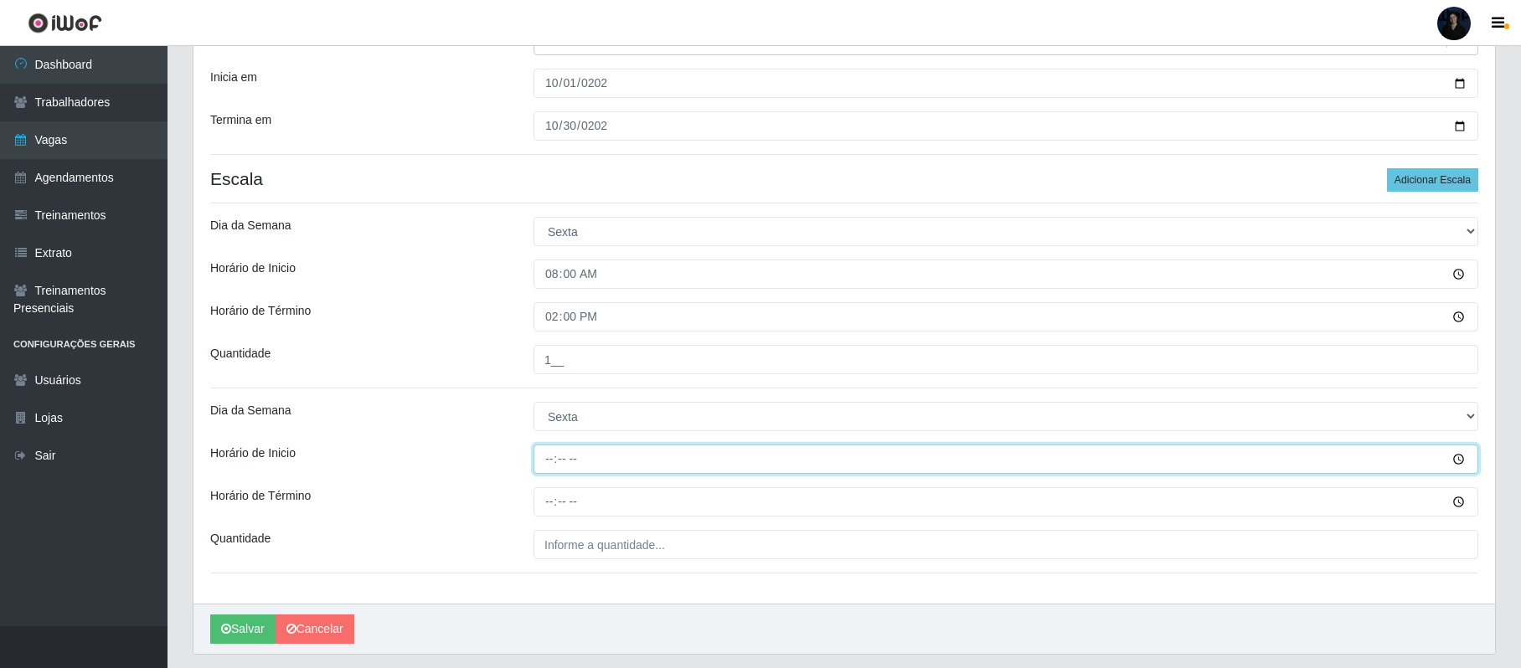
click at [548, 466] on input "Horário de Inicio" at bounding box center [1006, 459] width 945 height 29
type input "15:00"
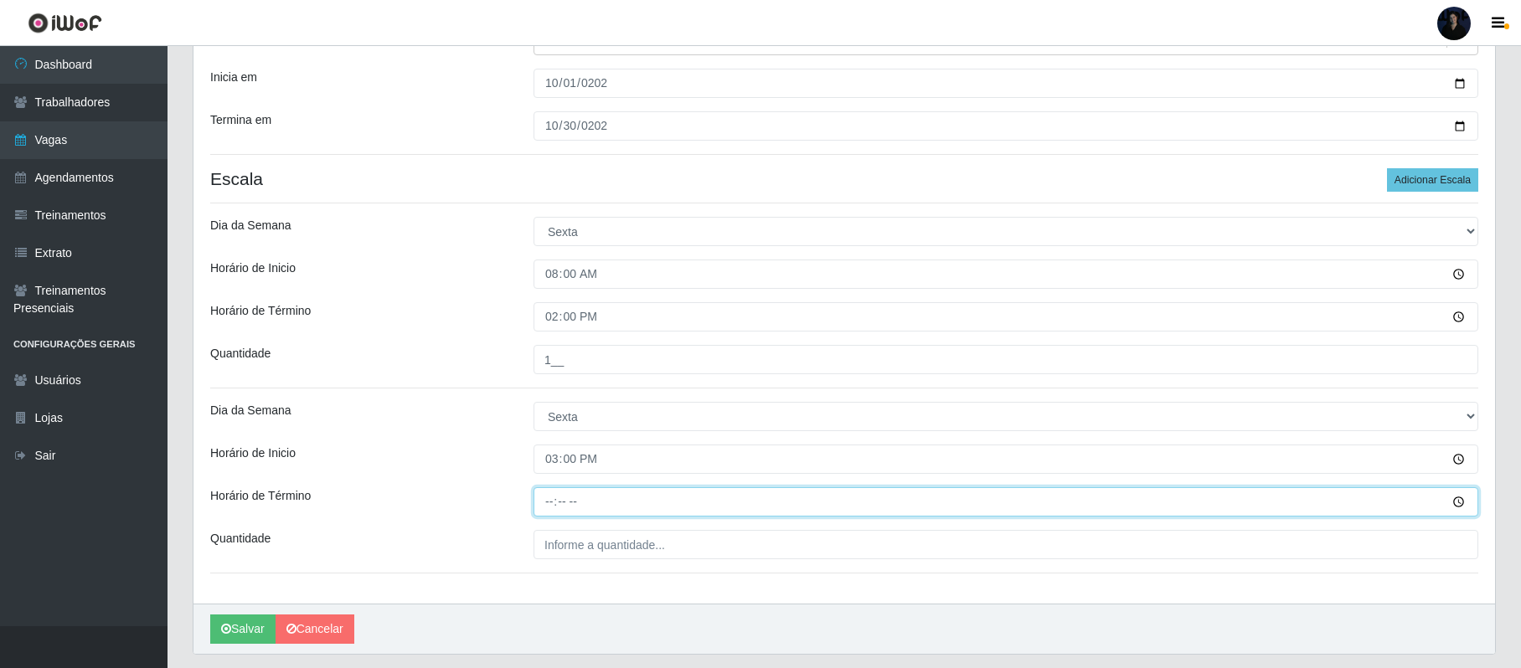
click at [548, 499] on input "Horário de Término" at bounding box center [1006, 502] width 945 height 29
type input "21:00"
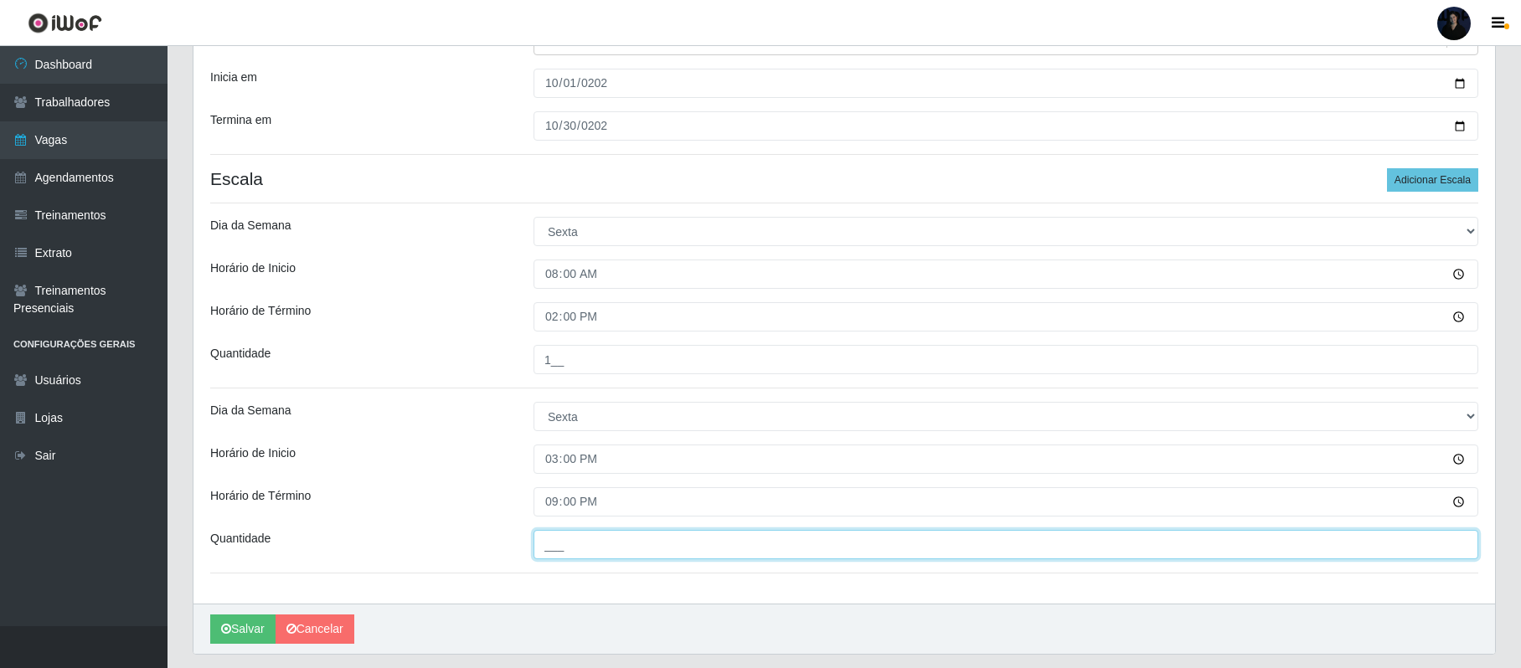
click at [556, 544] on input "___" at bounding box center [1006, 544] width 945 height 29
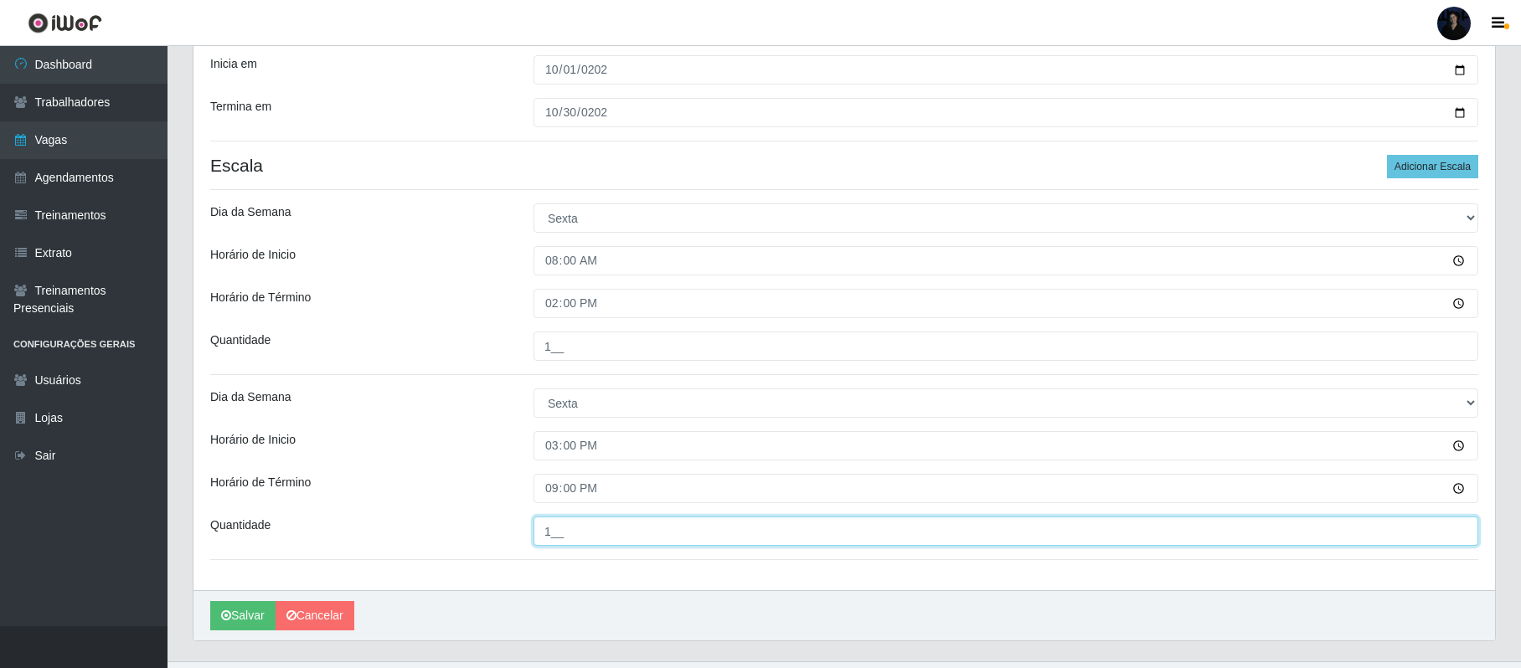
scroll to position [275, 0]
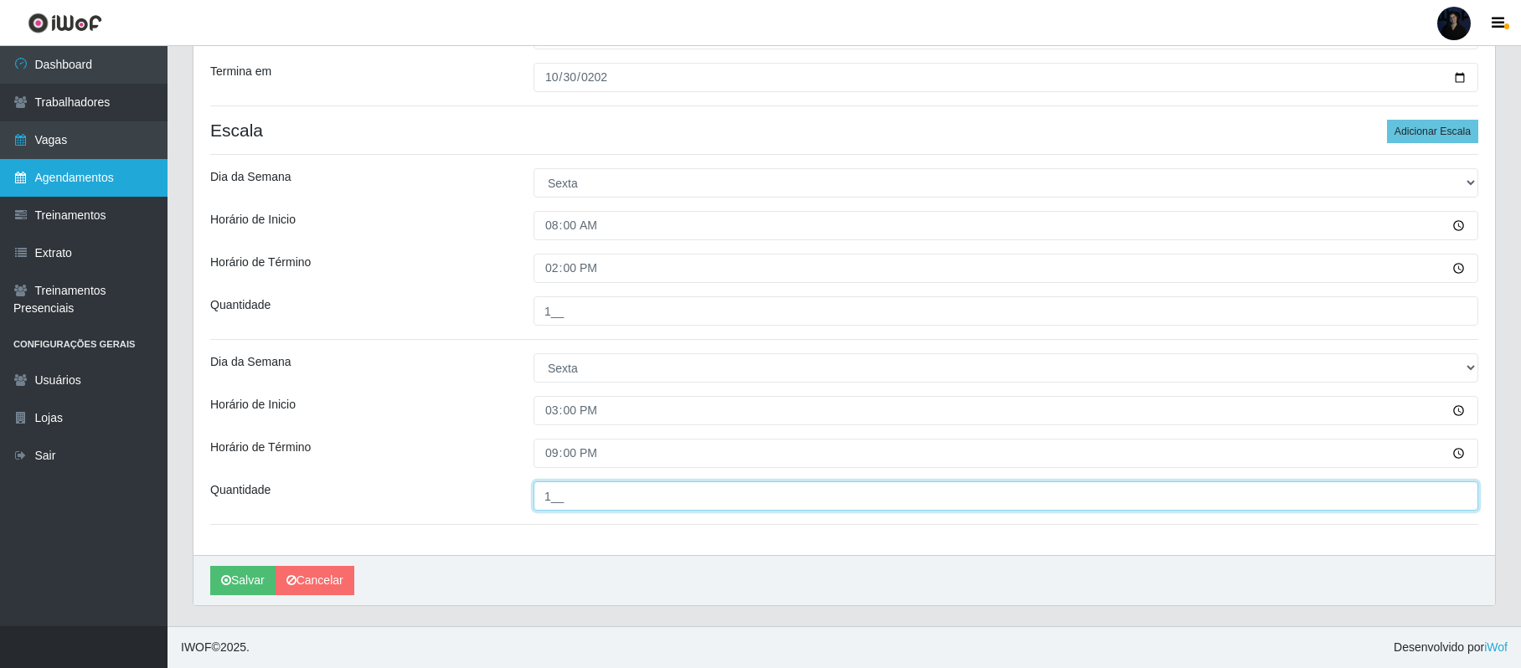
type input "1__"
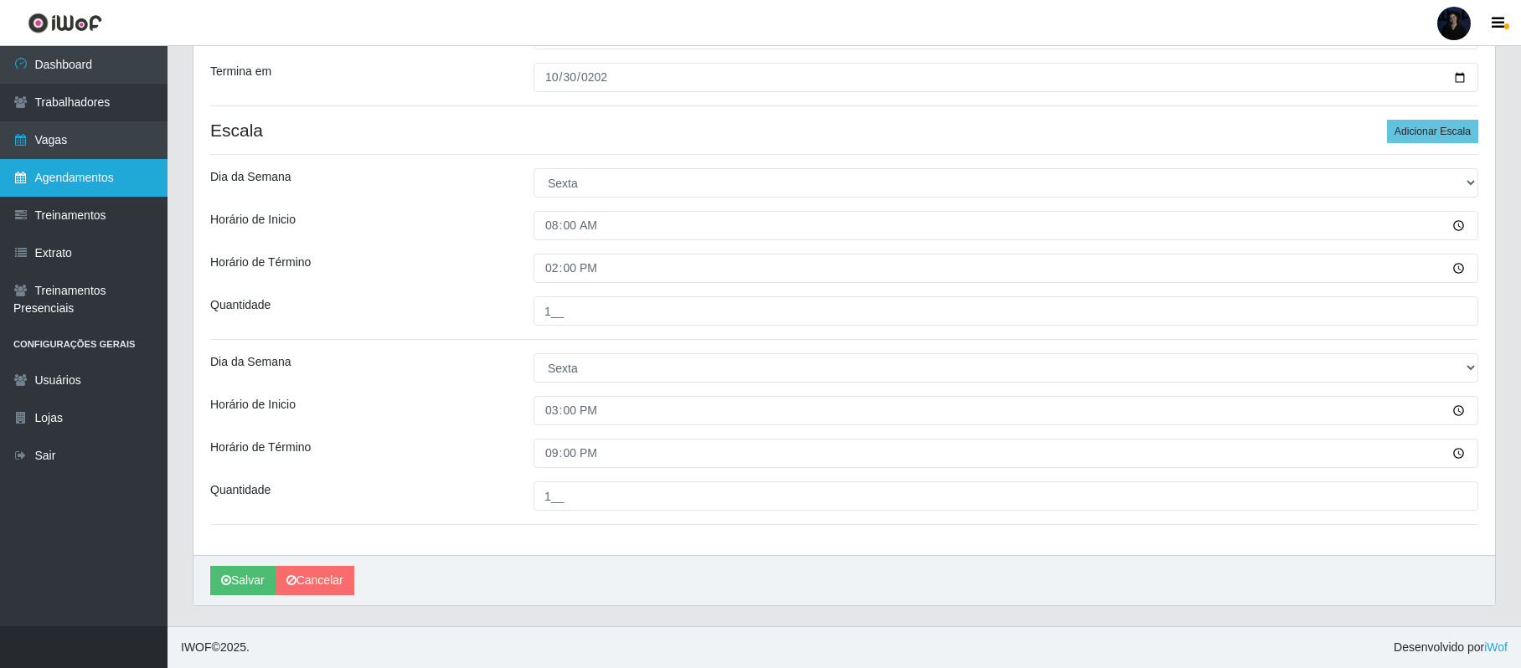
click at [98, 168] on link "Agendamentos" at bounding box center [84, 178] width 168 height 38
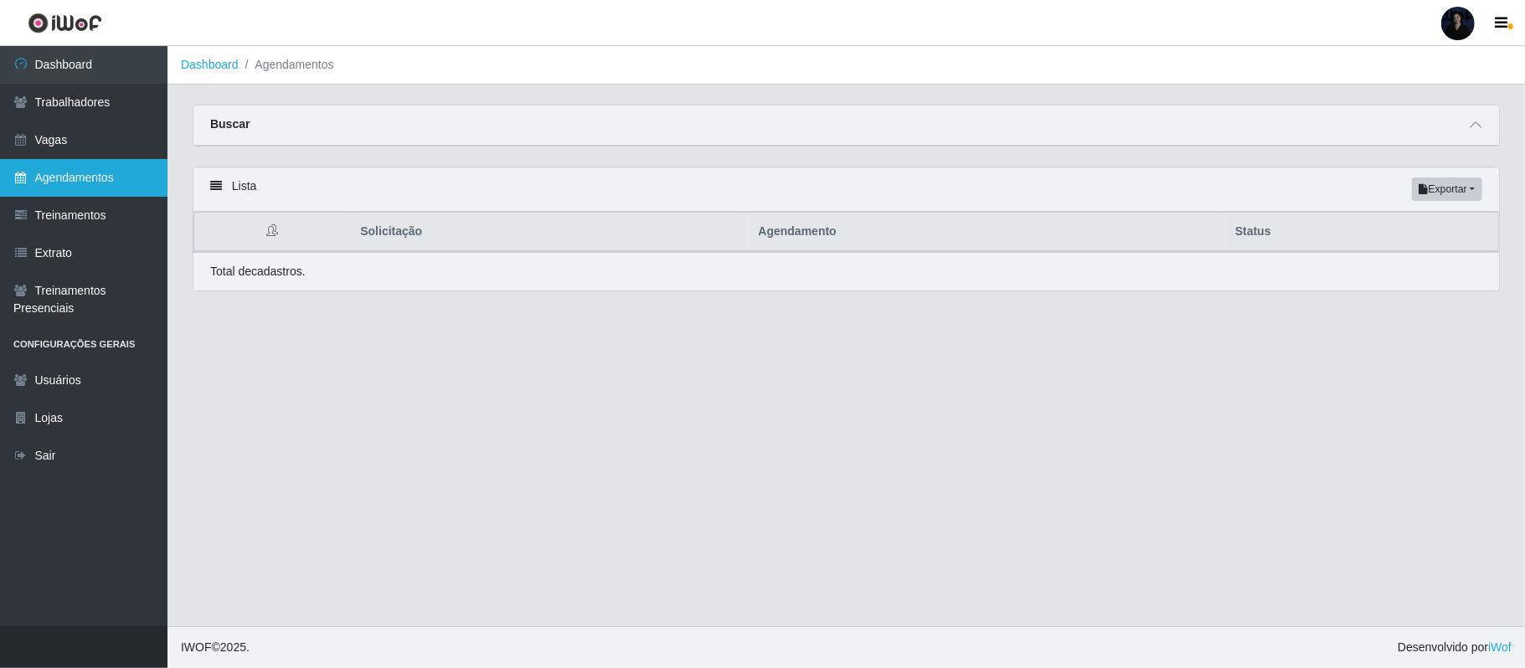
click at [52, 178] on link "Agendamentos" at bounding box center [84, 178] width 168 height 38
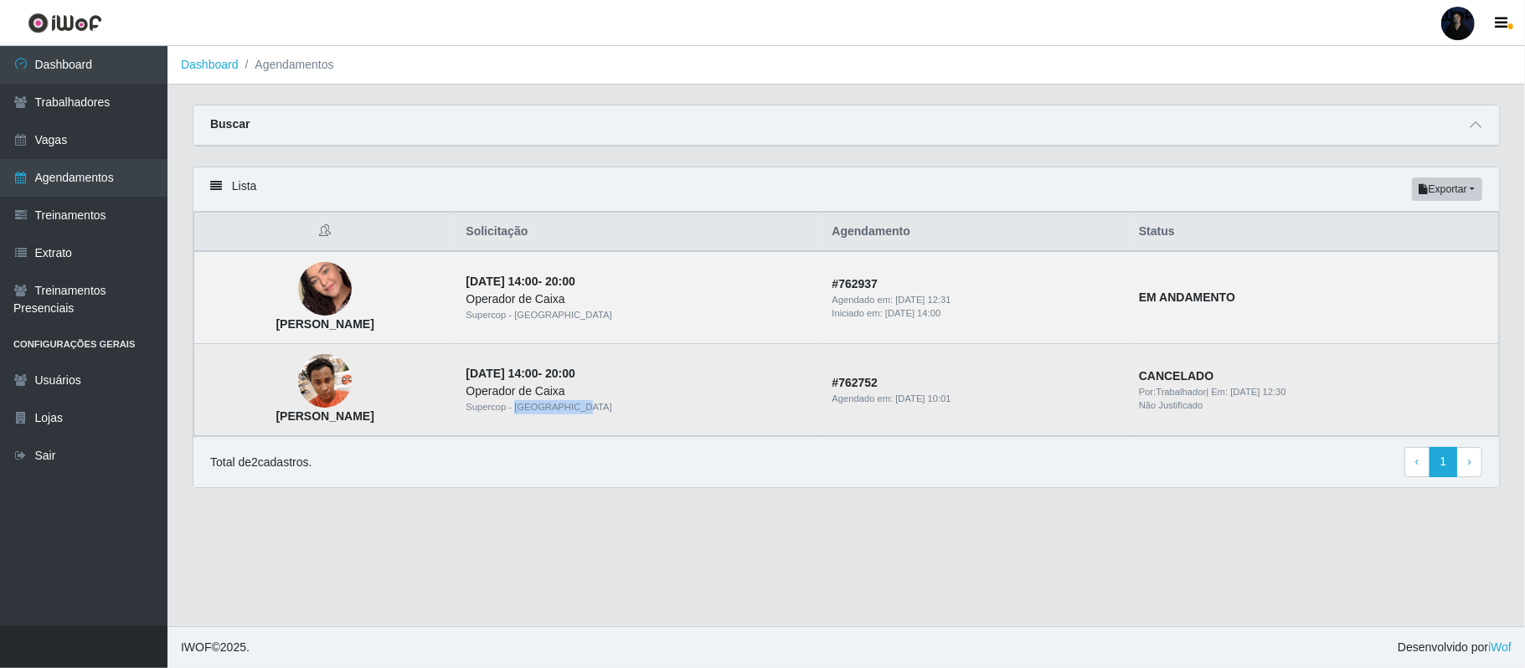
drag, startPoint x: 596, startPoint y: 405, endPoint x: 657, endPoint y: 409, distance: 60.4
click at [657, 409] on div "Supercop - [GEOGRAPHIC_DATA]" at bounding box center [639, 407] width 346 height 14
drag, startPoint x: 1237, startPoint y: 380, endPoint x: 1151, endPoint y: 377, distance: 86.3
click at [1151, 377] on td "CANCELADO Por: Trabalhador | Em: [DATE] 12:30 Não Justificado" at bounding box center [1314, 390] width 370 height 92
click at [1174, 382] on strong "CANCELADO" at bounding box center [1176, 375] width 75 height 13
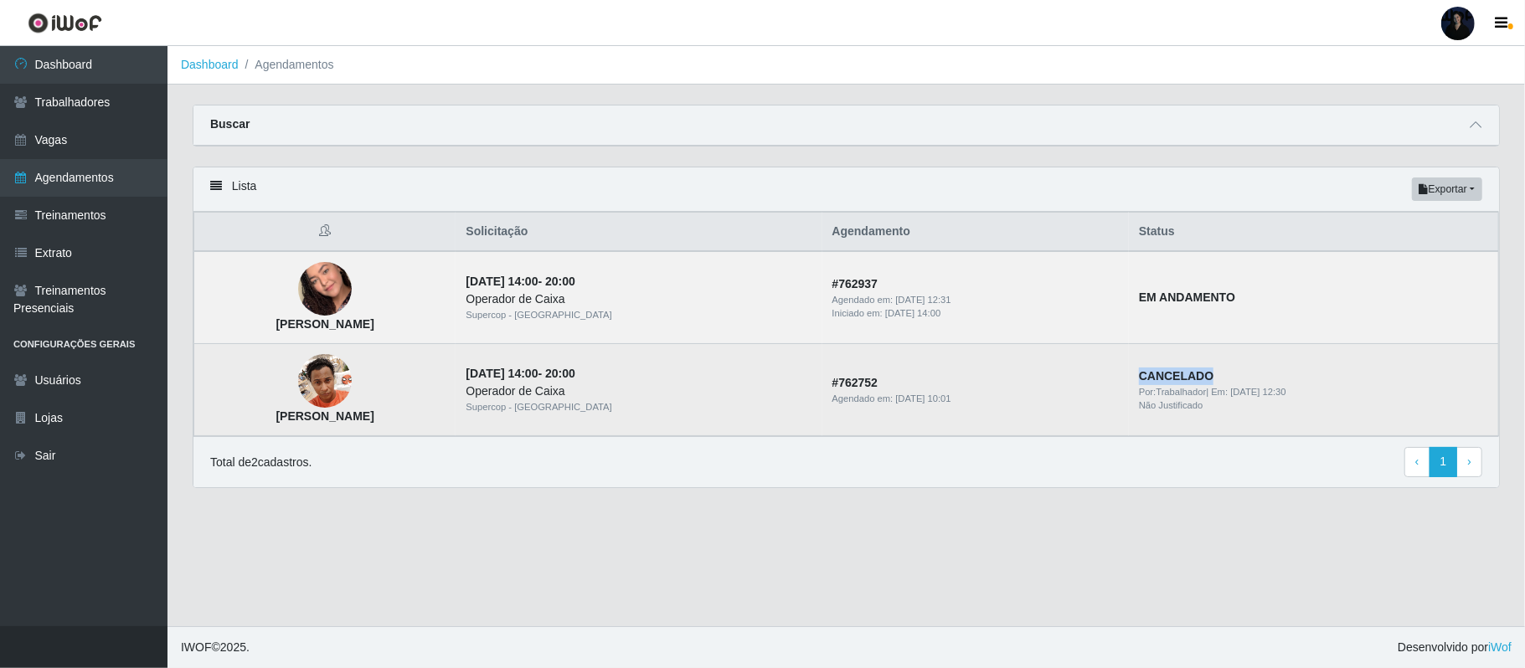
drag, startPoint x: 1158, startPoint y: 377, endPoint x: 1224, endPoint y: 373, distance: 66.3
click at [1214, 373] on strong "CANCELADO" at bounding box center [1176, 375] width 75 height 13
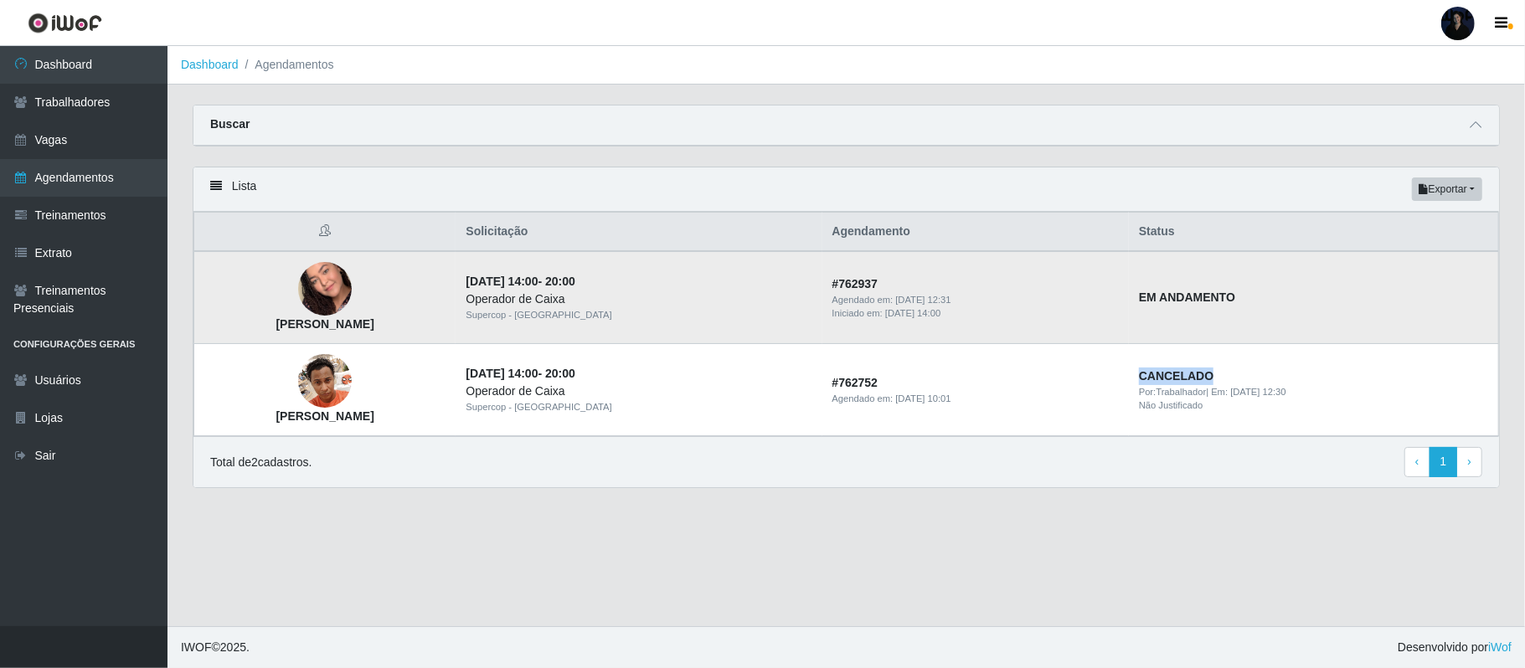
drag, startPoint x: 286, startPoint y: 325, endPoint x: 496, endPoint y: 322, distance: 210.3
click at [457, 322] on td "[PERSON_NAME]" at bounding box center [325, 297] width 262 height 93
click at [1478, 121] on icon at bounding box center [1476, 125] width 12 height 12
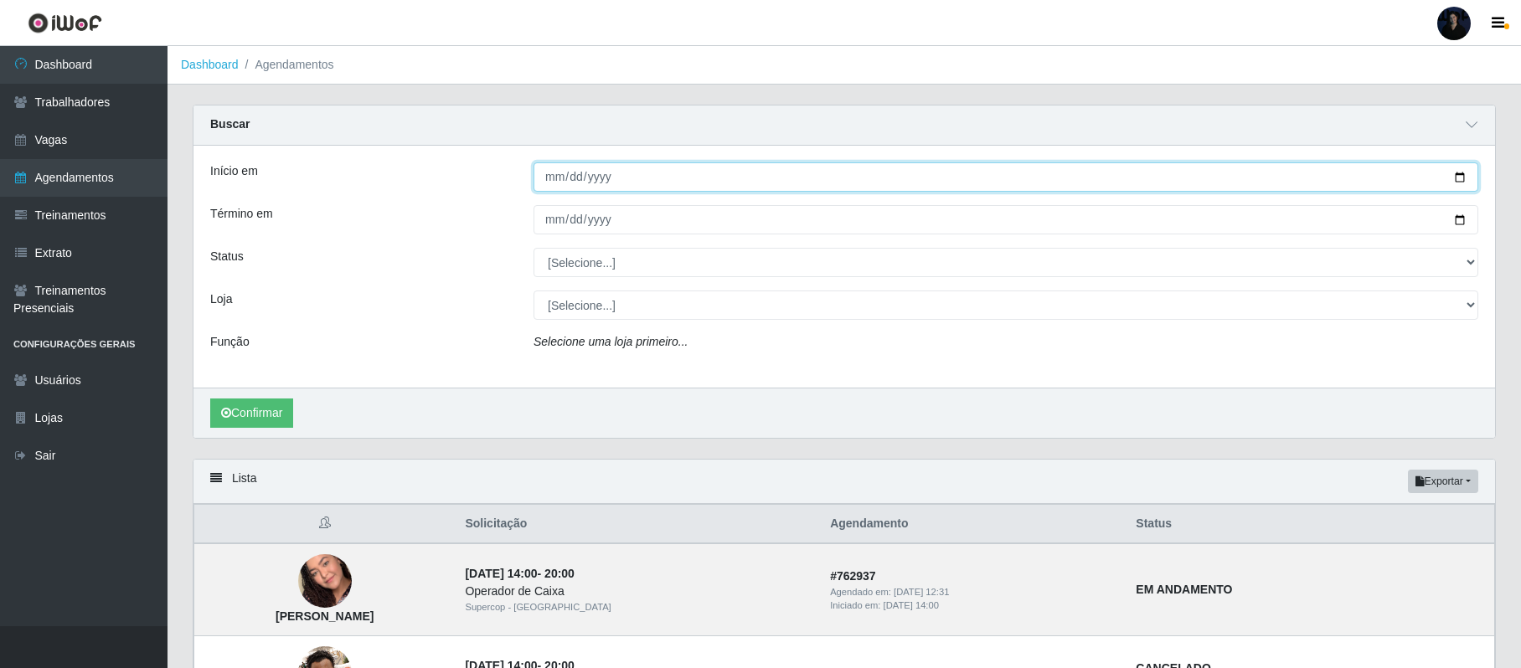
click at [554, 174] on input "Início em" at bounding box center [1006, 177] width 945 height 29
type input "[DATE]"
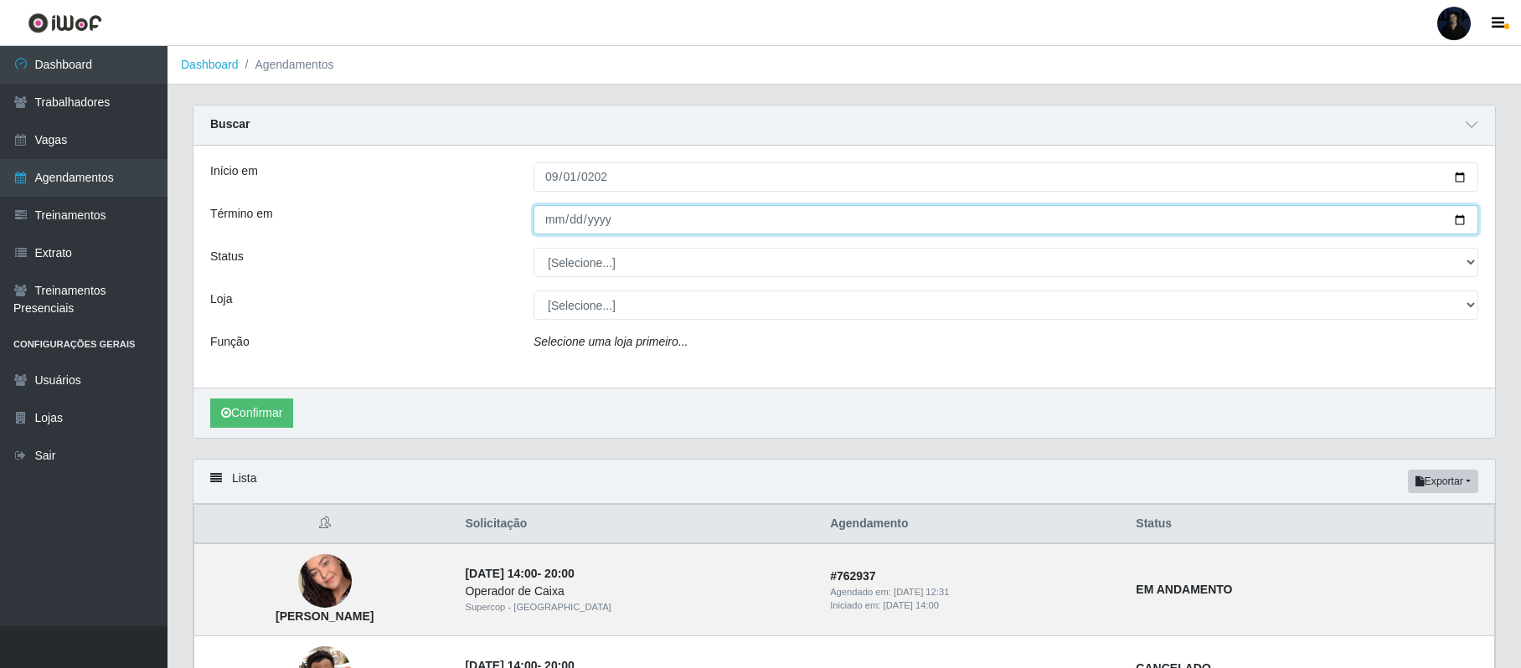
click at [550, 208] on input "Término em" at bounding box center [1006, 219] width 945 height 29
type input "[DATE]"
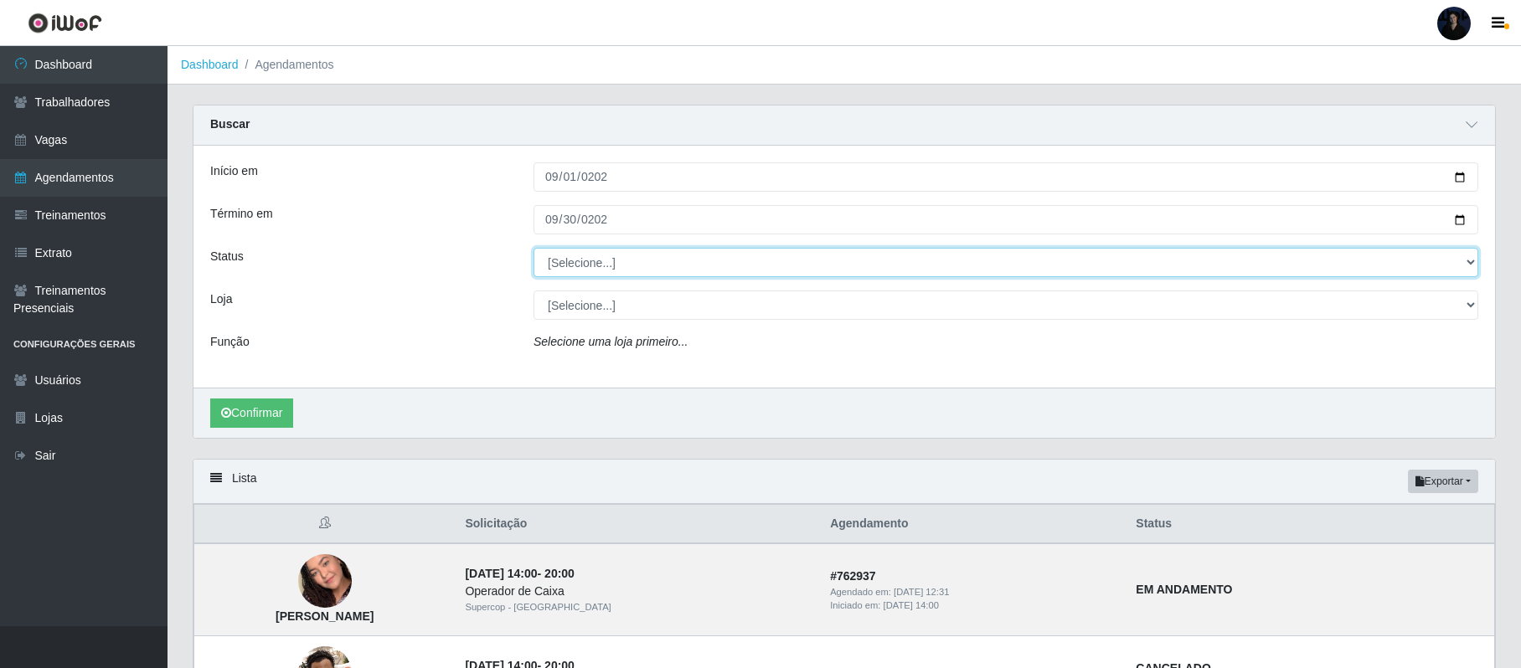
click at [558, 262] on select "[Selecione...] AGENDADO AGUARDANDO LIBERAR EM ANDAMENTO EM REVISÃO FINALIZADO C…" at bounding box center [1006, 262] width 945 height 29
click at [534, 249] on select "[Selecione...] AGENDADO AGUARDANDO LIBERAR EM ANDAMENTO EM REVISÃO FINALIZADO C…" at bounding box center [1006, 262] width 945 height 29
click at [585, 271] on select "[Selecione...] AGENDADO AGUARDANDO LIBERAR EM ANDAMENTO EM REVISÃO FINALIZADO C…" at bounding box center [1006, 262] width 945 height 29
click at [534, 249] on select "[Selecione...] AGENDADO AGUARDANDO LIBERAR EM ANDAMENTO EM REVISÃO FINALIZADO C…" at bounding box center [1006, 262] width 945 height 29
click at [608, 268] on select "[Selecione...] AGENDADO AGUARDANDO LIBERAR EM ANDAMENTO EM REVISÃO FINALIZADO C…" at bounding box center [1006, 262] width 945 height 29
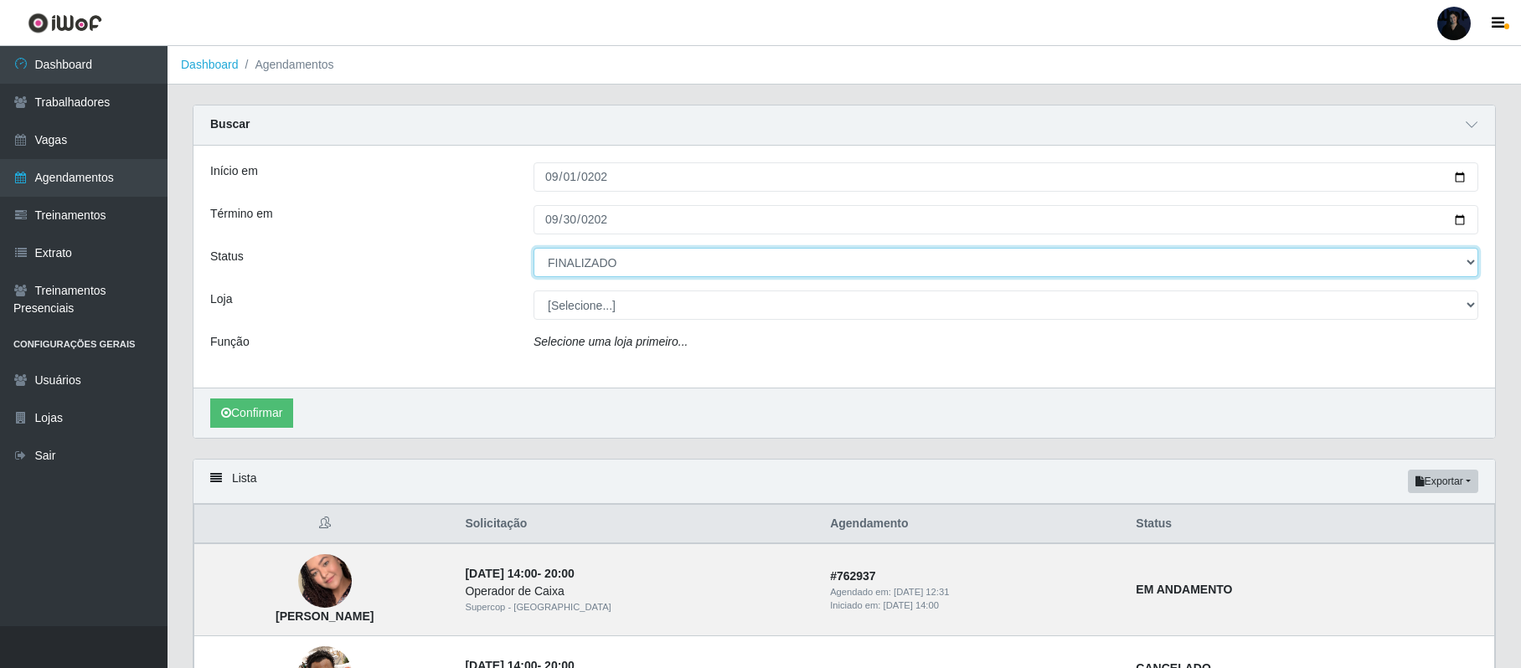
select select "FALTA"
click at [534, 249] on select "[Selecione...] AGENDADO AGUARDANDO LIBERAR EM ANDAMENTO EM REVISÃO FINALIZADO C…" at bounding box center [1006, 262] width 945 height 29
click at [581, 265] on select "[Selecione...] AGENDADO AGUARDANDO LIBERAR EM ANDAMENTO EM REVISÃO FINALIZADO C…" at bounding box center [1006, 262] width 945 height 29
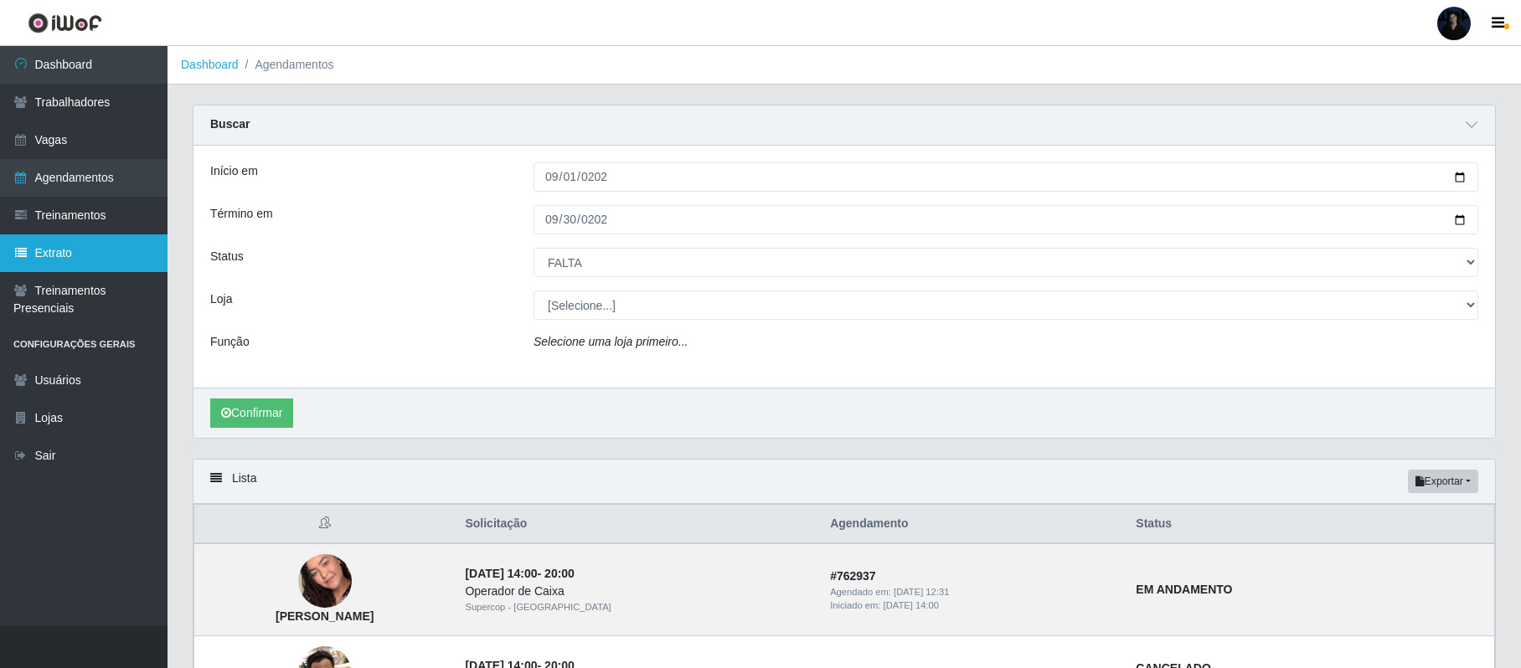
click at [111, 255] on link "Extrato" at bounding box center [84, 254] width 168 height 38
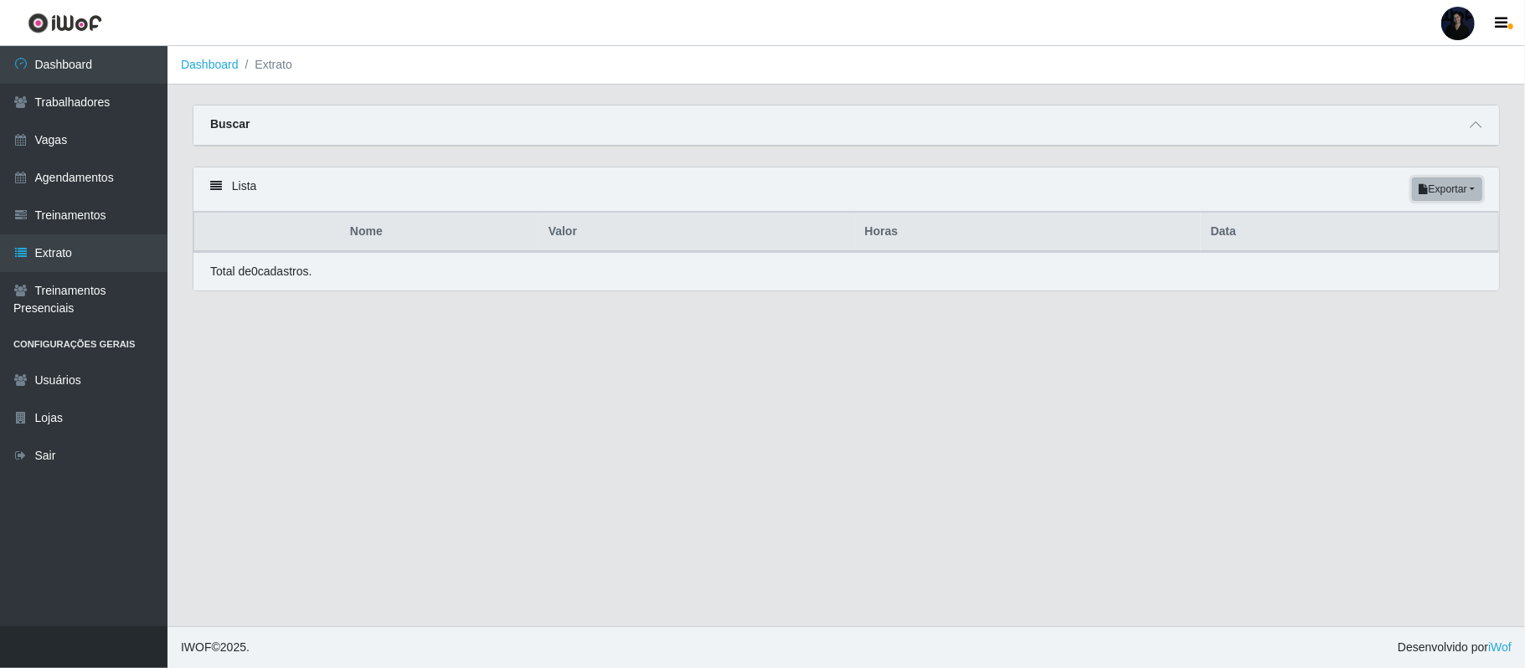
click at [1441, 194] on button "Exportar" at bounding box center [1447, 189] width 70 height 23
